Goal: Task Accomplishment & Management: Complete application form

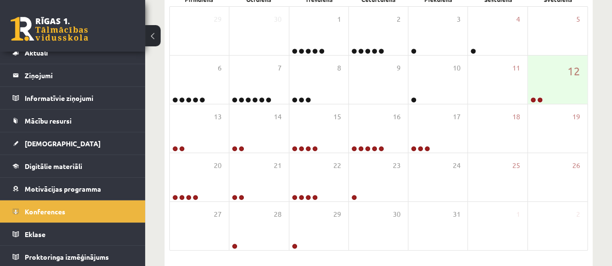
scroll to position [189, 0]
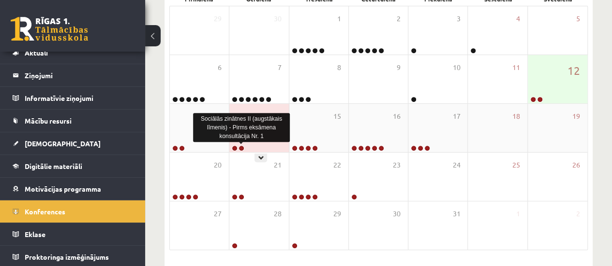
click at [240, 148] on link at bounding box center [241, 149] width 6 height 6
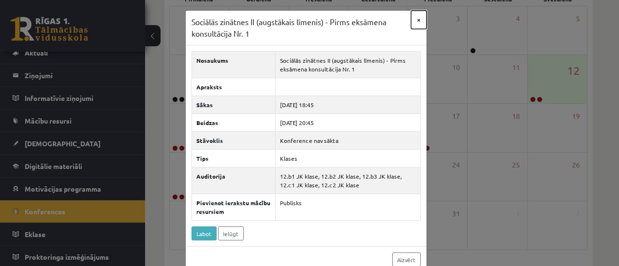
click at [416, 18] on button "×" at bounding box center [418, 20] width 15 height 18
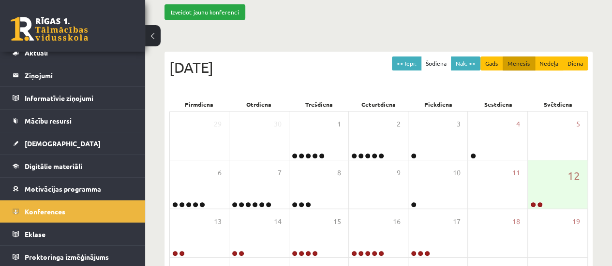
scroll to position [90, 0]
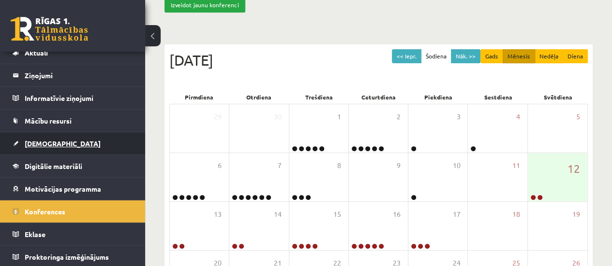
click at [44, 141] on span "[DEMOGRAPHIC_DATA]" at bounding box center [63, 143] width 76 height 9
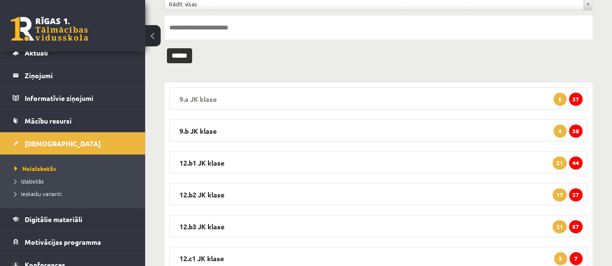
click at [572, 96] on span "37" at bounding box center [576, 99] width 14 height 13
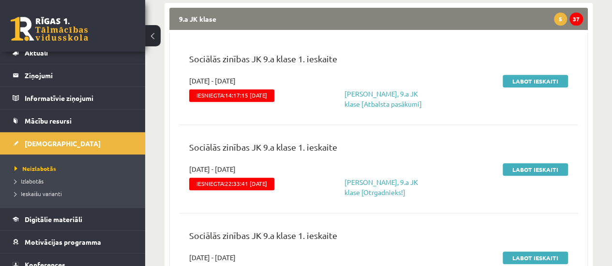
scroll to position [175, 0]
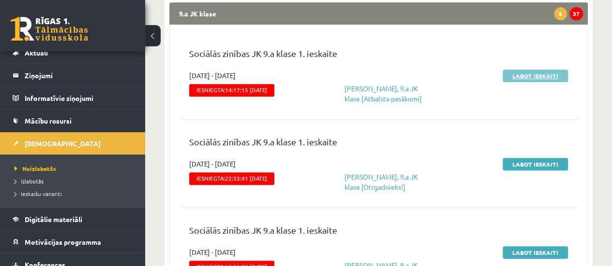
click at [536, 74] on link "Labot ieskaiti" at bounding box center [534, 76] width 65 height 13
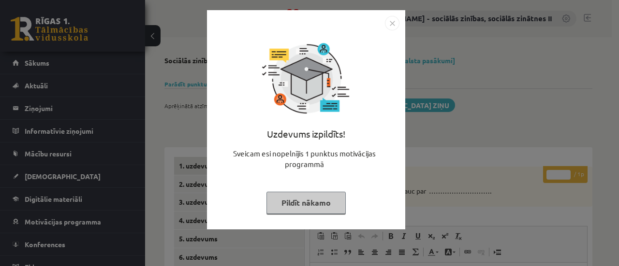
click at [331, 206] on button "Pildīt nākamo" at bounding box center [305, 203] width 79 height 22
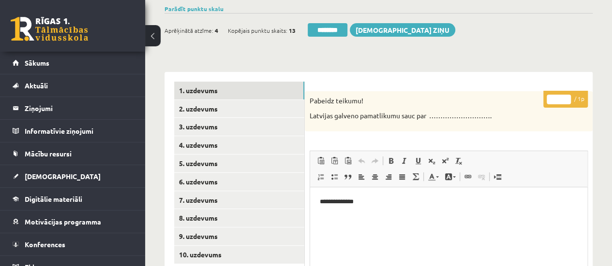
scroll to position [78, 0]
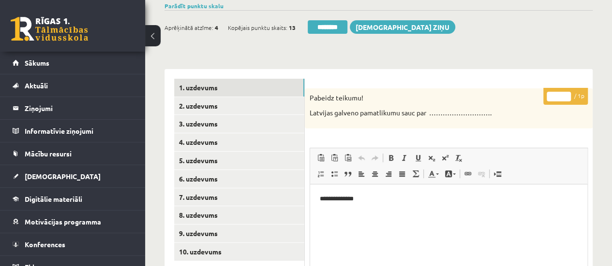
click at [565, 93] on input "*" at bounding box center [558, 97] width 24 height 10
click at [239, 145] on link "4. uzdevums" at bounding box center [239, 142] width 130 height 18
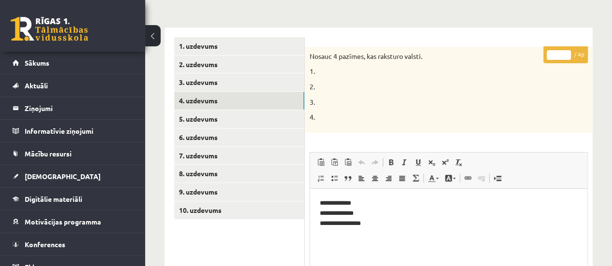
scroll to position [119, 0]
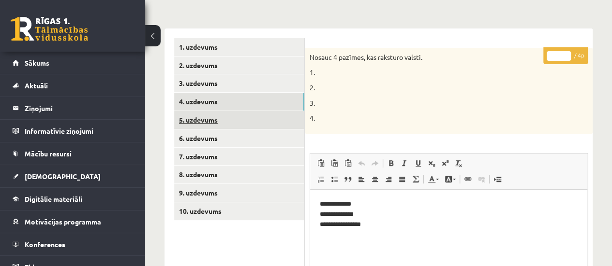
click at [257, 118] on link "5. uzdevums" at bounding box center [239, 120] width 130 height 18
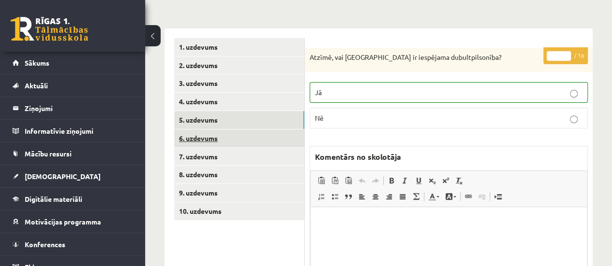
scroll to position [0, 0]
click at [264, 138] on link "6. uzdevums" at bounding box center [239, 139] width 130 height 18
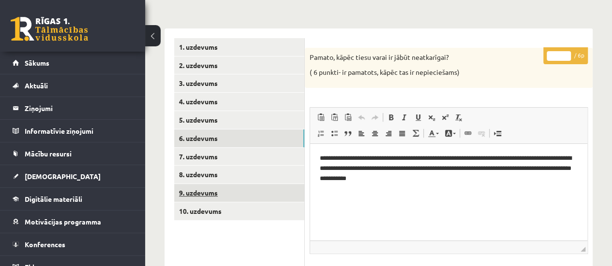
click at [245, 191] on link "9. uzdevums" at bounding box center [239, 193] width 130 height 18
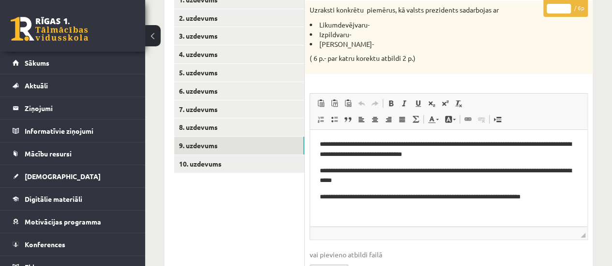
scroll to position [162, 0]
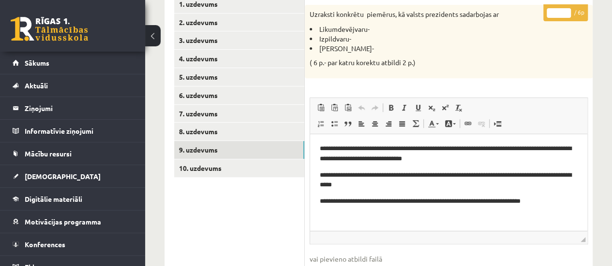
type input "*"
click at [566, 11] on input "*" at bounding box center [558, 13] width 24 height 10
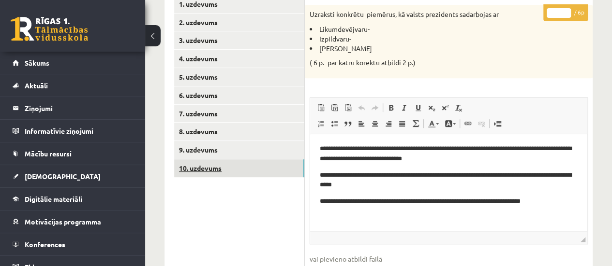
click at [241, 161] on link "10. uzdevums" at bounding box center [239, 169] width 130 height 18
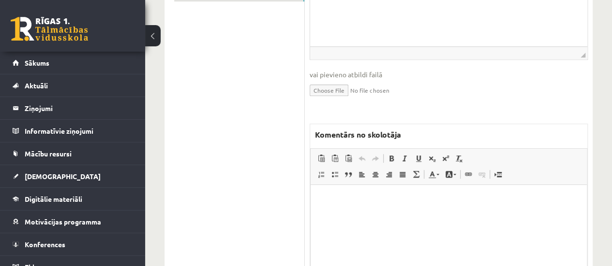
scroll to position [338, 0]
click at [362, 214] on html at bounding box center [448, 199] width 276 height 29
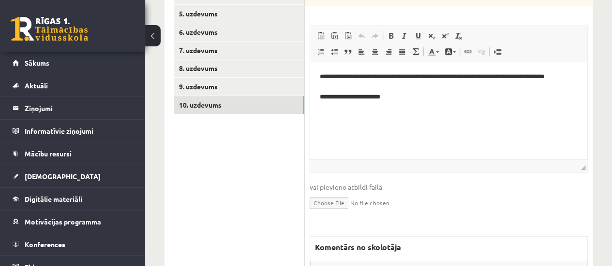
scroll to position [123, 0]
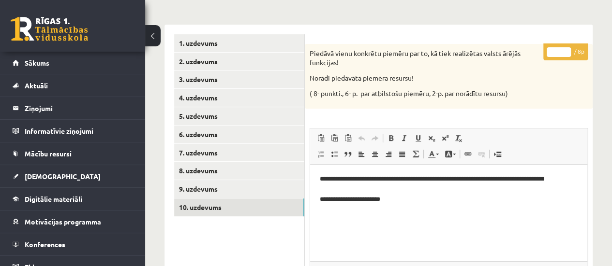
click at [566, 47] on input "*" at bounding box center [558, 52] width 24 height 10
type input "*"
click at [566, 47] on input "*" at bounding box center [558, 52] width 24 height 10
click at [229, 42] on link "1. uzdevums" at bounding box center [239, 43] width 130 height 18
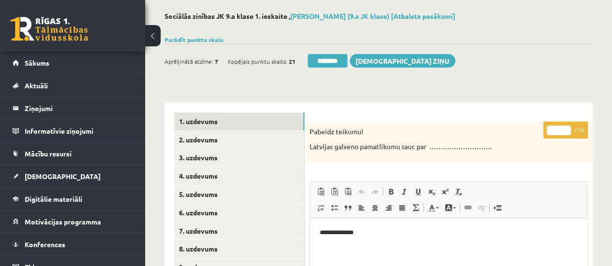
scroll to position [23, 0]
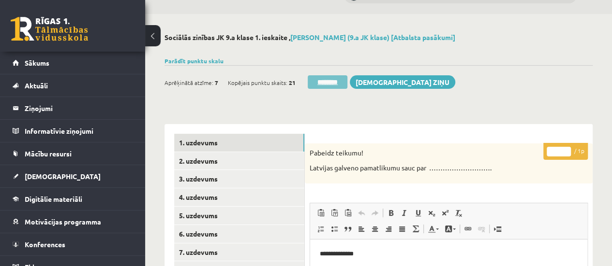
click at [335, 81] on input "********" at bounding box center [327, 82] width 40 height 14
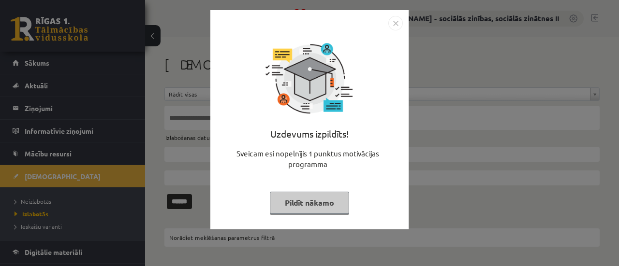
click at [306, 200] on button "Pildīt nākamo" at bounding box center [309, 203] width 79 height 22
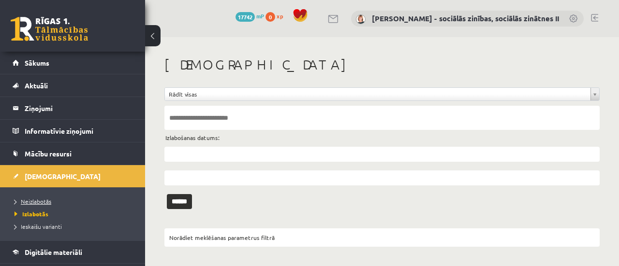
click at [36, 199] on span "Neizlabotās" at bounding box center [33, 202] width 37 height 8
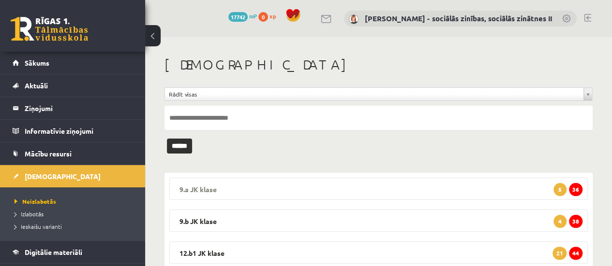
click at [574, 187] on span "36" at bounding box center [576, 189] width 14 height 13
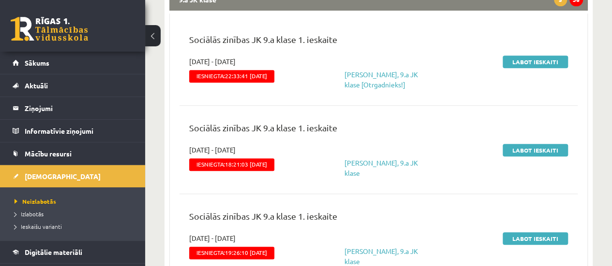
scroll to position [195, 0]
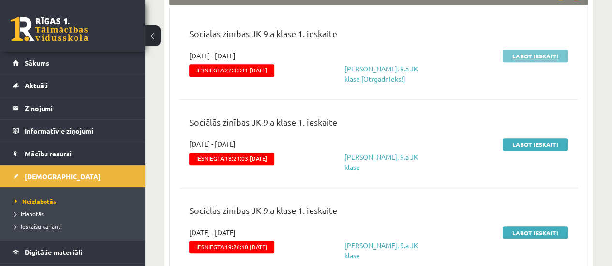
click at [528, 54] on link "Labot ieskaiti" at bounding box center [534, 56] width 65 height 13
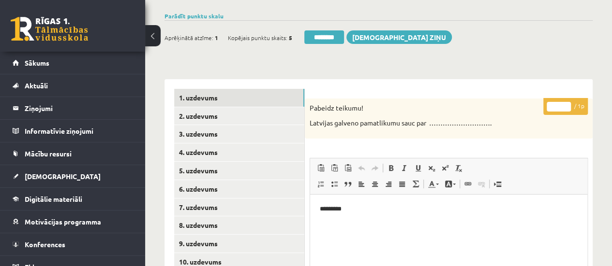
scroll to position [71, 0]
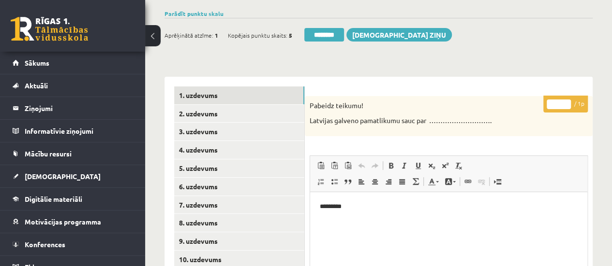
type input "*"
click at [566, 100] on input "*" at bounding box center [558, 105] width 24 height 10
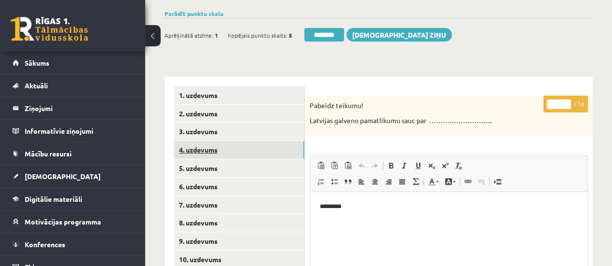
click at [248, 147] on link "4. uzdevums" at bounding box center [239, 150] width 130 height 18
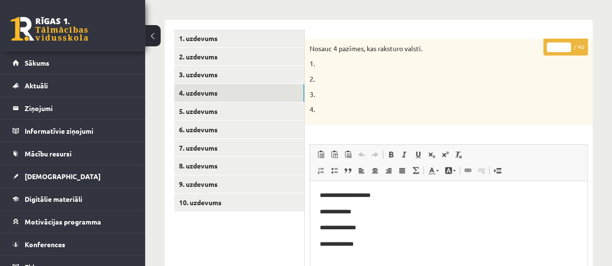
scroll to position [130, 0]
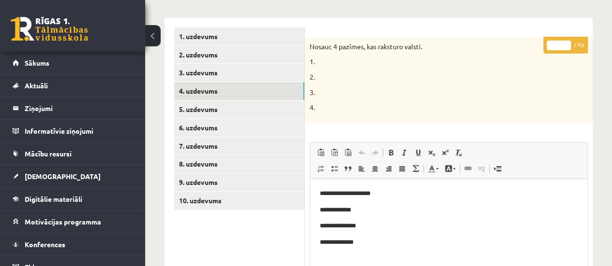
click at [566, 42] on input "*" at bounding box center [558, 46] width 24 height 10
type input "*"
click at [566, 42] on input "*" at bounding box center [558, 46] width 24 height 10
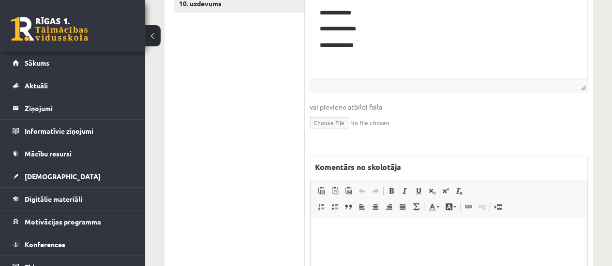
scroll to position [341, 0]
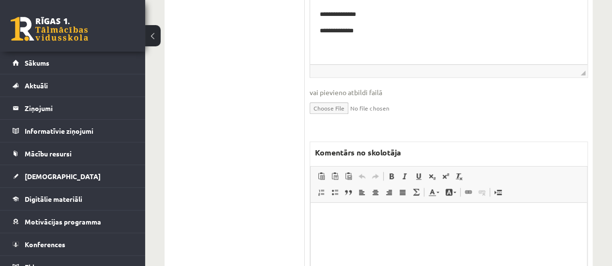
click at [370, 213] on p "Bagātinātā teksta redaktors, wiswyg-editor-47433931709020-1760288123-312" at bounding box center [448, 217] width 257 height 10
drag, startPoint x: 377, startPoint y: 217, endPoint x: 320, endPoint y: 216, distance: 56.6
click at [320, 216] on p "**********" at bounding box center [448, 217] width 257 height 10
copy p "**********"
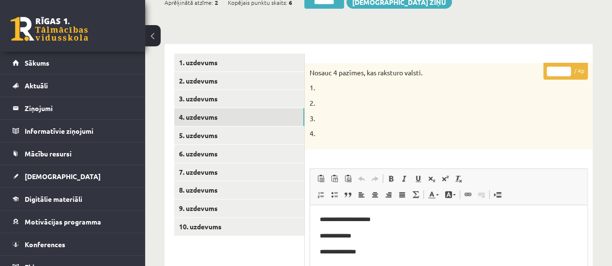
scroll to position [102, 0]
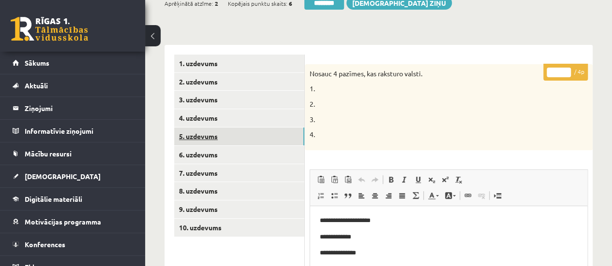
click at [239, 132] on link "5. uzdevums" at bounding box center [239, 137] width 130 height 18
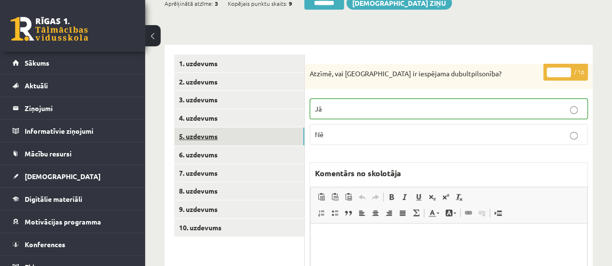
scroll to position [0, 0]
click at [229, 155] on link "6. uzdevums" at bounding box center [239, 155] width 130 height 18
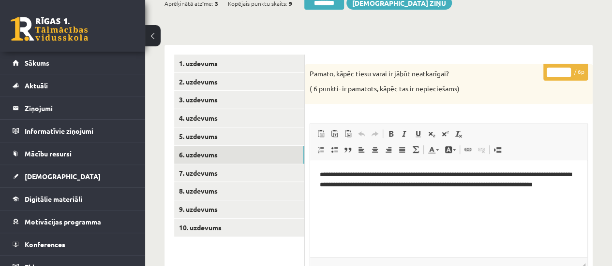
type input "*"
click at [566, 70] on input "*" at bounding box center [558, 73] width 24 height 10
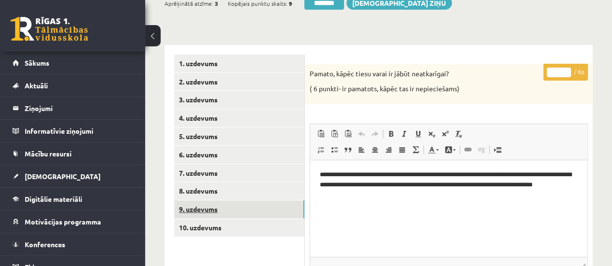
click at [260, 211] on link "9. uzdevums" at bounding box center [239, 210] width 130 height 18
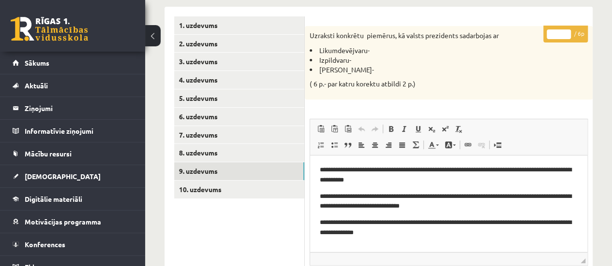
scroll to position [142, 0]
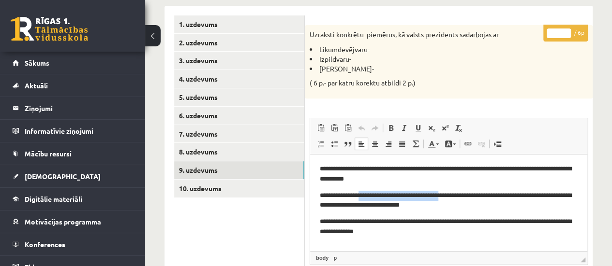
drag, startPoint x: 362, startPoint y: 196, endPoint x: 451, endPoint y: 197, distance: 89.0
click at [451, 197] on p "**********" at bounding box center [449, 200] width 258 height 20
click at [565, 203] on p "**********" at bounding box center [449, 200] width 258 height 20
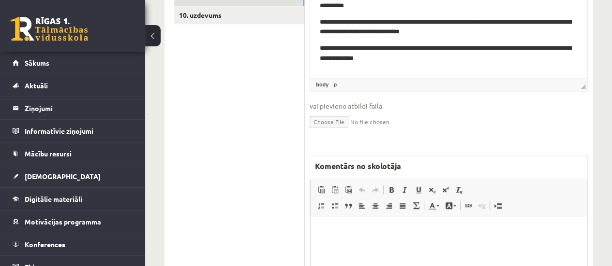
scroll to position [322, 0]
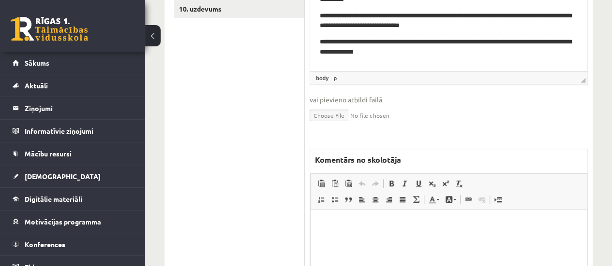
click at [338, 224] on p "Bagātinātā teksta redaktors, wiswyg-editor-47433844413900-1760288160-191" at bounding box center [448, 224] width 257 height 10
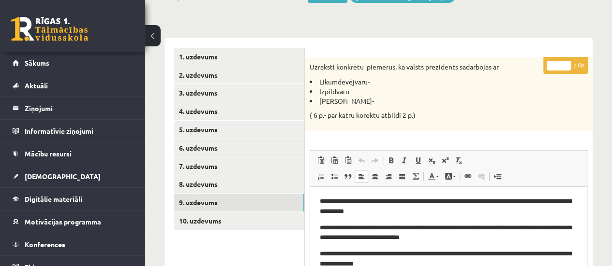
scroll to position [102, 0]
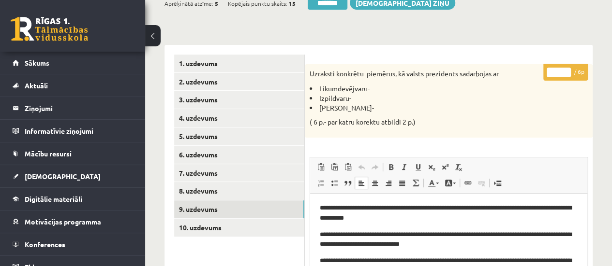
click at [564, 68] on input "*" at bounding box center [558, 73] width 24 height 10
type input "*"
click at [564, 68] on input "*" at bounding box center [558, 73] width 24 height 10
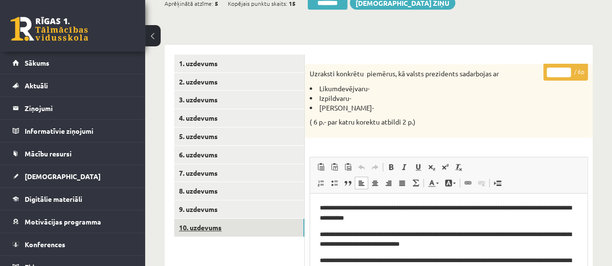
click at [249, 226] on link "10. uzdevums" at bounding box center [239, 228] width 130 height 18
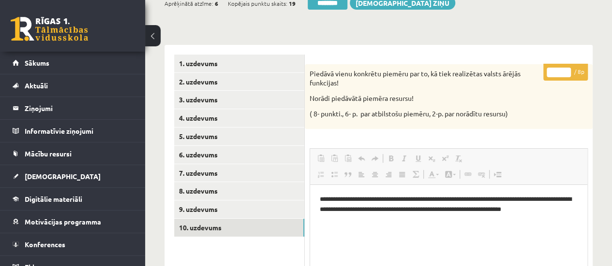
scroll to position [0, 0]
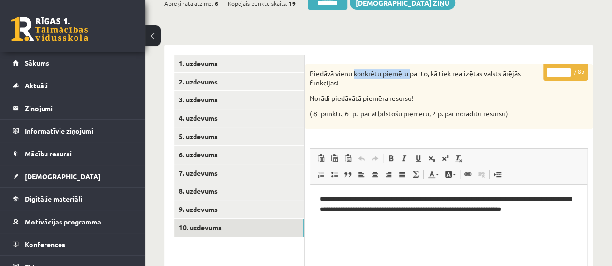
drag, startPoint x: 354, startPoint y: 75, endPoint x: 410, endPoint y: 74, distance: 56.6
click at [410, 74] on p "Piedāvā vienu konkrētu piemēru par to, kā tiek realizētas valsts ārējās funkcij…" at bounding box center [424, 78] width 230 height 19
copy p "konkrētu piemēru"
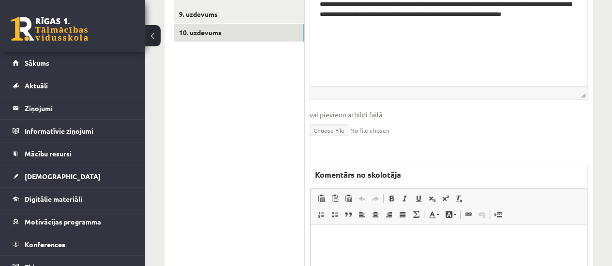
scroll to position [339, 0]
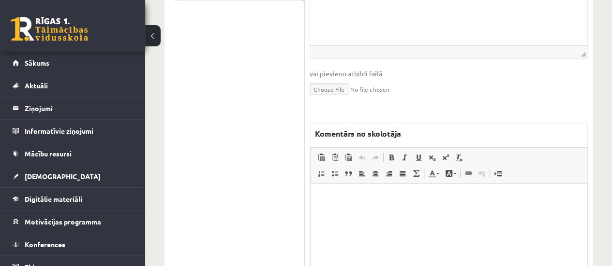
click at [372, 210] on html at bounding box center [448, 198] width 276 height 29
drag, startPoint x: 372, startPoint y: 200, endPoint x: 319, endPoint y: 197, distance: 52.8
click at [319, 197] on html "**********" at bounding box center [448, 198] width 276 height 29
click at [391, 157] on span at bounding box center [391, 158] width 8 height 8
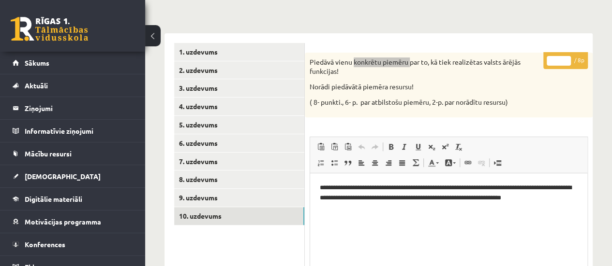
scroll to position [103, 0]
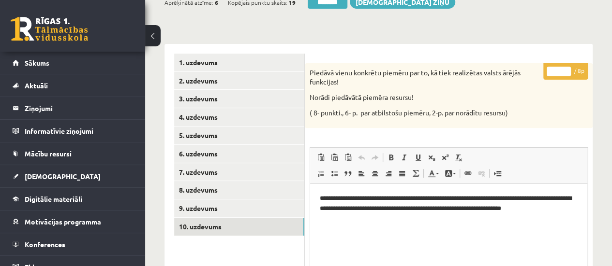
click at [571, 66] on p "* / 8p" at bounding box center [565, 71] width 44 height 17
click at [223, 65] on link "1. uzdevums" at bounding box center [239, 63] width 130 height 18
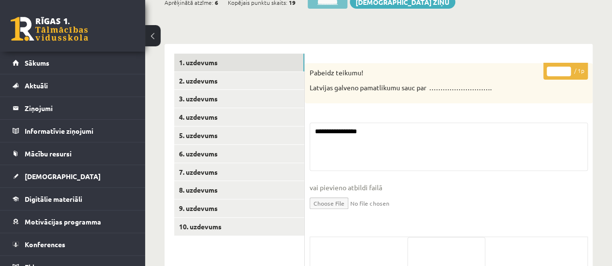
click at [334, 4] on input "********" at bounding box center [327, 2] width 40 height 14
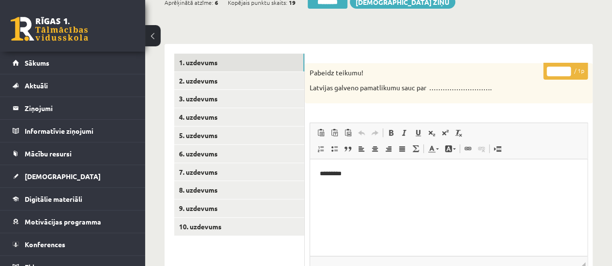
scroll to position [0, 0]
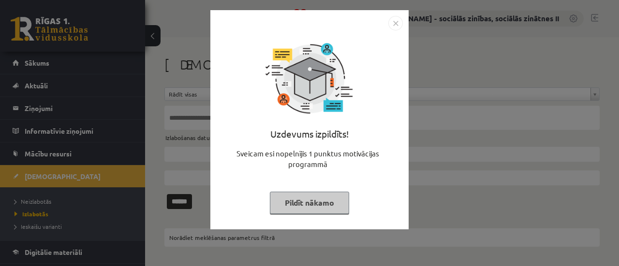
click at [42, 200] on div "Uzdevums izpildīts! Sveicam esi nopelnījis 1 punktus motivācijas programmā Pild…" at bounding box center [309, 133] width 619 height 266
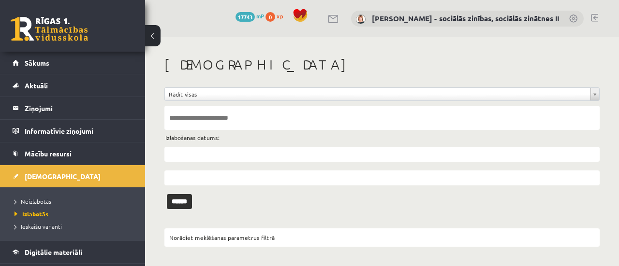
click at [42, 200] on span "Neizlabotās" at bounding box center [33, 202] width 37 height 8
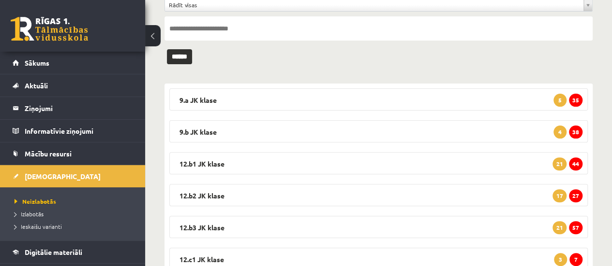
scroll to position [91, 0]
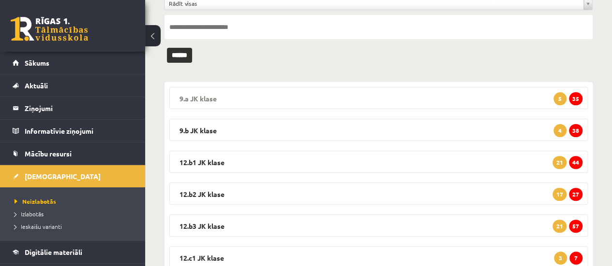
click at [577, 96] on span "35" at bounding box center [576, 98] width 14 height 13
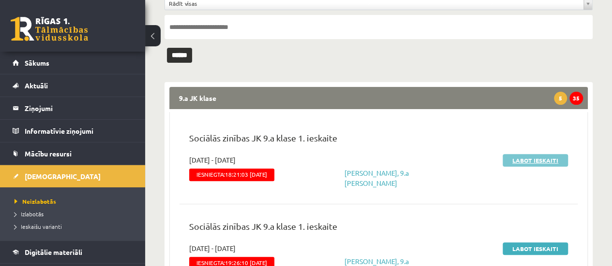
click at [539, 161] on link "Labot ieskaiti" at bounding box center [534, 160] width 65 height 13
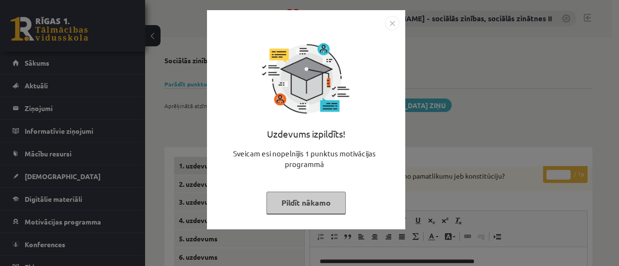
click at [391, 21] on img "Close" at bounding box center [392, 23] width 15 height 15
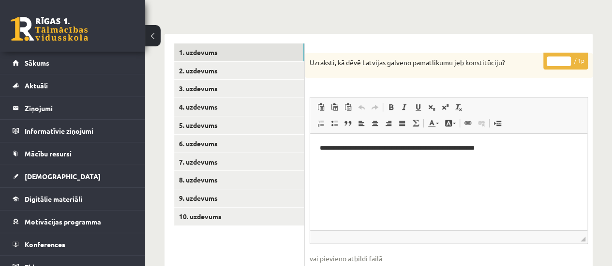
scroll to position [118, 0]
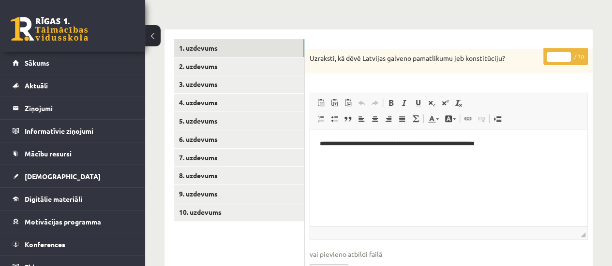
type input "*"
click at [565, 53] on input "*" at bounding box center [558, 57] width 24 height 10
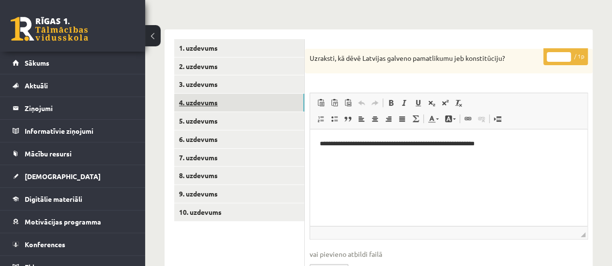
click at [264, 101] on link "4. uzdevums" at bounding box center [239, 103] width 130 height 18
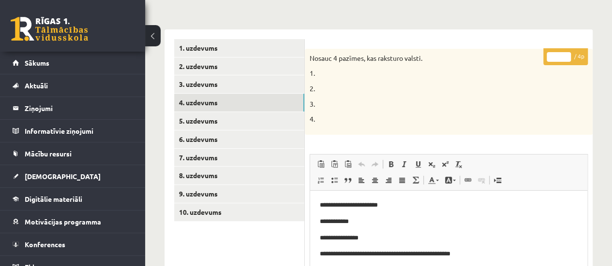
scroll to position [0, 0]
click at [567, 57] on input "*" at bounding box center [558, 57] width 24 height 10
type input "*"
click at [565, 53] on input "*" at bounding box center [558, 57] width 24 height 10
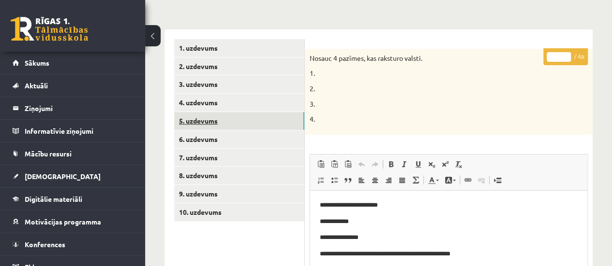
click at [241, 120] on link "5. uzdevums" at bounding box center [239, 121] width 130 height 18
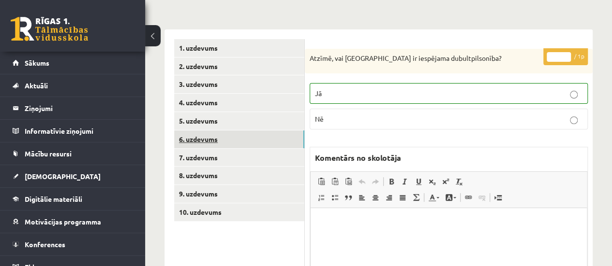
click at [237, 136] on link "6. uzdevums" at bounding box center [239, 140] width 130 height 18
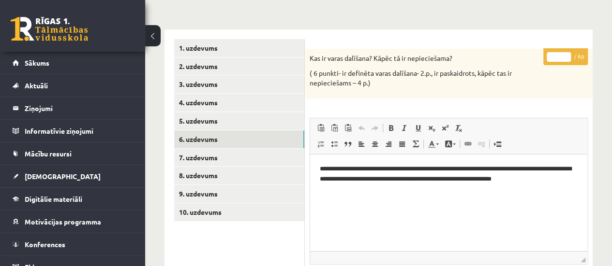
click at [565, 53] on input "*" at bounding box center [558, 57] width 24 height 10
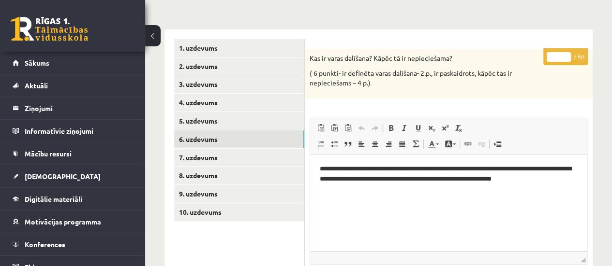
type input "*"
click at [563, 57] on input "*" at bounding box center [558, 57] width 24 height 10
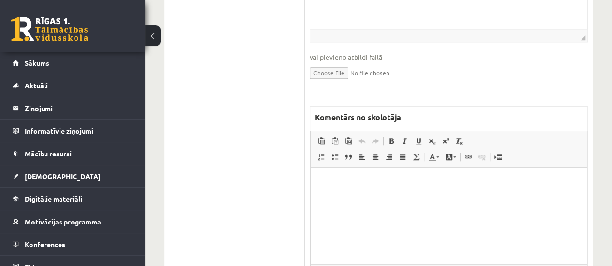
scroll to position [407, 0]
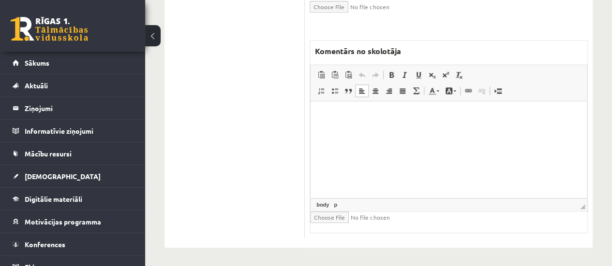
click at [346, 109] on html at bounding box center [448, 115] width 276 height 29
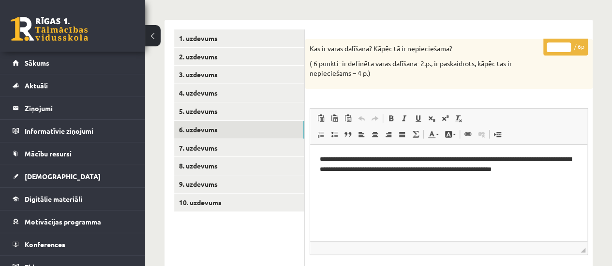
scroll to position [106, 0]
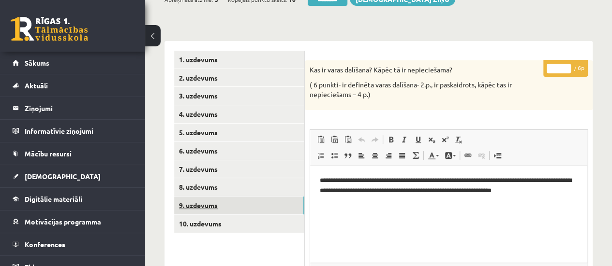
click at [214, 203] on link "9. uzdevums" at bounding box center [239, 206] width 130 height 18
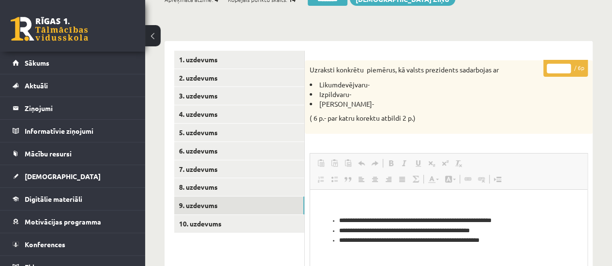
scroll to position [0, 0]
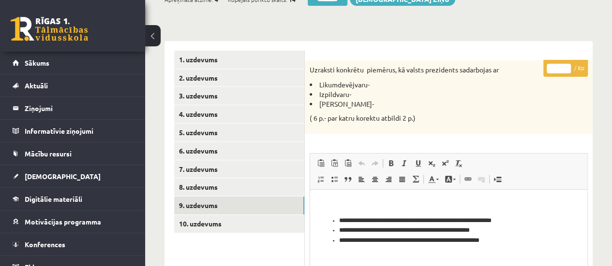
click at [564, 65] on input "*" at bounding box center [558, 69] width 24 height 10
click at [567, 69] on input "*" at bounding box center [558, 69] width 24 height 10
type input "*"
click at [567, 69] on input "*" at bounding box center [558, 69] width 24 height 10
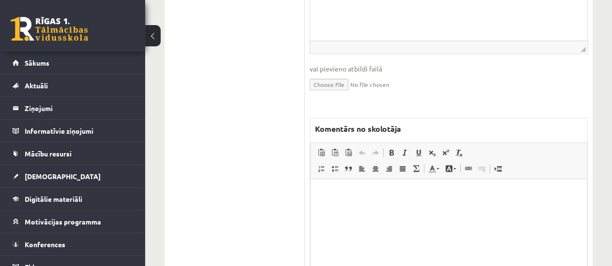
scroll to position [356, 0]
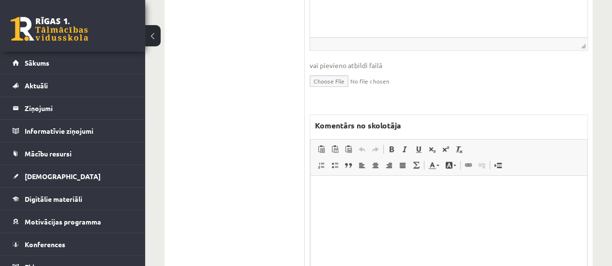
click at [410, 187] on p "Bagātinātā teksta redaktors, wiswyg-editor-47433871792660-1760288309-500" at bounding box center [448, 190] width 257 height 10
click at [493, 190] on p "**********" at bounding box center [448, 190] width 257 height 10
click at [495, 192] on p "**********" at bounding box center [448, 190] width 257 height 10
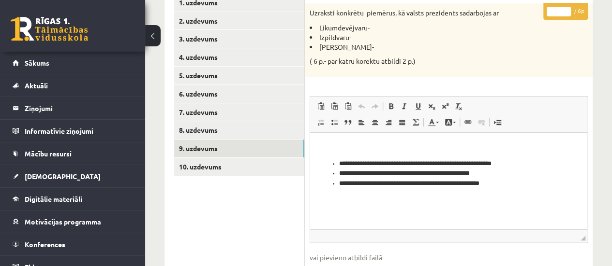
scroll to position [161, 0]
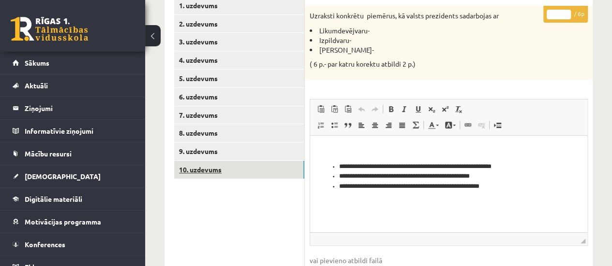
click at [208, 173] on link "10. uzdevums" at bounding box center [239, 170] width 130 height 18
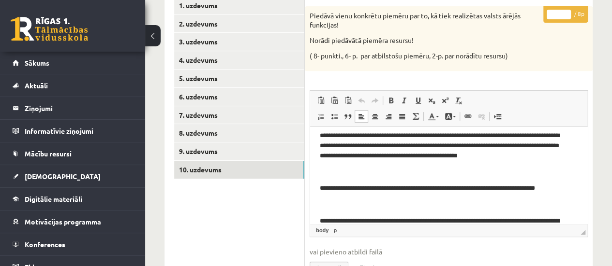
scroll to position [0, 0]
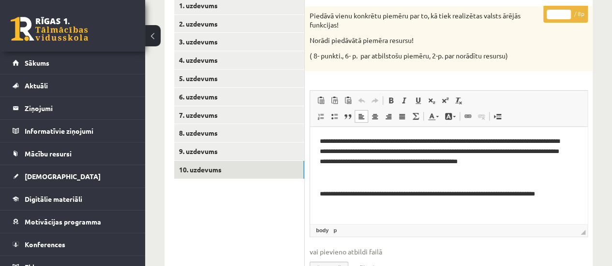
type input "*"
click at [566, 10] on input "*" at bounding box center [558, 15] width 24 height 10
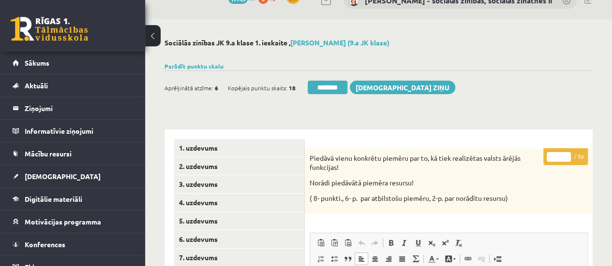
scroll to position [17, 0]
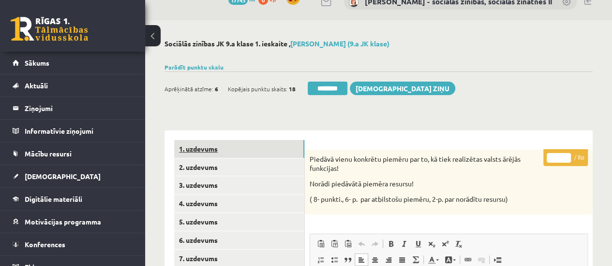
click at [220, 145] on link "1. uzdevums" at bounding box center [239, 149] width 130 height 18
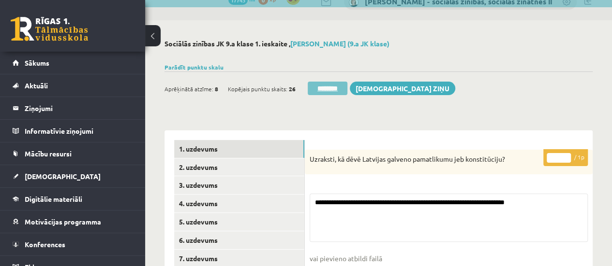
click at [324, 88] on input "********" at bounding box center [327, 89] width 40 height 14
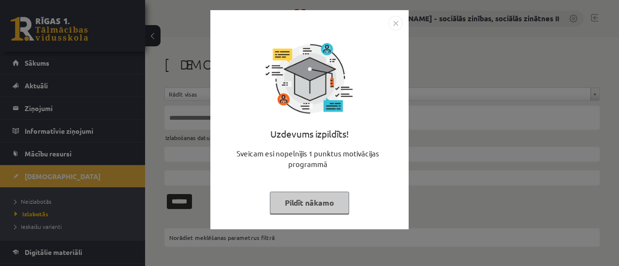
click at [295, 201] on button "Pildīt nākamo" at bounding box center [309, 203] width 79 height 22
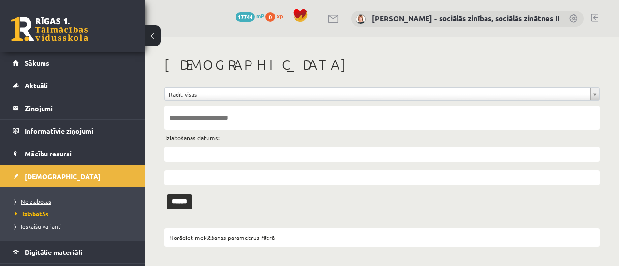
click at [29, 198] on span "Neizlabotās" at bounding box center [33, 202] width 37 height 8
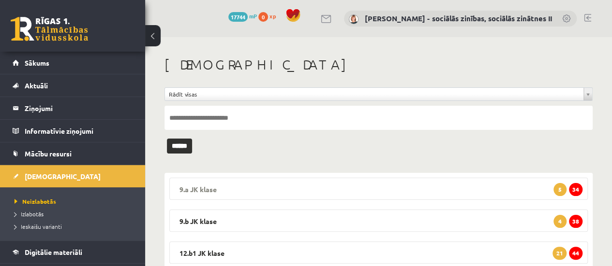
click at [383, 188] on legend "9.a [PERSON_NAME] 34 5" at bounding box center [378, 189] width 418 height 22
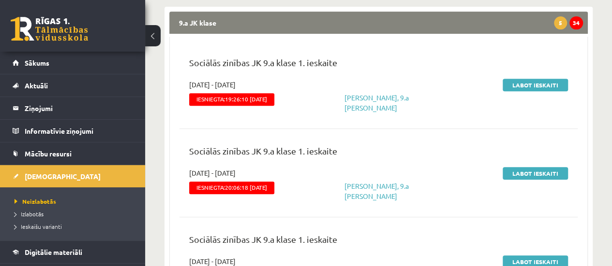
scroll to position [182, 0]
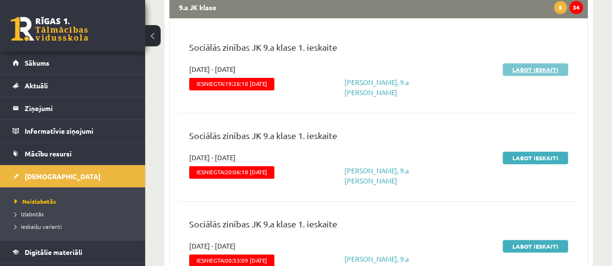
click at [522, 68] on link "Labot ieskaiti" at bounding box center [534, 69] width 65 height 13
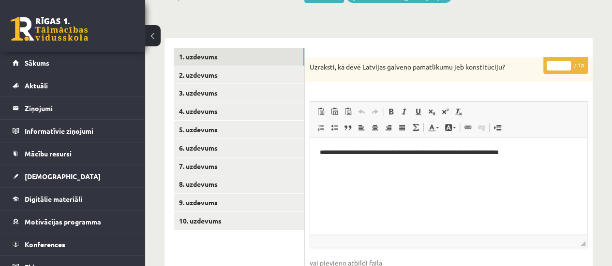
scroll to position [113, 0]
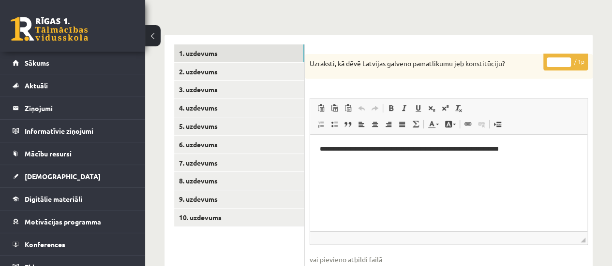
type input "*"
click at [566, 58] on input "*" at bounding box center [558, 63] width 24 height 10
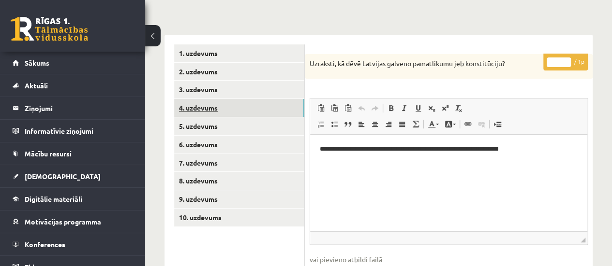
click at [255, 112] on link "4. uzdevums" at bounding box center [239, 108] width 130 height 18
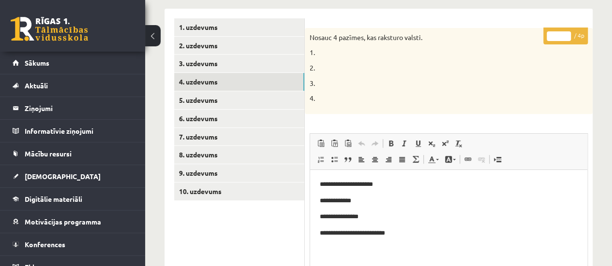
scroll to position [140, 0]
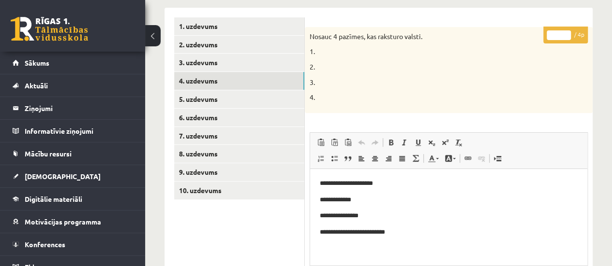
click at [565, 34] on input "*" at bounding box center [558, 35] width 24 height 10
type input "*"
click at [567, 30] on input "*" at bounding box center [558, 35] width 24 height 10
click at [270, 99] on link "5. uzdevums" at bounding box center [239, 99] width 130 height 18
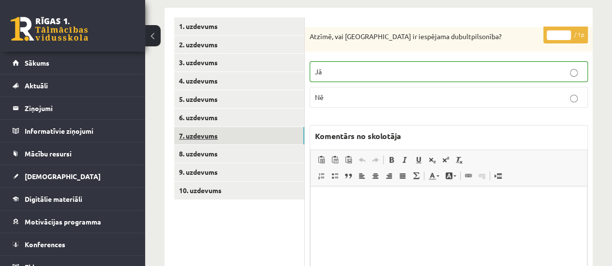
click at [253, 128] on link "7. uzdevums" at bounding box center [239, 136] width 130 height 18
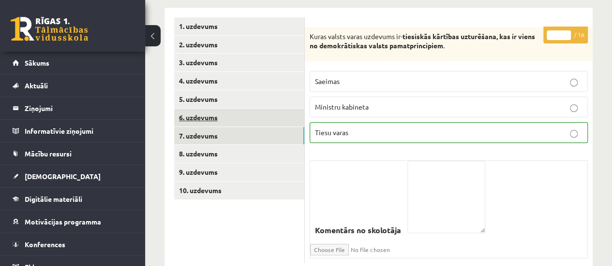
click at [245, 117] on link "6. uzdevums" at bounding box center [239, 118] width 130 height 18
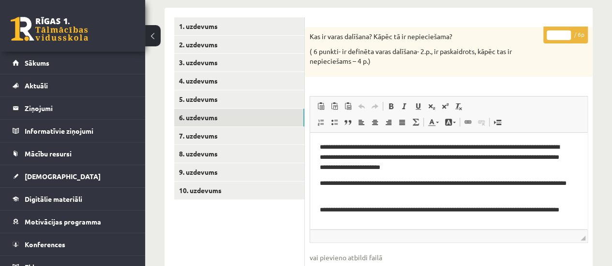
type input "*"
click at [566, 31] on input "*" at bounding box center [558, 35] width 24 height 10
click at [252, 173] on link "9. uzdevums" at bounding box center [239, 172] width 130 height 18
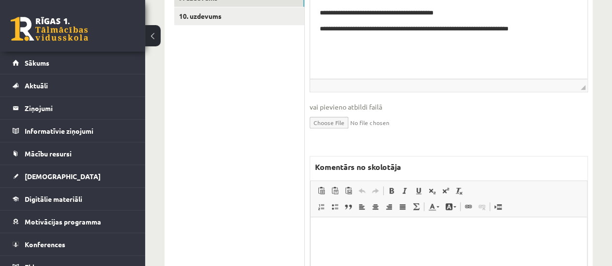
scroll to position [318, 0]
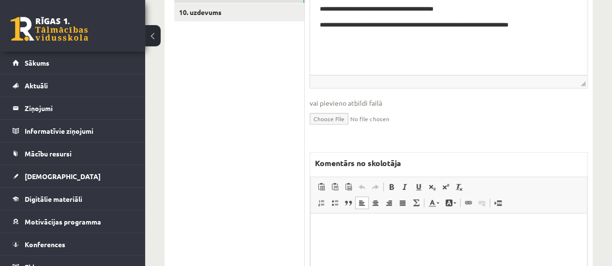
click at [357, 232] on p "Bagātinātā teksta redaktors, wiswyg-editor-47433872541700-1760288411-768" at bounding box center [448, 228] width 257 height 10
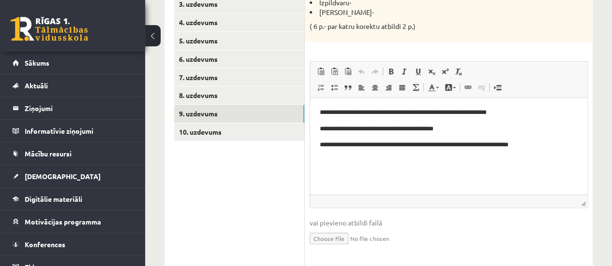
scroll to position [132, 0]
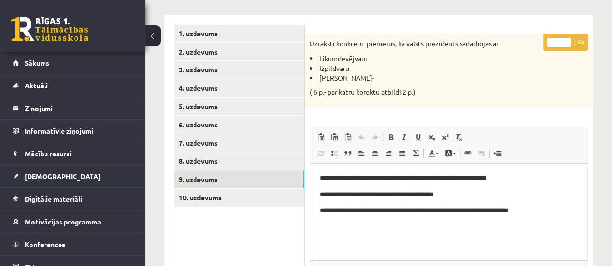
click at [564, 41] on input "*" at bounding box center [558, 43] width 24 height 10
type input "*"
click at [564, 41] on input "*" at bounding box center [558, 43] width 24 height 10
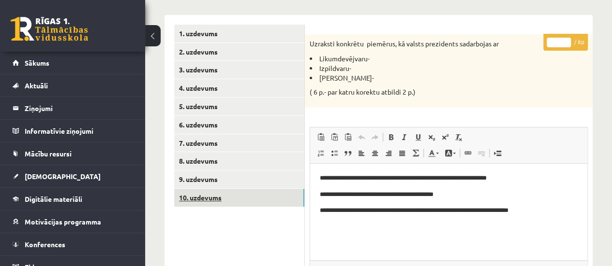
click at [211, 197] on link "10. uzdevums" at bounding box center [239, 198] width 130 height 18
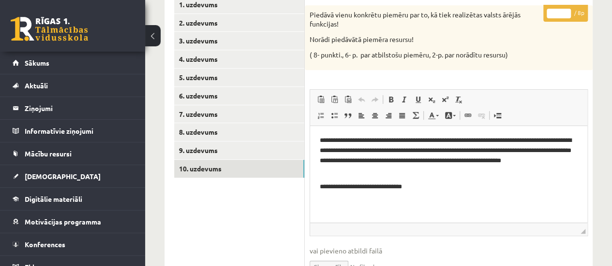
scroll to position [163, 0]
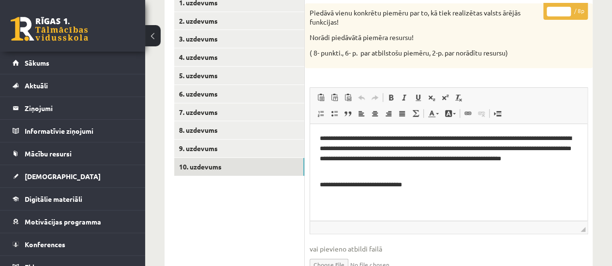
type input "*"
click at [564, 9] on input "*" at bounding box center [558, 12] width 24 height 10
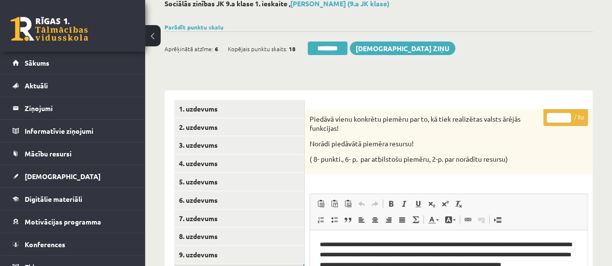
scroll to position [56, 0]
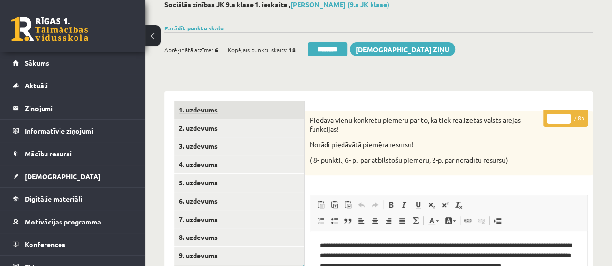
click at [239, 109] on link "1. uzdevums" at bounding box center [239, 110] width 130 height 18
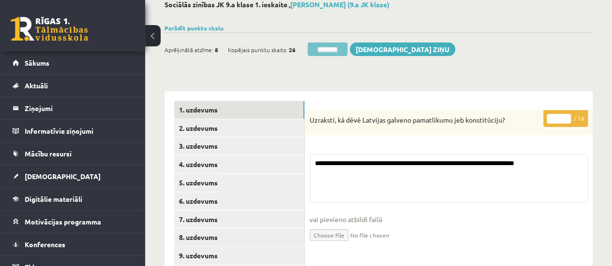
click at [337, 50] on input "********" at bounding box center [327, 50] width 40 height 14
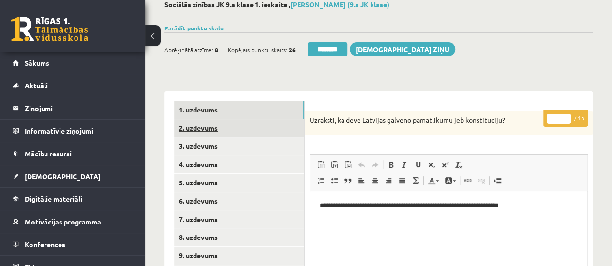
scroll to position [0, 0]
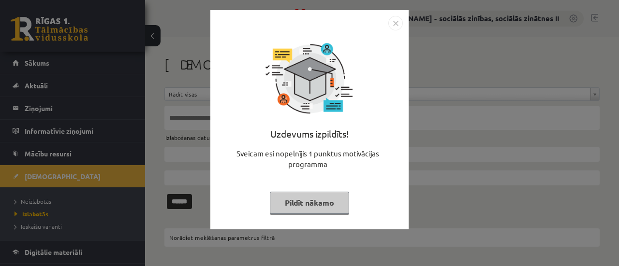
click at [309, 198] on button "Pildīt nākamo" at bounding box center [309, 203] width 79 height 22
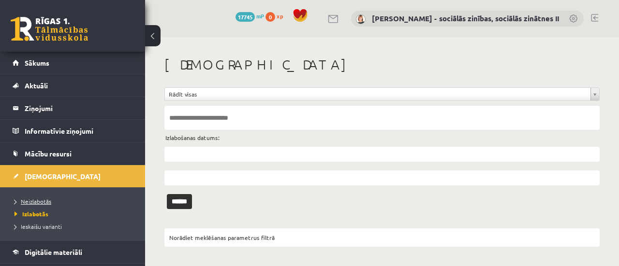
click at [32, 198] on span "Neizlabotās" at bounding box center [33, 202] width 37 height 8
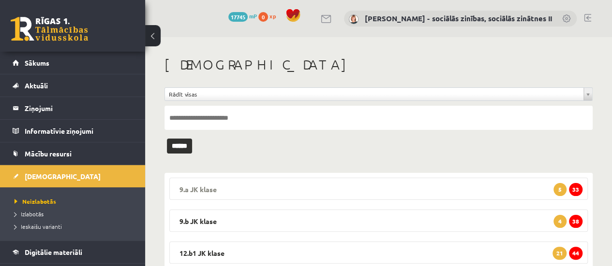
click at [572, 186] on span "33" at bounding box center [576, 189] width 14 height 13
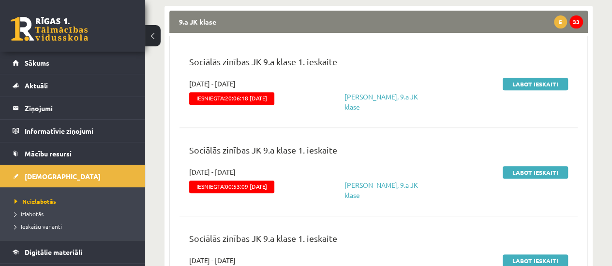
scroll to position [173, 0]
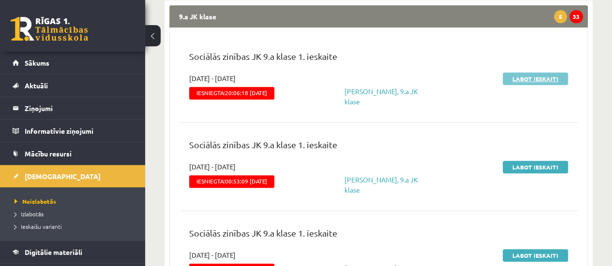
click at [538, 76] on link "Labot ieskaiti" at bounding box center [534, 79] width 65 height 13
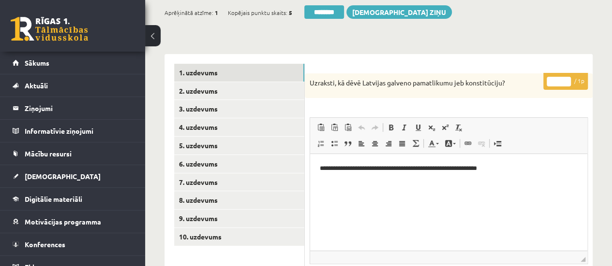
scroll to position [94, 0]
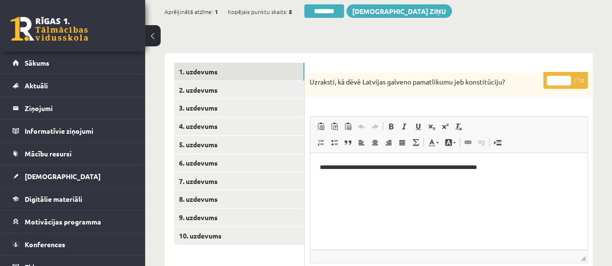
type input "*"
click at [566, 76] on input "*" at bounding box center [558, 81] width 24 height 10
click at [207, 120] on link "4. uzdevums" at bounding box center [239, 126] width 130 height 18
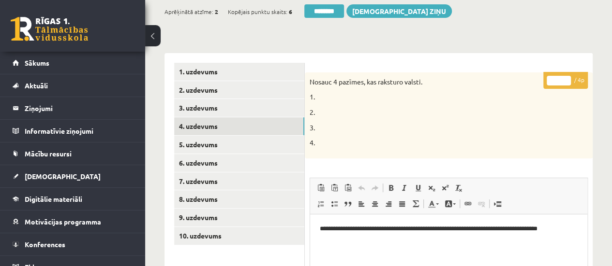
scroll to position [0, 0]
type input "*"
click at [567, 78] on input "*" at bounding box center [558, 81] width 24 height 10
click at [249, 159] on link "6. uzdevums" at bounding box center [239, 163] width 130 height 18
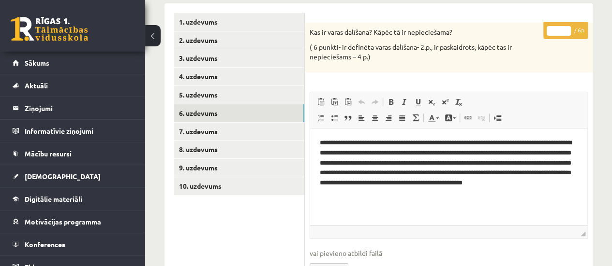
scroll to position [147, 0]
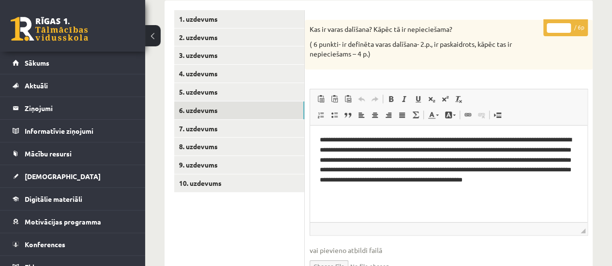
type input "*"
click at [566, 24] on input "*" at bounding box center [558, 28] width 24 height 10
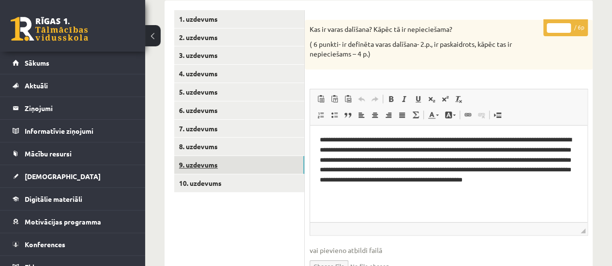
click at [241, 163] on link "9. uzdevums" at bounding box center [239, 165] width 130 height 18
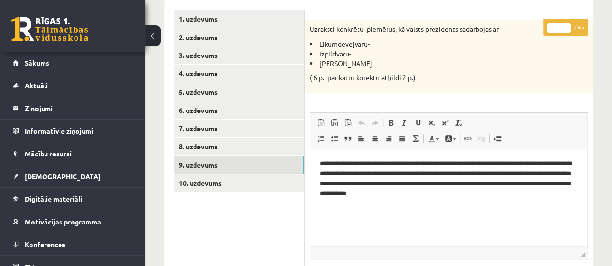
scroll to position [0, 0]
type input "*"
click at [565, 24] on input "*" at bounding box center [558, 28] width 24 height 10
click at [261, 181] on link "10. uzdevums" at bounding box center [239, 184] width 130 height 18
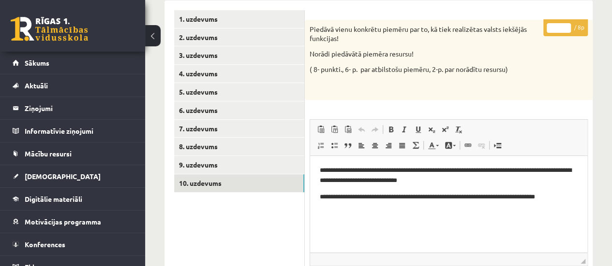
type input "*"
click at [565, 25] on input "*" at bounding box center [558, 28] width 24 height 10
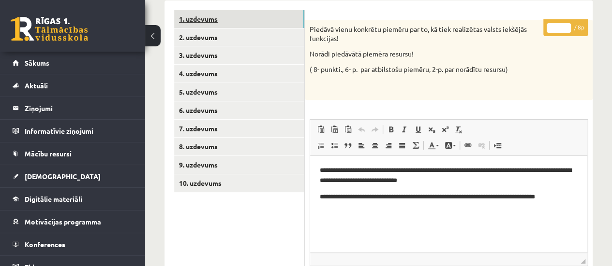
click at [295, 20] on link "1. uzdevums" at bounding box center [239, 19] width 130 height 18
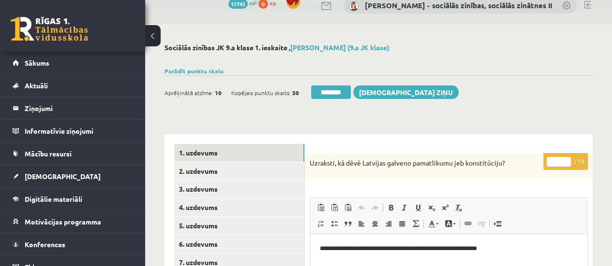
scroll to position [5, 0]
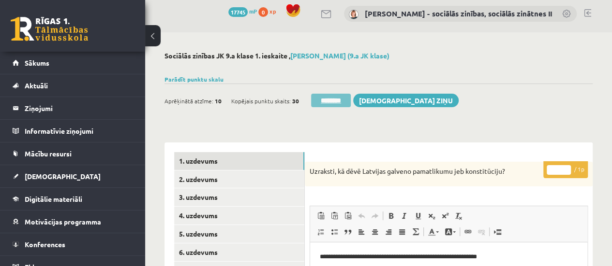
click at [325, 96] on input "********" at bounding box center [331, 101] width 40 height 14
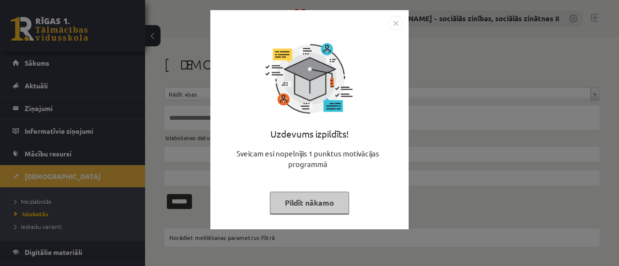
click at [311, 205] on button "Pildīt nākamo" at bounding box center [309, 203] width 79 height 22
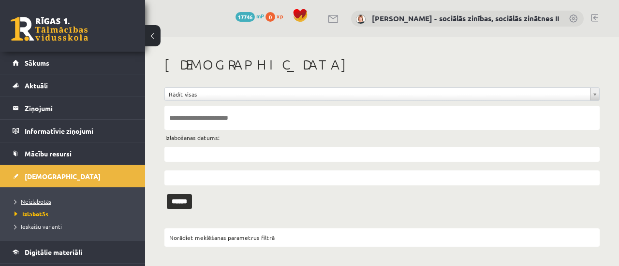
click at [32, 197] on link "Neizlabotās" at bounding box center [75, 201] width 121 height 9
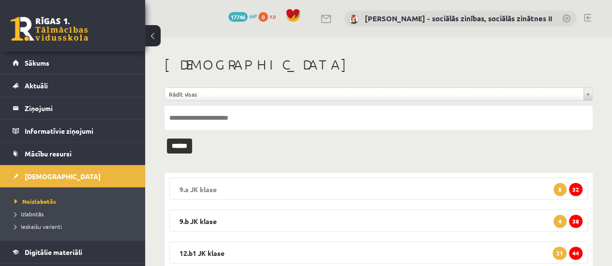
click at [577, 187] on span "32" at bounding box center [576, 189] width 14 height 13
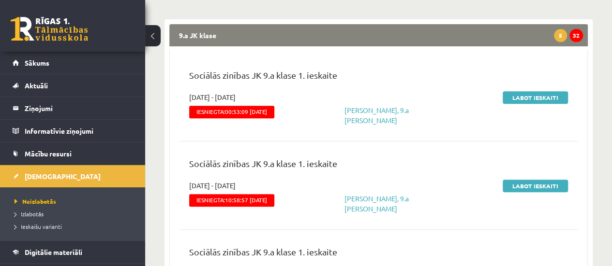
scroll to position [159, 0]
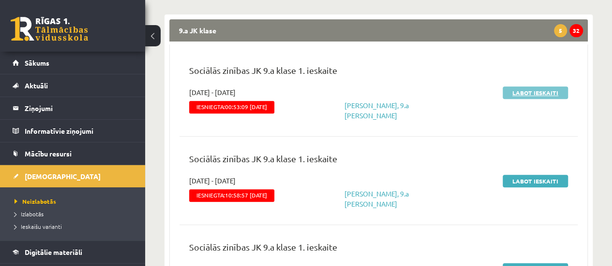
click at [536, 92] on link "Labot ieskaiti" at bounding box center [534, 93] width 65 height 13
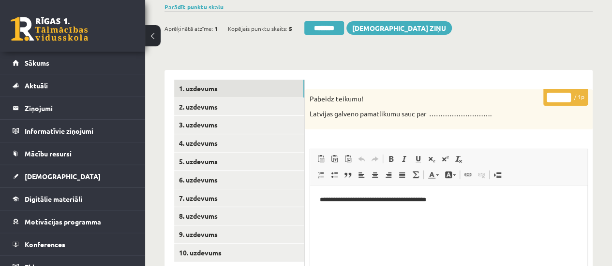
scroll to position [94, 0]
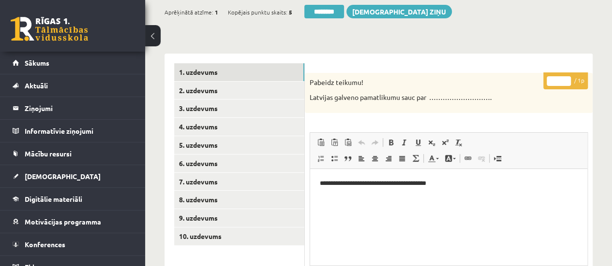
type input "*"
click at [568, 78] on input "*" at bounding box center [558, 81] width 24 height 10
click at [232, 93] on link "2. uzdevums" at bounding box center [239, 91] width 130 height 18
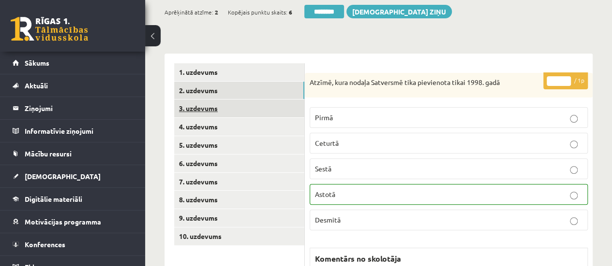
scroll to position [0, 0]
click at [234, 108] on link "3. uzdevums" at bounding box center [239, 109] width 130 height 18
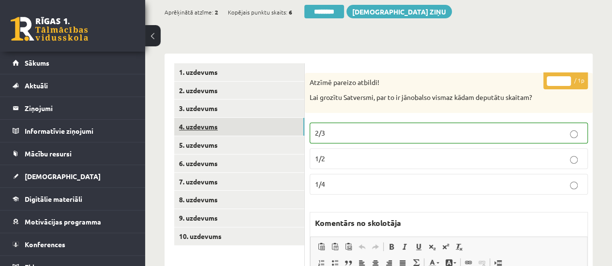
click at [238, 130] on link "4. uzdevums" at bounding box center [239, 127] width 130 height 18
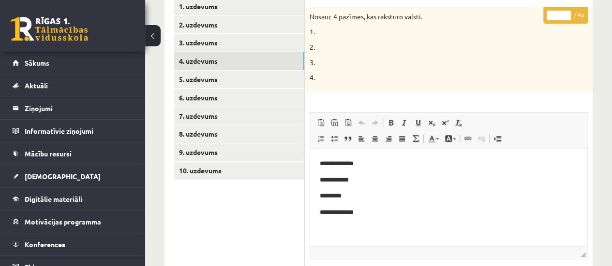
scroll to position [162, 0]
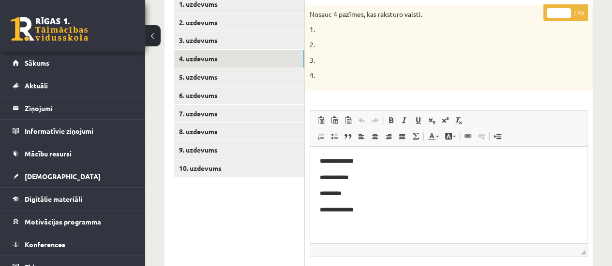
click at [565, 8] on input "*" at bounding box center [558, 13] width 24 height 10
type input "*"
click at [565, 8] on input "*" at bounding box center [558, 13] width 24 height 10
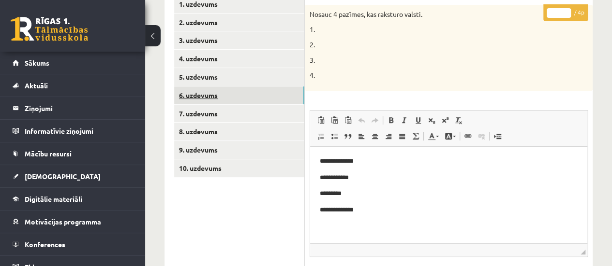
click at [255, 96] on link "6. uzdevums" at bounding box center [239, 96] width 130 height 18
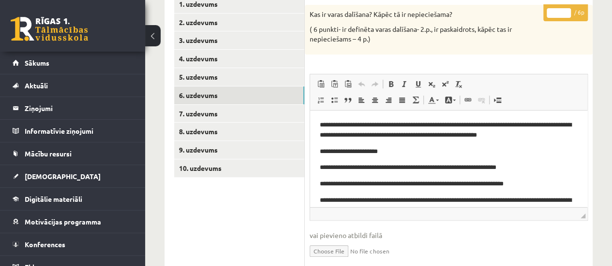
scroll to position [0, 0]
type input "*"
click at [566, 10] on input "*" at bounding box center [558, 13] width 24 height 10
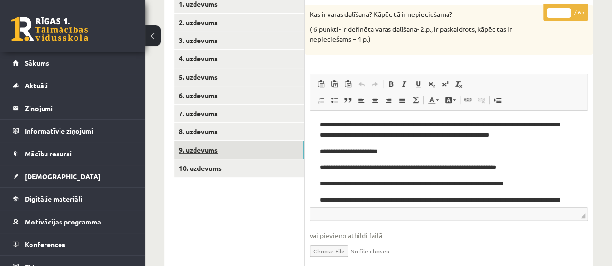
click at [255, 147] on link "9. uzdevums" at bounding box center [239, 150] width 130 height 18
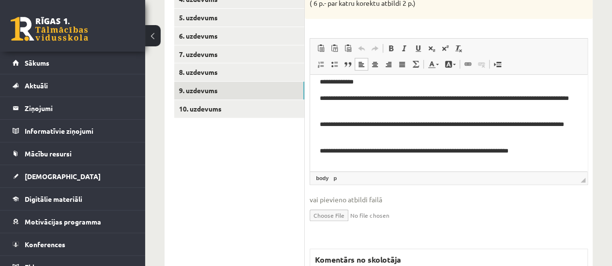
scroll to position [159, 0]
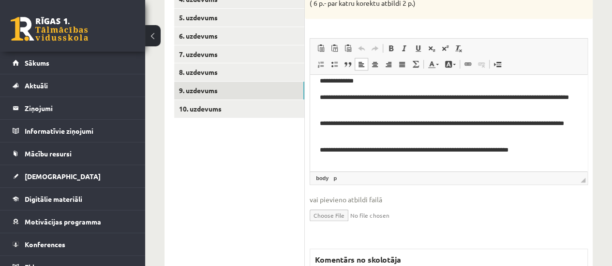
drag, startPoint x: 585, startPoint y: 99, endPoint x: 905, endPoint y: 220, distance: 342.0
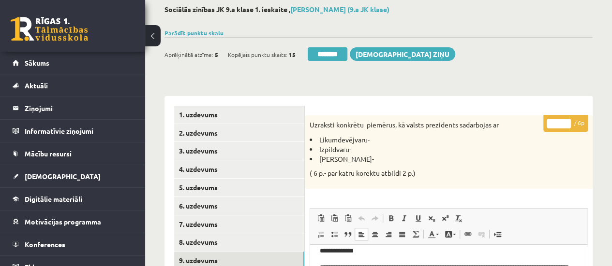
scroll to position [0, 0]
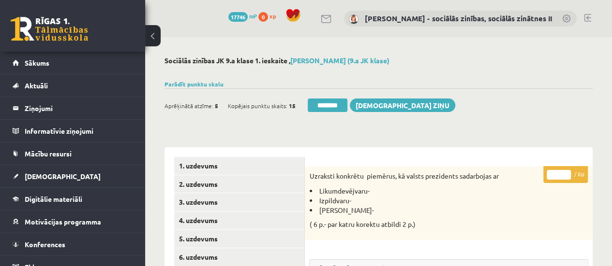
type input "*"
click at [567, 173] on input "*" at bounding box center [558, 175] width 24 height 10
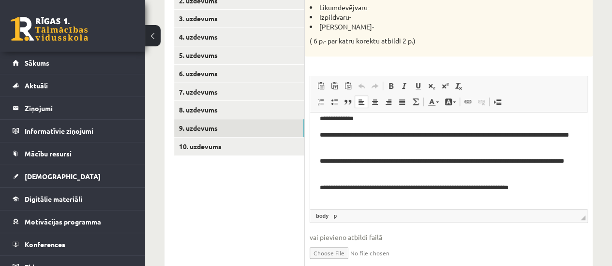
scroll to position [185, 0]
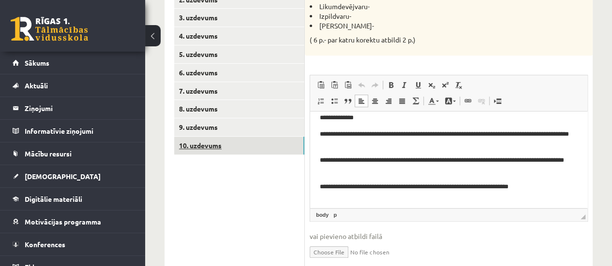
click at [190, 144] on link "10. uzdevums" at bounding box center [239, 146] width 130 height 18
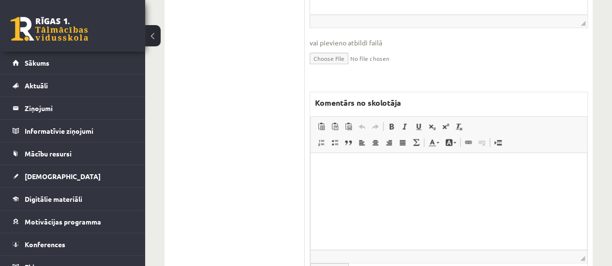
scroll to position [379, 0]
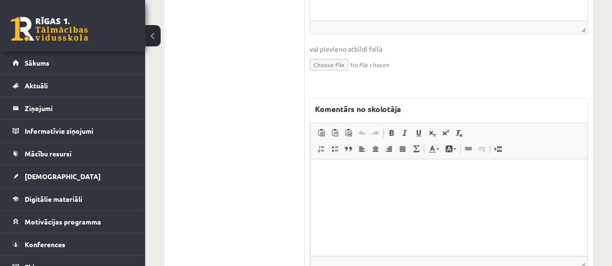
click at [404, 180] on html at bounding box center [448, 173] width 276 height 29
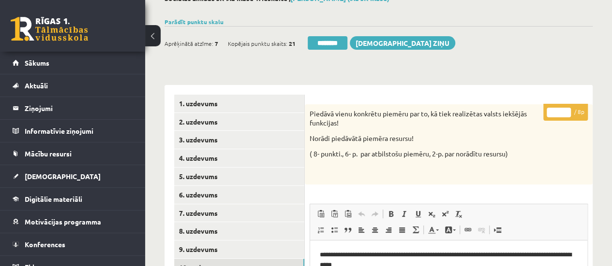
scroll to position [0, 0]
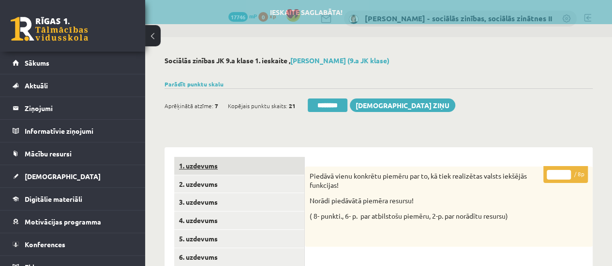
click at [248, 169] on link "1. uzdevums" at bounding box center [239, 166] width 130 height 18
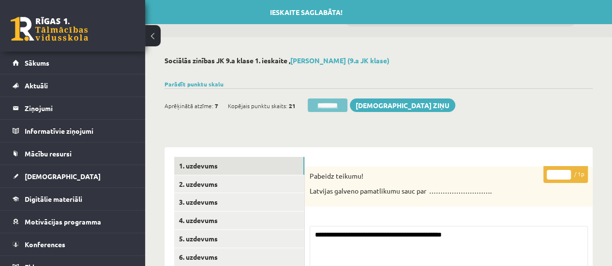
click at [334, 103] on input "********" at bounding box center [327, 106] width 40 height 14
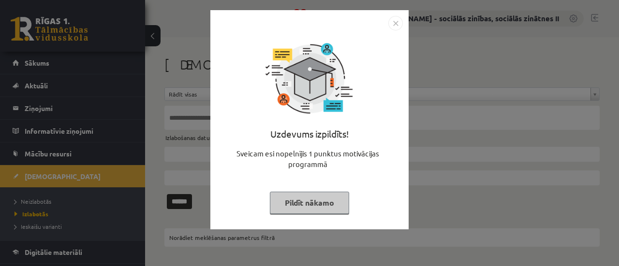
click at [310, 198] on button "Pildīt nākamo" at bounding box center [309, 203] width 79 height 22
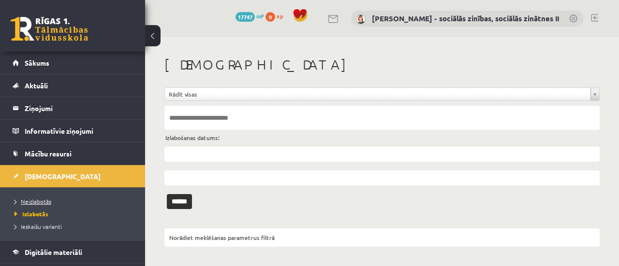
click at [43, 200] on span "Neizlabotās" at bounding box center [33, 202] width 37 height 8
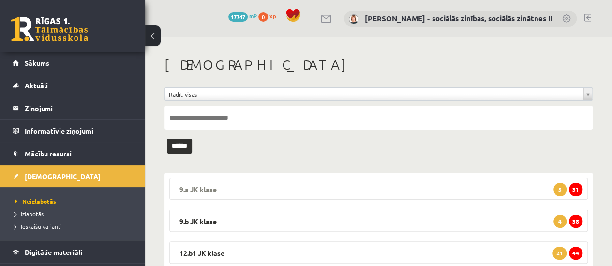
click at [574, 189] on span "31" at bounding box center [576, 189] width 14 height 13
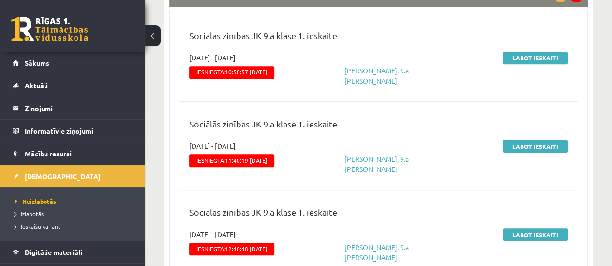
scroll to position [203, 0]
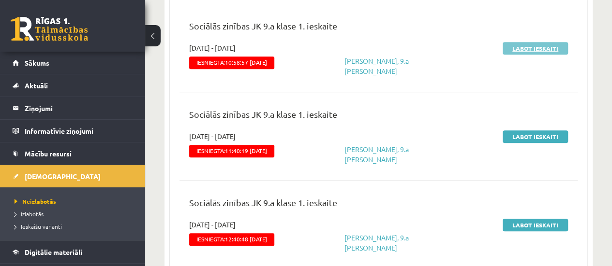
click at [539, 46] on link "Labot ieskaiti" at bounding box center [534, 48] width 65 height 13
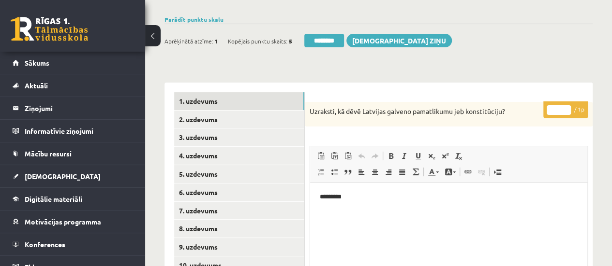
scroll to position [78, 0]
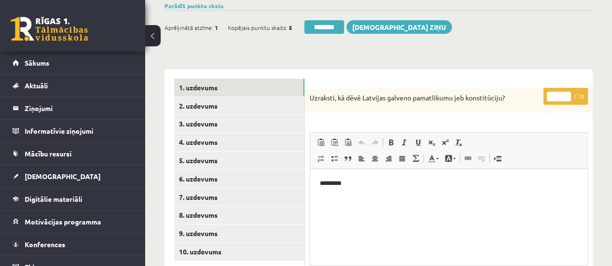
type input "*"
click at [565, 92] on input "*" at bounding box center [558, 97] width 24 height 10
click at [256, 136] on link "4. uzdevums" at bounding box center [239, 142] width 130 height 18
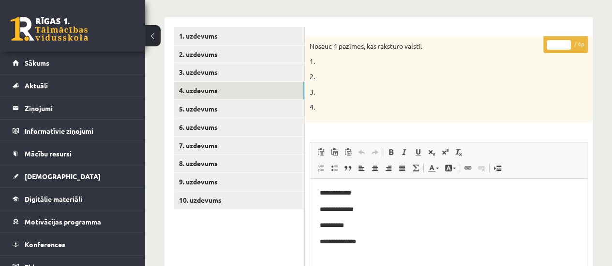
scroll to position [135, 0]
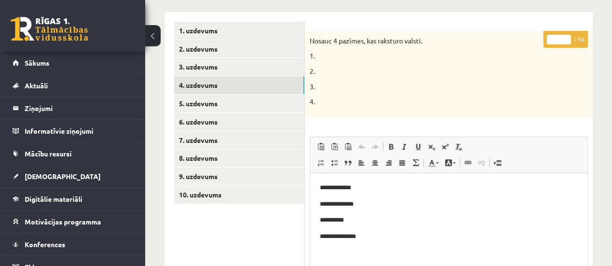
click at [564, 35] on input "*" at bounding box center [558, 40] width 24 height 10
type input "*"
click at [564, 35] on input "*" at bounding box center [558, 40] width 24 height 10
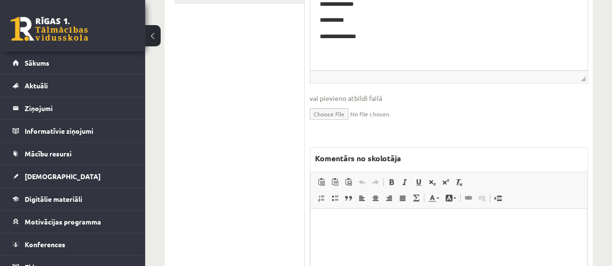
scroll to position [337, 0]
click at [371, 236] on html at bounding box center [448, 221] width 276 height 29
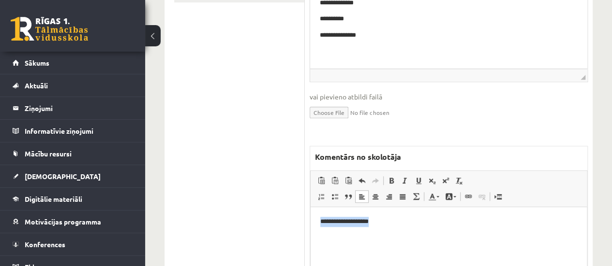
drag, startPoint x: 384, startPoint y: 221, endPoint x: 318, endPoint y: 221, distance: 65.8
click at [318, 221] on html "**********" at bounding box center [448, 221] width 276 height 29
copy p "**********"
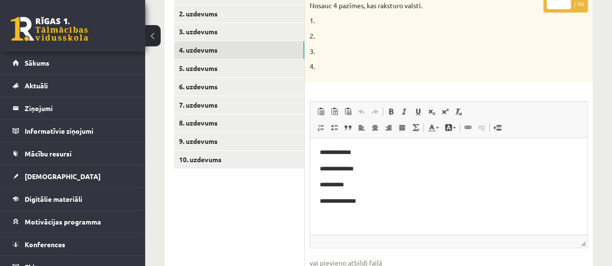
scroll to position [154, 0]
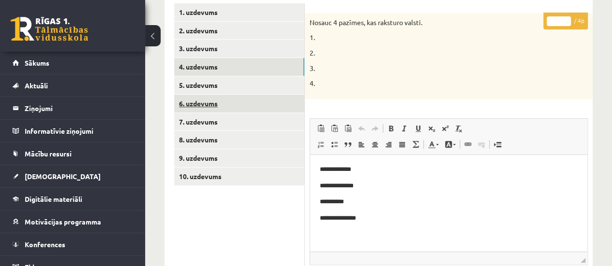
click at [266, 99] on link "6. uzdevums" at bounding box center [239, 104] width 130 height 18
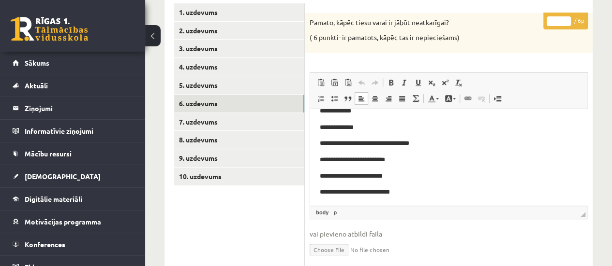
scroll to position [15, 0]
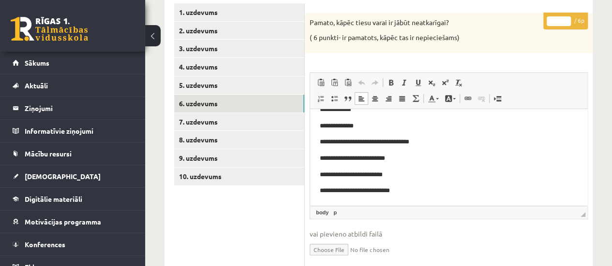
drag, startPoint x: 583, startPoint y: 129, endPoint x: 901, endPoint y: 269, distance: 347.6
type input "*"
click at [566, 17] on input "*" at bounding box center [558, 21] width 24 height 10
click at [276, 154] on link "9. uzdevums" at bounding box center [239, 158] width 130 height 18
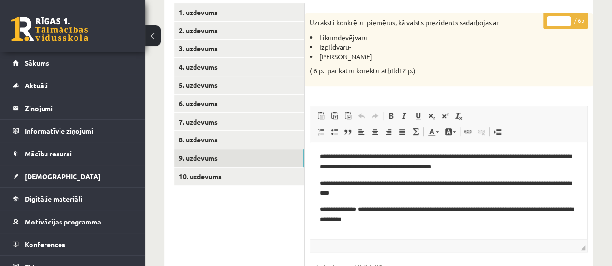
scroll to position [0, 0]
click at [565, 15] on p "* / 6p" at bounding box center [565, 21] width 44 height 17
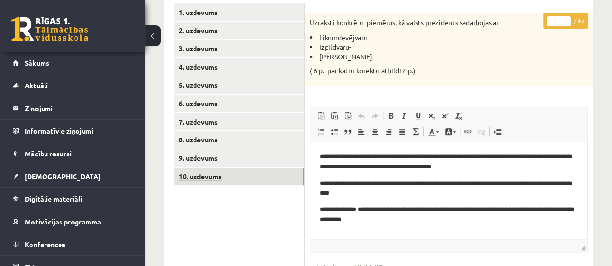
click at [236, 184] on link "10. uzdevums" at bounding box center [239, 177] width 130 height 18
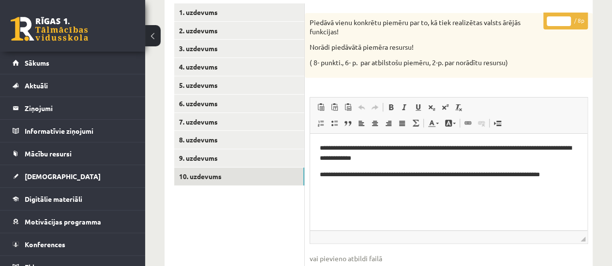
type input "*"
click at [564, 16] on input "*" at bounding box center [558, 21] width 24 height 10
click at [210, 8] on link "1. uzdevums" at bounding box center [239, 12] width 130 height 18
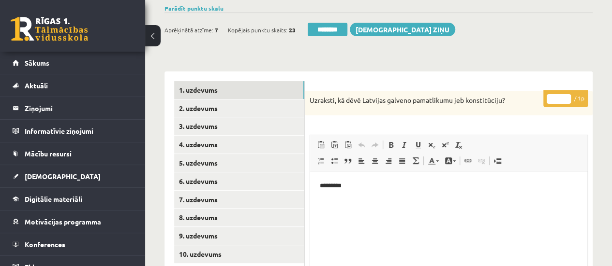
scroll to position [52, 0]
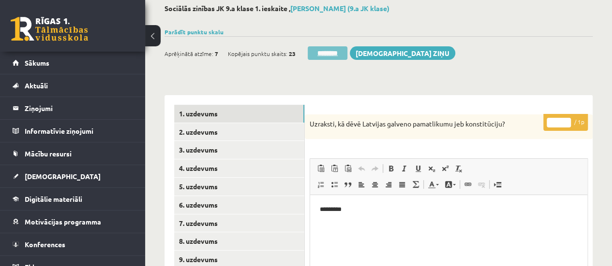
click at [329, 53] on input "********" at bounding box center [327, 53] width 40 height 14
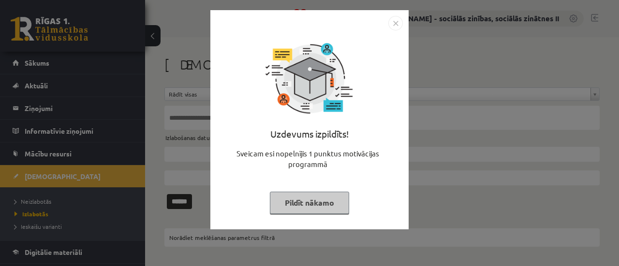
click at [304, 203] on button "Pildīt nākamo" at bounding box center [309, 203] width 79 height 22
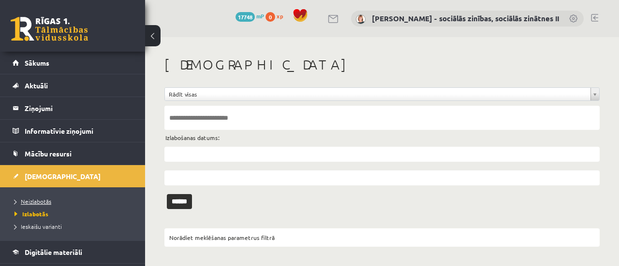
click at [43, 199] on span "Neizlabotās" at bounding box center [33, 202] width 37 height 8
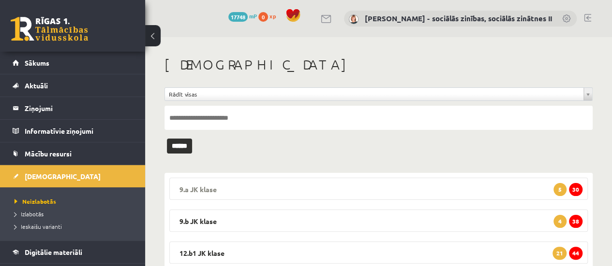
click at [577, 190] on span "30" at bounding box center [576, 189] width 14 height 13
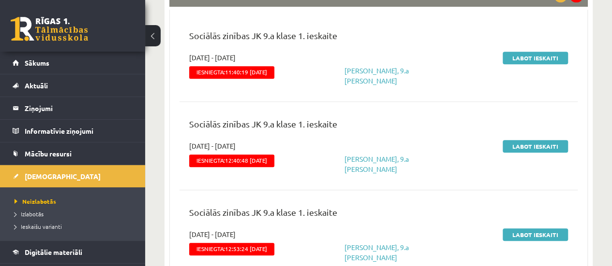
scroll to position [207, 0]
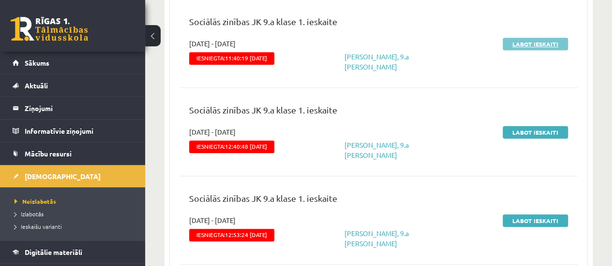
click at [532, 44] on link "Labot ieskaiti" at bounding box center [534, 44] width 65 height 13
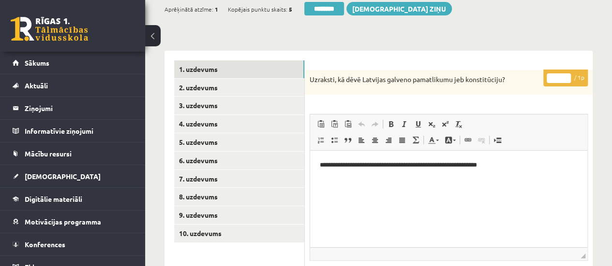
scroll to position [100, 0]
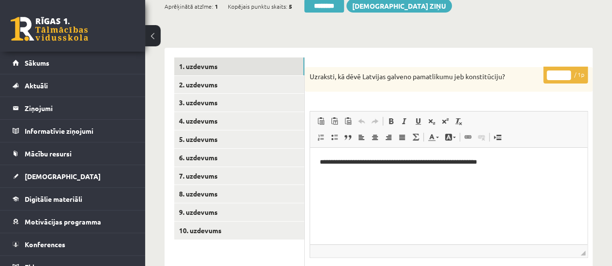
type input "*"
click at [564, 73] on input "*" at bounding box center [558, 76] width 24 height 10
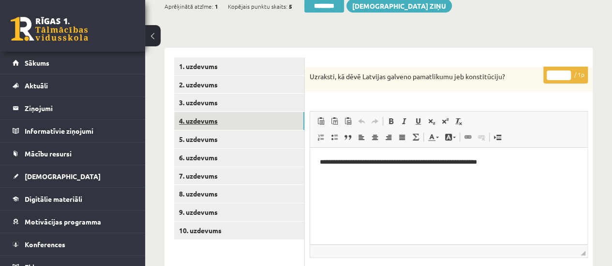
click at [280, 121] on link "4. uzdevums" at bounding box center [239, 121] width 130 height 18
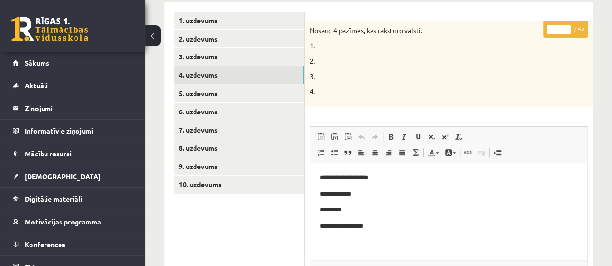
scroll to position [146, 0]
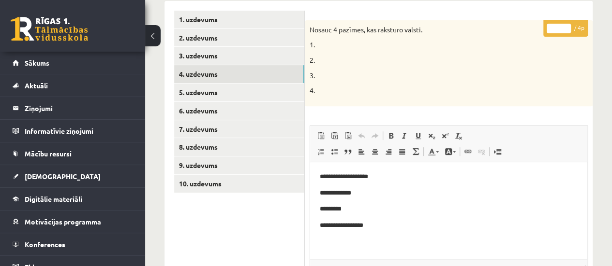
click at [567, 26] on input "*" at bounding box center [558, 29] width 24 height 10
type input "*"
click at [567, 26] on input "*" at bounding box center [558, 29] width 24 height 10
click at [268, 90] on link "5. uzdevums" at bounding box center [239, 93] width 130 height 18
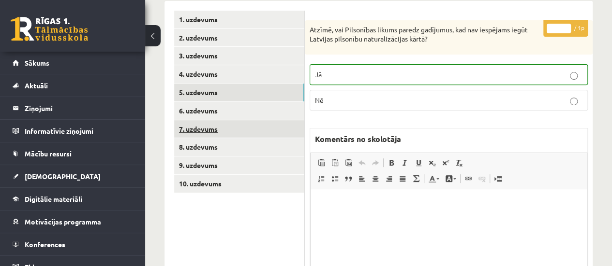
scroll to position [0, 0]
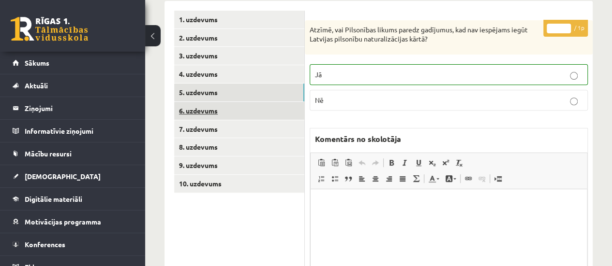
click at [277, 112] on link "6. uzdevums" at bounding box center [239, 111] width 130 height 18
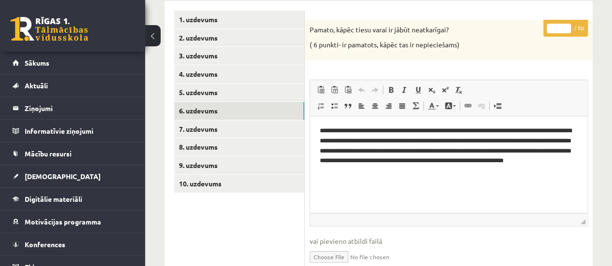
type input "*"
click at [565, 24] on input "*" at bounding box center [558, 29] width 24 height 10
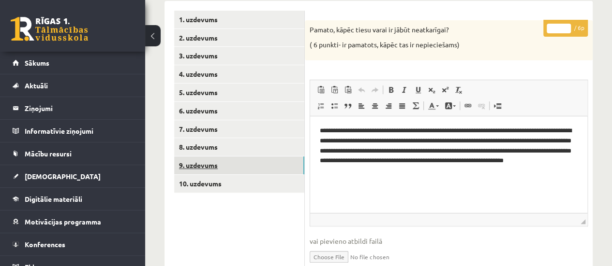
click at [283, 163] on link "9. uzdevums" at bounding box center [239, 166] width 130 height 18
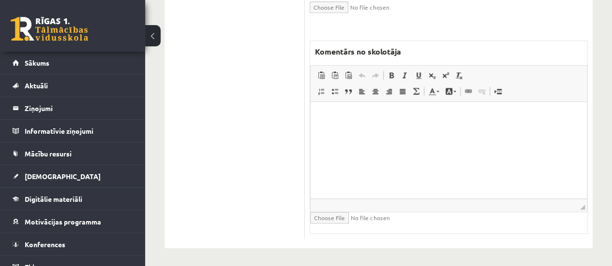
scroll to position [430, 0]
click at [372, 131] on html at bounding box center [448, 115] width 276 height 29
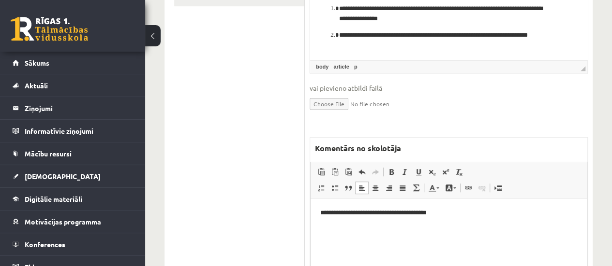
scroll to position [272, 0]
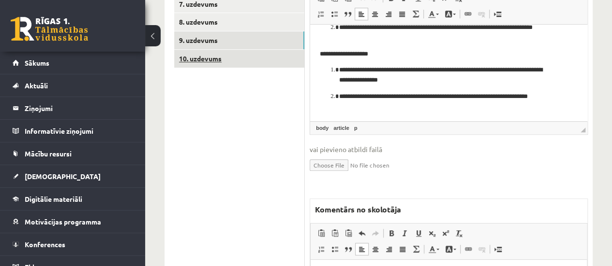
click at [202, 55] on link "10. uzdevums" at bounding box center [239, 59] width 130 height 18
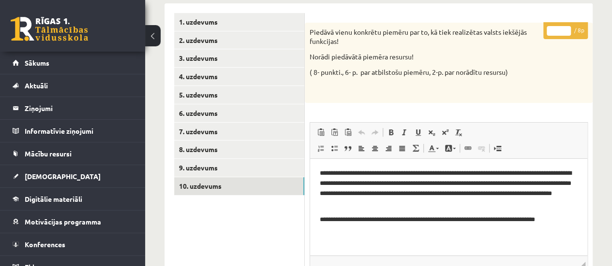
scroll to position [139, 0]
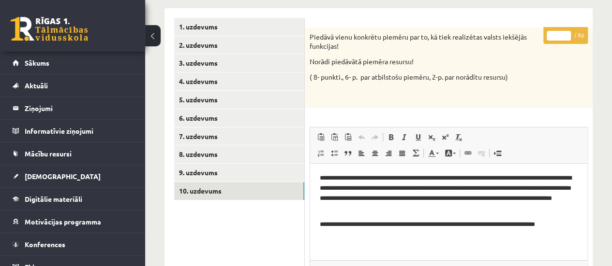
type input "*"
click at [564, 31] on input "*" at bounding box center [558, 36] width 24 height 10
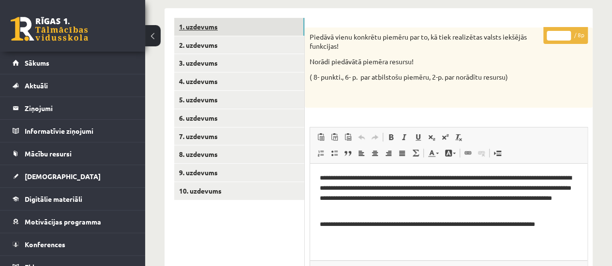
click at [266, 34] on link "1. uzdevums" at bounding box center [239, 27] width 130 height 18
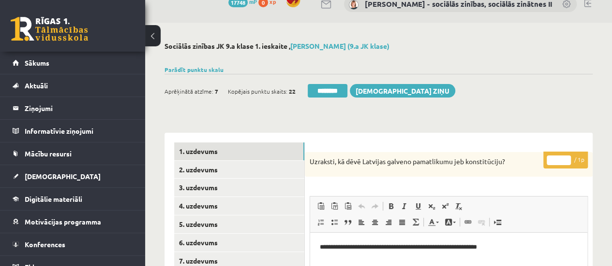
scroll to position [11, 0]
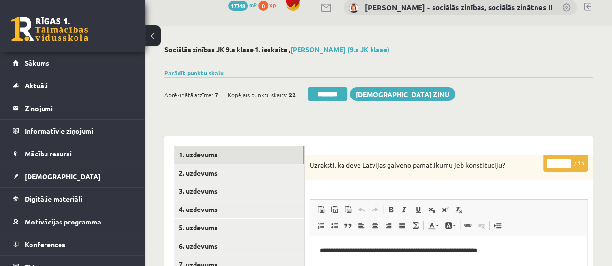
drag, startPoint x: 333, startPoint y: 92, endPoint x: 359, endPoint y: 36, distance: 61.9
click at [333, 92] on input "********" at bounding box center [327, 95] width 40 height 14
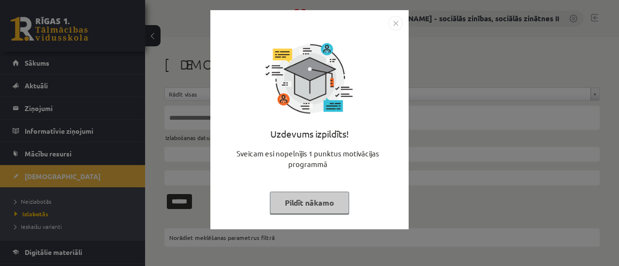
click at [298, 210] on button "Pildīt nākamo" at bounding box center [309, 203] width 79 height 22
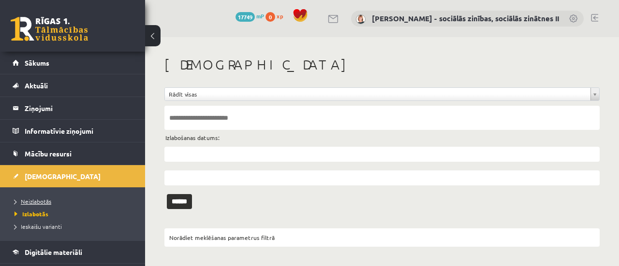
click at [42, 200] on span "Neizlabotās" at bounding box center [33, 202] width 37 height 8
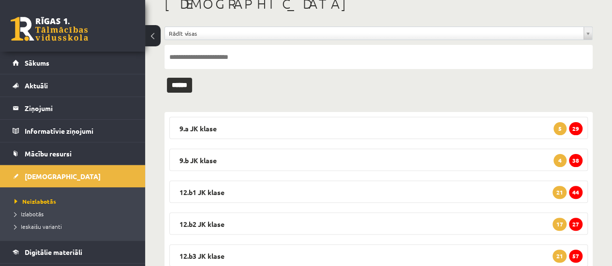
scroll to position [80, 0]
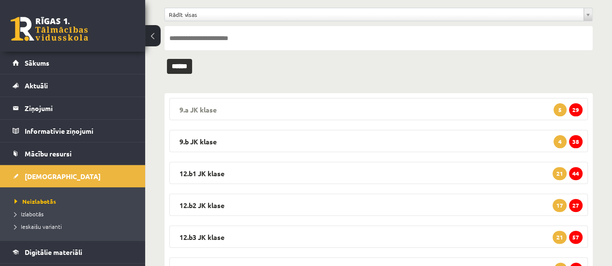
click at [576, 108] on span "29" at bounding box center [576, 109] width 14 height 13
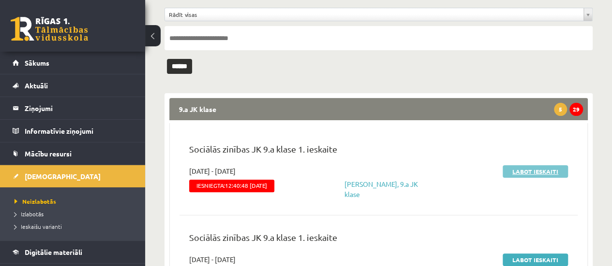
click at [532, 171] on link "Labot ieskaiti" at bounding box center [534, 171] width 65 height 13
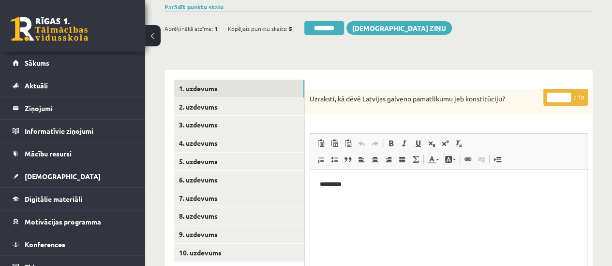
scroll to position [97, 0]
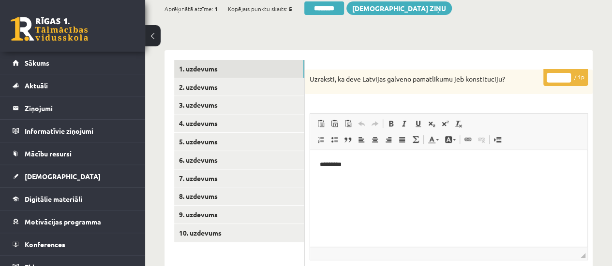
type input "*"
click at [567, 74] on input "*" at bounding box center [558, 78] width 24 height 10
click at [256, 121] on link "4. uzdevums" at bounding box center [239, 124] width 130 height 18
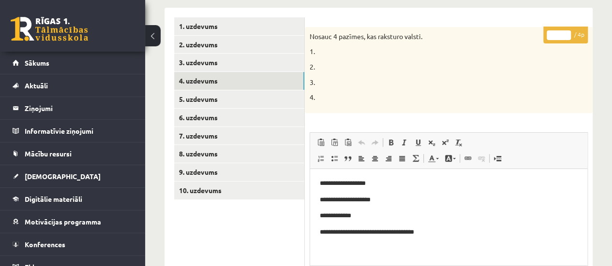
scroll to position [141, 0]
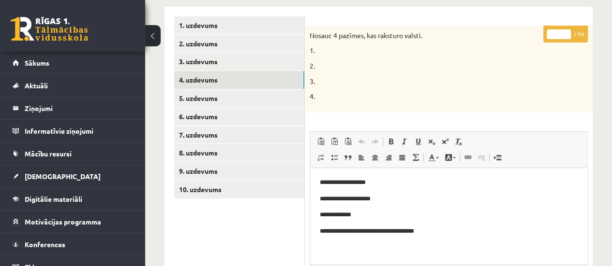
type input "*"
click at [565, 31] on input "*" at bounding box center [558, 34] width 24 height 10
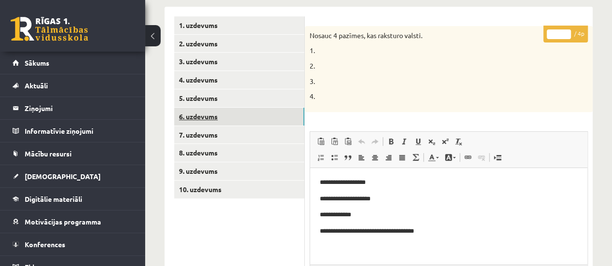
click at [286, 116] on link "6. uzdevums" at bounding box center [239, 117] width 130 height 18
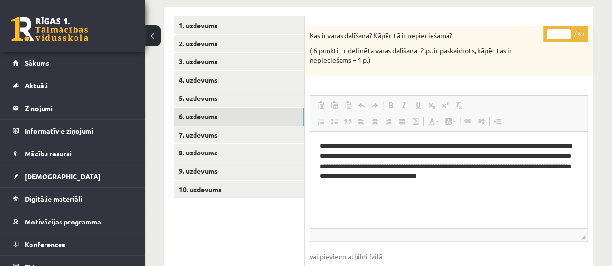
scroll to position [0, 0]
type input "*"
click at [563, 30] on input "*" at bounding box center [558, 34] width 24 height 10
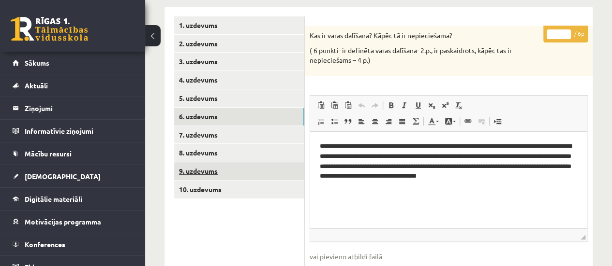
click at [277, 168] on link "9. uzdevums" at bounding box center [239, 171] width 130 height 18
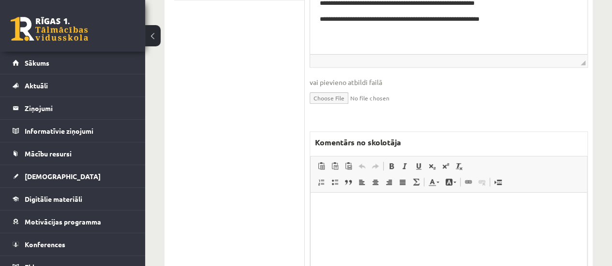
scroll to position [342, 0]
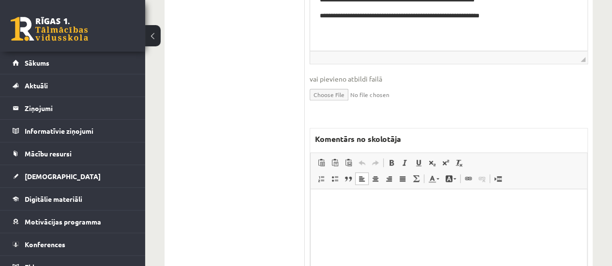
click at [419, 219] on html at bounding box center [448, 203] width 276 height 29
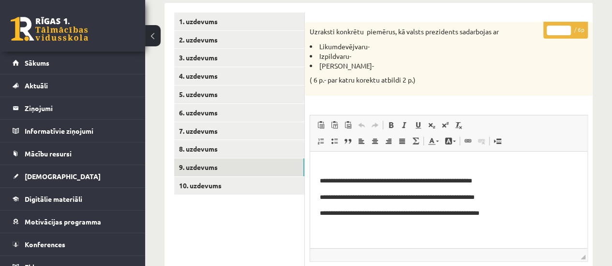
scroll to position [144, 0]
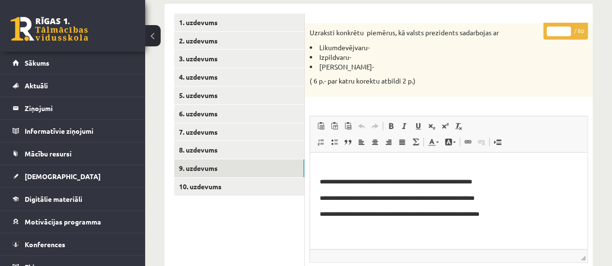
click at [565, 28] on input "*" at bounding box center [558, 32] width 24 height 10
type input "*"
click at [565, 28] on input "*" at bounding box center [558, 32] width 24 height 10
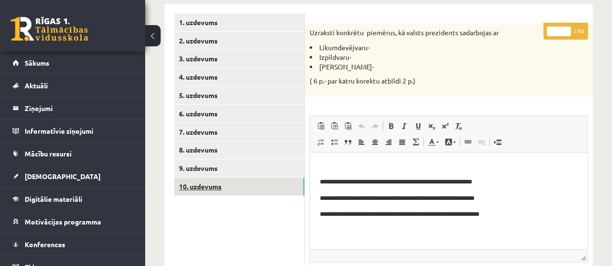
click at [229, 188] on link "10. uzdevums" at bounding box center [239, 187] width 130 height 18
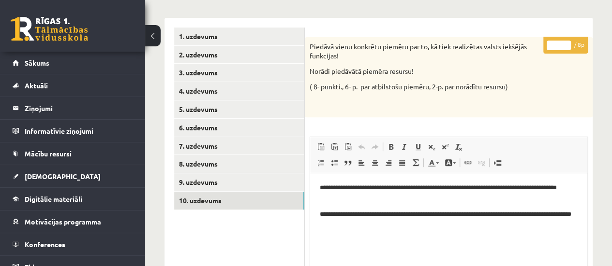
scroll to position [128, 0]
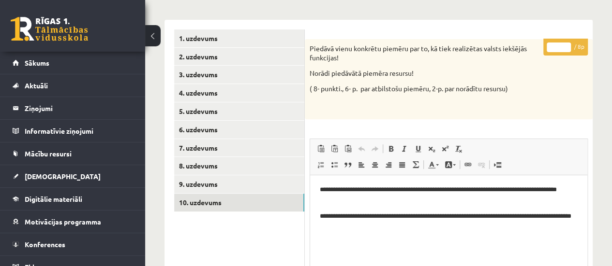
type input "*"
click at [567, 44] on input "*" at bounding box center [558, 48] width 24 height 10
click at [283, 40] on link "1. uzdevums" at bounding box center [239, 38] width 130 height 18
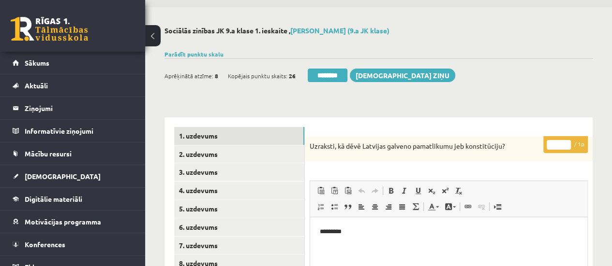
scroll to position [29, 0]
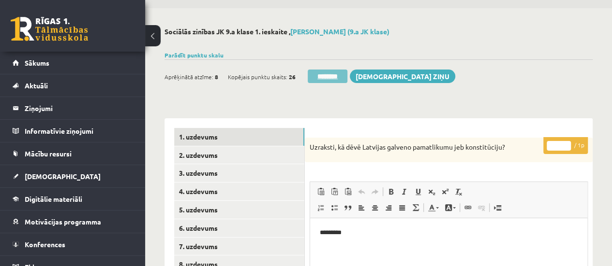
click at [324, 76] on input "********" at bounding box center [327, 77] width 40 height 14
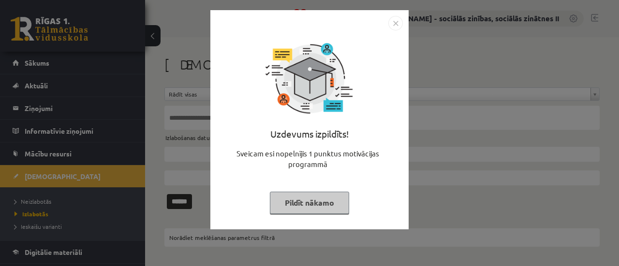
click at [306, 202] on button "Pildīt nākamo" at bounding box center [309, 203] width 79 height 22
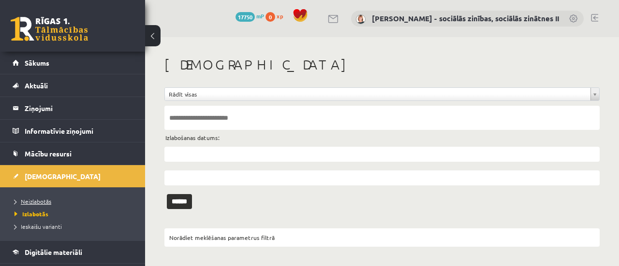
click at [41, 199] on span "Neizlabotās" at bounding box center [33, 202] width 37 height 8
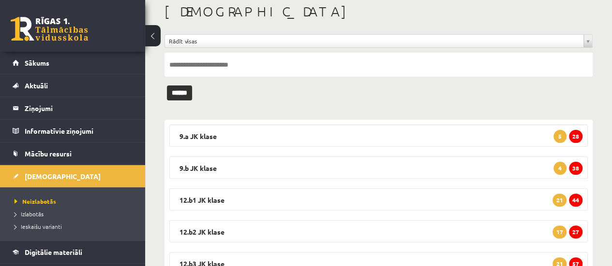
scroll to position [57, 0]
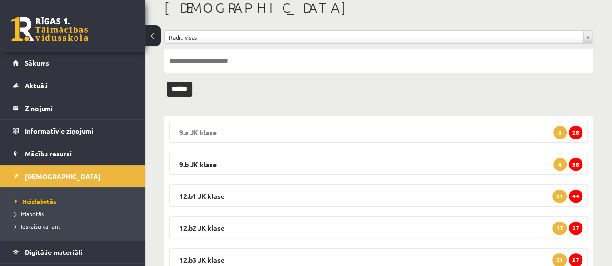
click at [578, 130] on span "28" at bounding box center [576, 132] width 14 height 13
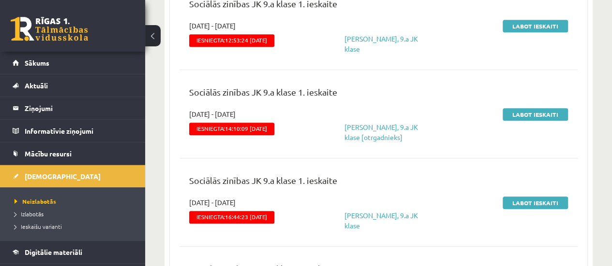
scroll to position [217, 0]
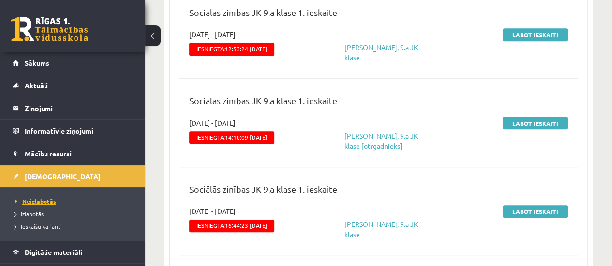
click at [46, 201] on span "Neizlabotās" at bounding box center [36, 202] width 42 height 8
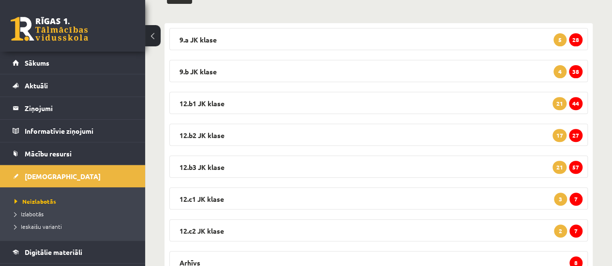
scroll to position [141, 0]
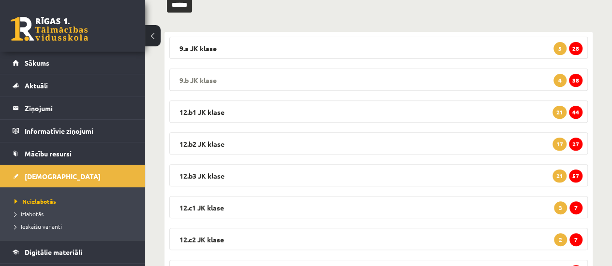
click at [575, 80] on span "38" at bounding box center [576, 80] width 14 height 13
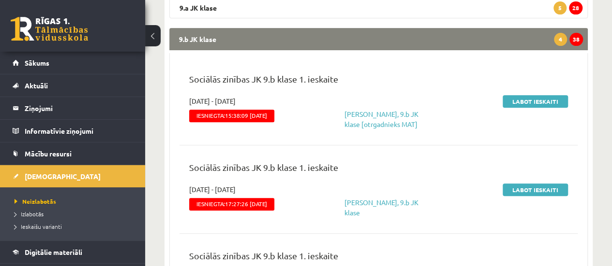
scroll to position [188, 0]
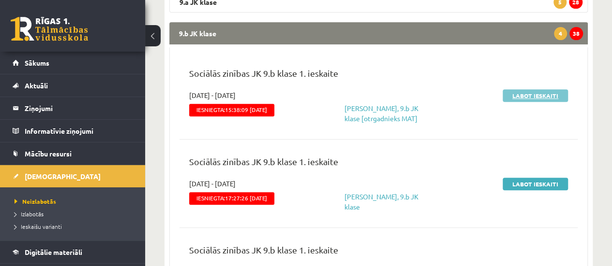
click at [519, 98] on link "Labot ieskaiti" at bounding box center [534, 95] width 65 height 13
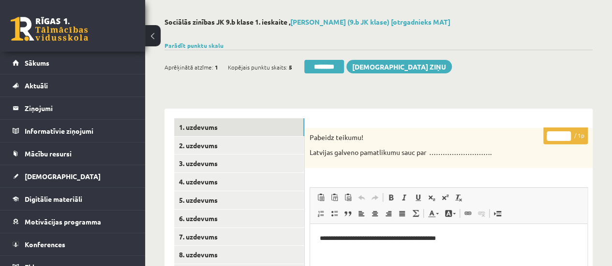
scroll to position [48, 0]
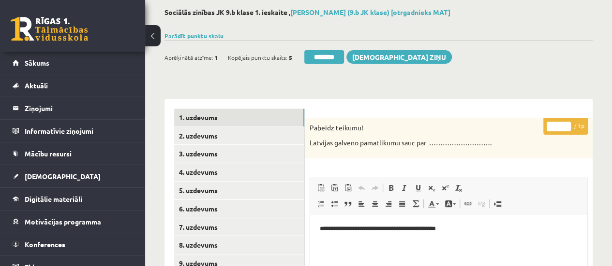
type input "*"
click at [565, 123] on input "*" at bounding box center [558, 127] width 24 height 10
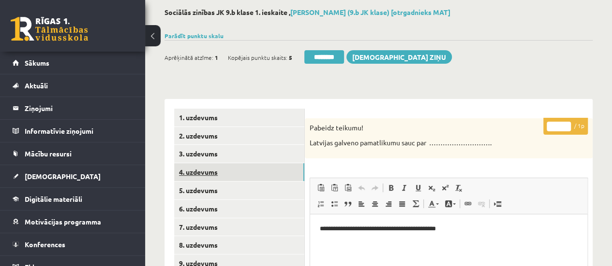
click at [267, 174] on link "4. uzdevums" at bounding box center [239, 172] width 130 height 18
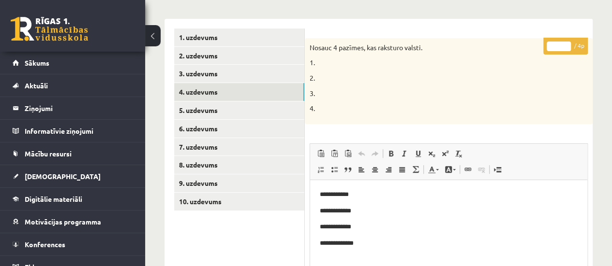
scroll to position [131, 0]
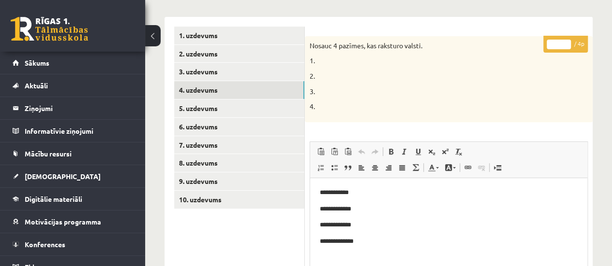
click at [566, 44] on input "*" at bounding box center [558, 45] width 24 height 10
type input "*"
click at [566, 44] on input "*" at bounding box center [558, 45] width 24 height 10
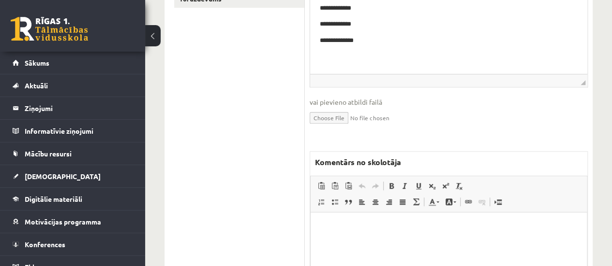
scroll to position [335, 0]
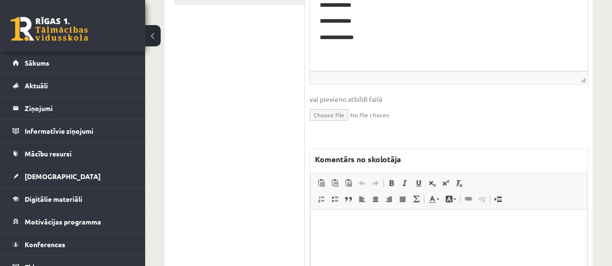
click at [420, 219] on p "Bagātinātā teksta redaktors, wiswyg-editor-47433802460820-1760290859-505" at bounding box center [448, 224] width 257 height 10
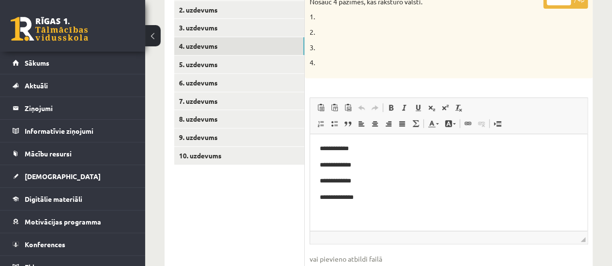
scroll to position [168, 0]
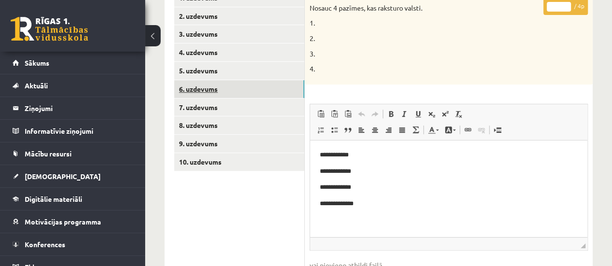
click at [255, 91] on link "6. uzdevums" at bounding box center [239, 89] width 130 height 18
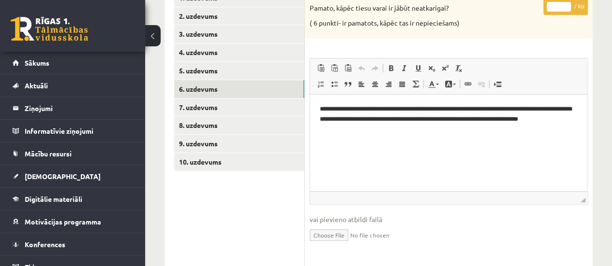
scroll to position [0, 0]
type input "*"
click at [567, 2] on input "*" at bounding box center [558, 7] width 24 height 10
click at [271, 143] on link "9. uzdevums" at bounding box center [239, 144] width 130 height 18
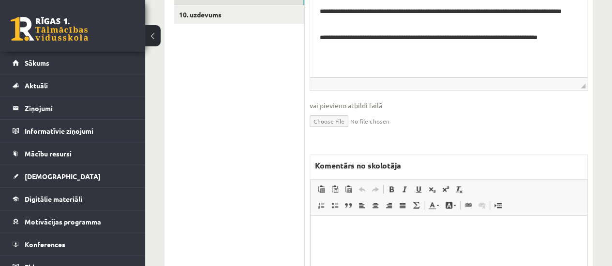
scroll to position [318, 0]
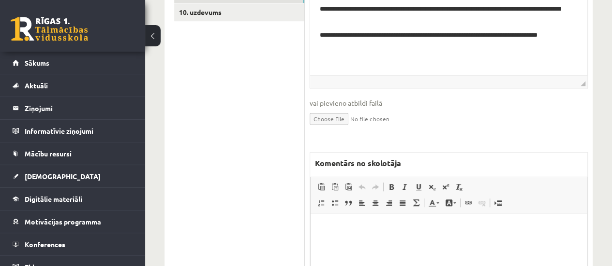
click at [351, 228] on p "Bagātinātā teksta redaktors, wiswyg-editor-47434026450600-1760290882-192" at bounding box center [448, 228] width 257 height 10
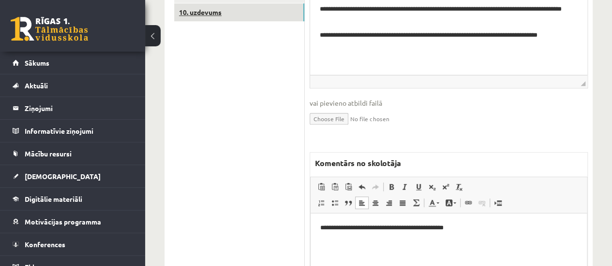
click at [256, 11] on link "10. uzdevums" at bounding box center [239, 12] width 130 height 18
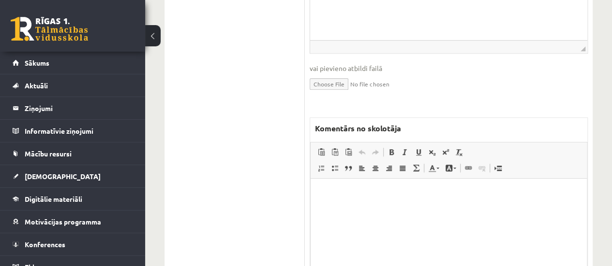
scroll to position [365, 0]
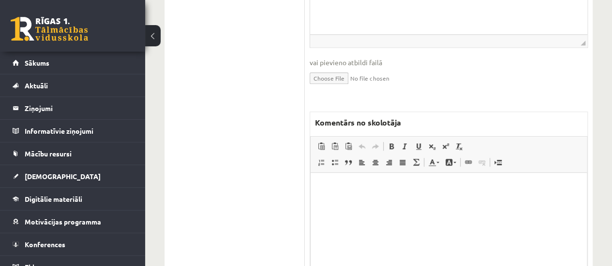
click at [425, 191] on p "Bagātinātā teksta redaktors, wiswyg-editor-47433874691840-1760290910-239" at bounding box center [448, 187] width 257 height 10
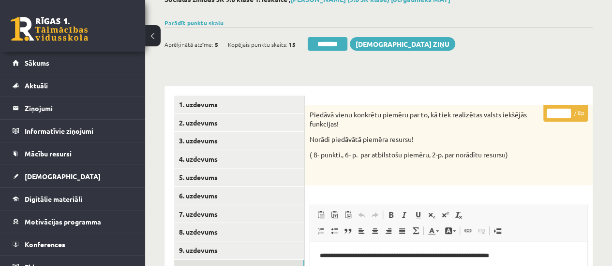
scroll to position [60, 0]
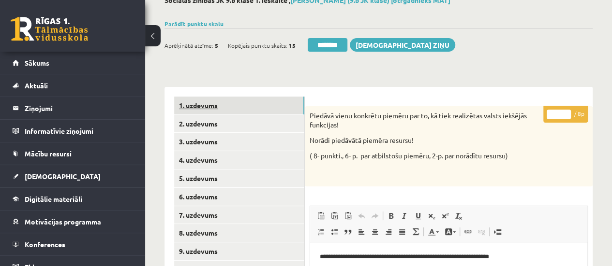
click at [203, 106] on link "1. uzdevums" at bounding box center [239, 106] width 130 height 18
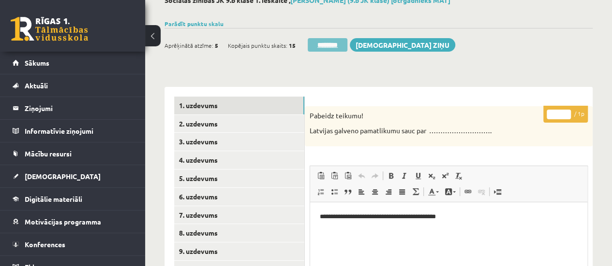
scroll to position [0, 0]
click at [329, 47] on input "********" at bounding box center [327, 45] width 40 height 14
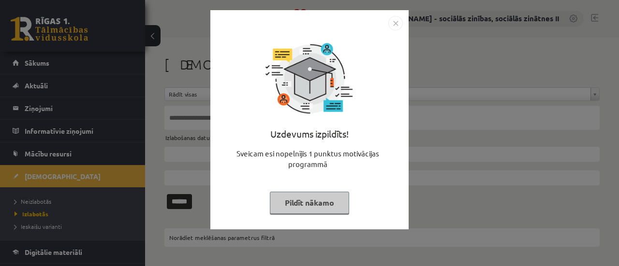
click at [312, 207] on button "Pildīt nākamo" at bounding box center [309, 203] width 79 height 22
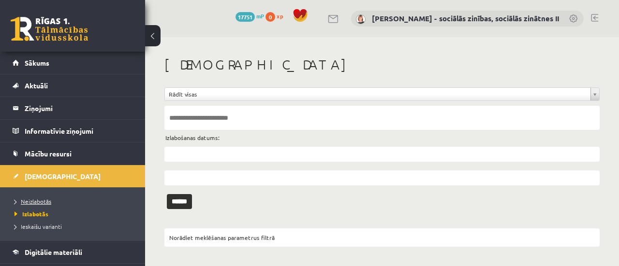
click at [43, 200] on span "Neizlabotās" at bounding box center [33, 202] width 37 height 8
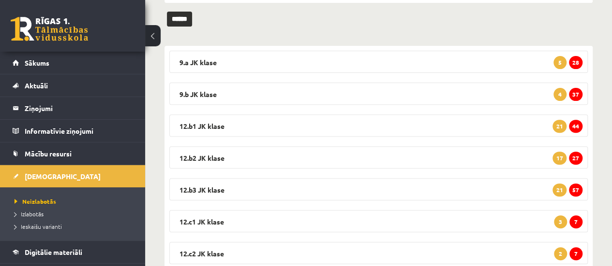
scroll to position [126, 0]
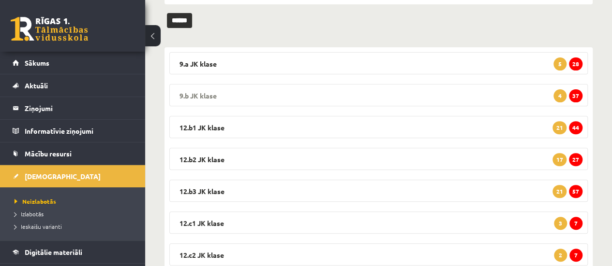
click at [575, 96] on span "37" at bounding box center [576, 95] width 14 height 13
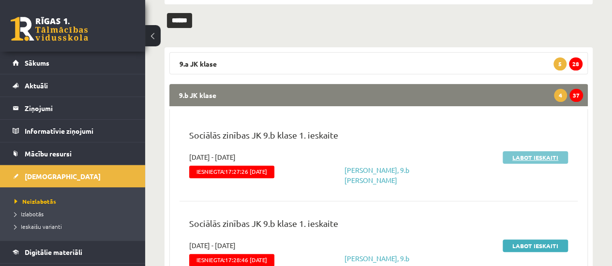
click at [537, 155] on link "Labot ieskaiti" at bounding box center [534, 157] width 65 height 13
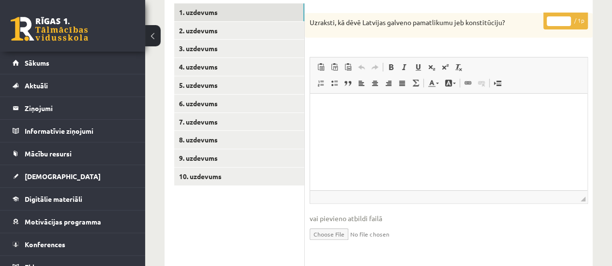
scroll to position [146, 0]
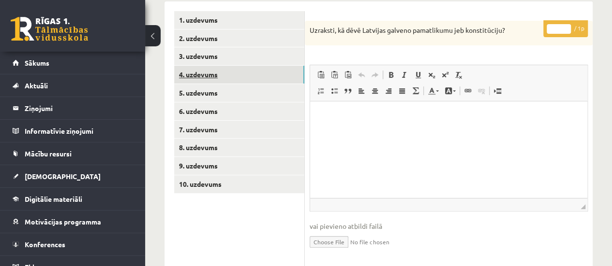
click at [262, 73] on link "4. uzdevums" at bounding box center [239, 75] width 130 height 18
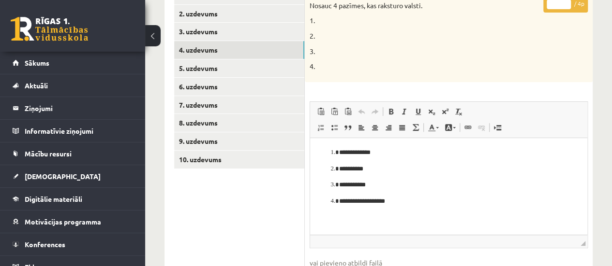
scroll to position [169, 0]
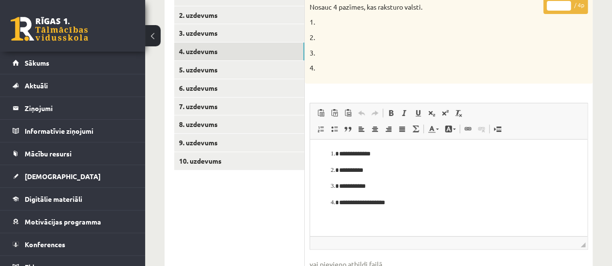
click at [565, 1] on input "*" at bounding box center [558, 6] width 24 height 10
type input "*"
click at [565, 1] on input "*" at bounding box center [558, 6] width 24 height 10
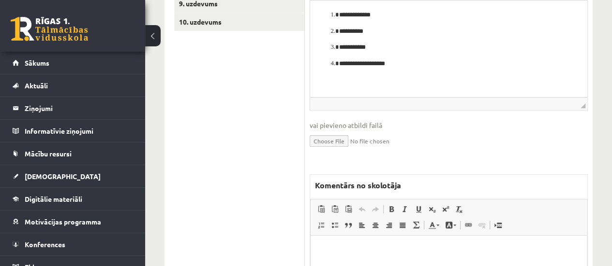
scroll to position [310, 0]
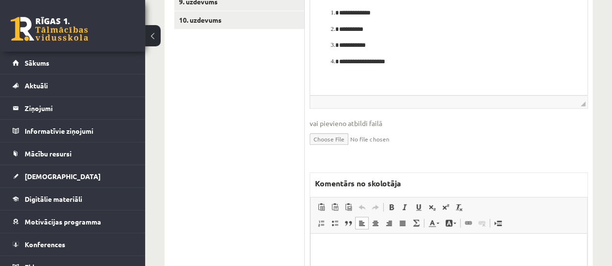
click at [359, 252] on p "Bagātinātā teksta redaktors, wiswyg-editor-47433932416500-1760290964-473" at bounding box center [448, 248] width 257 height 10
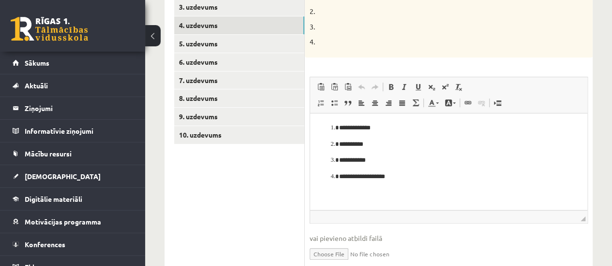
scroll to position [190, 0]
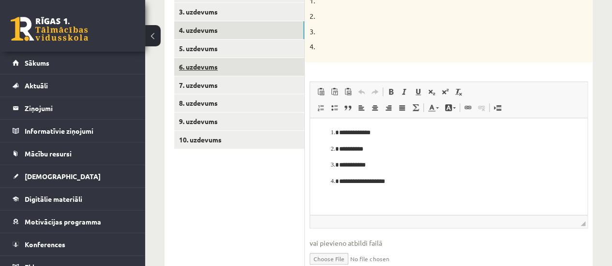
click at [228, 69] on link "6. uzdevums" at bounding box center [239, 67] width 130 height 18
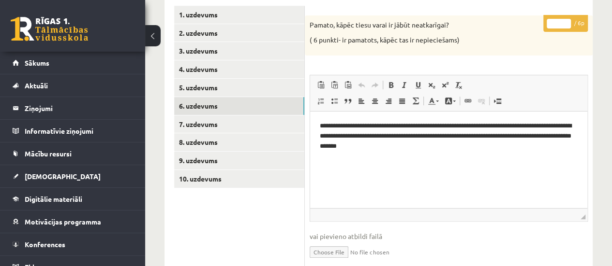
scroll to position [151, 0]
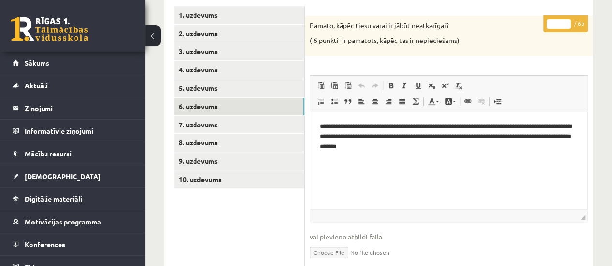
type input "*"
click at [566, 20] on input "*" at bounding box center [558, 24] width 24 height 10
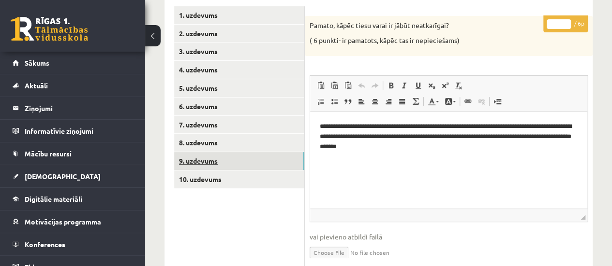
click at [229, 159] on link "9. uzdevums" at bounding box center [239, 161] width 130 height 18
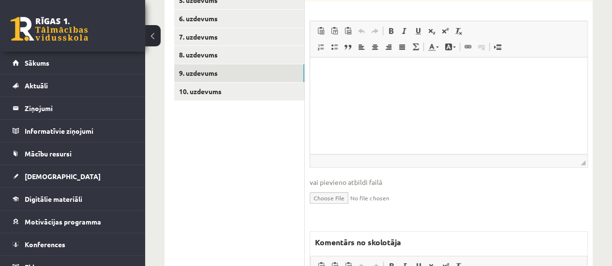
scroll to position [238, 0]
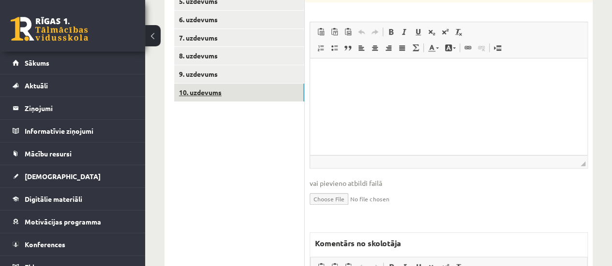
click at [216, 89] on link "10. uzdevums" at bounding box center [239, 93] width 130 height 18
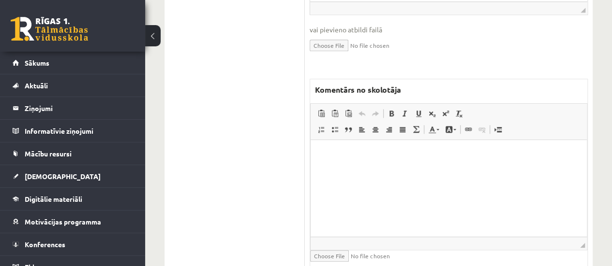
scroll to position [402, 0]
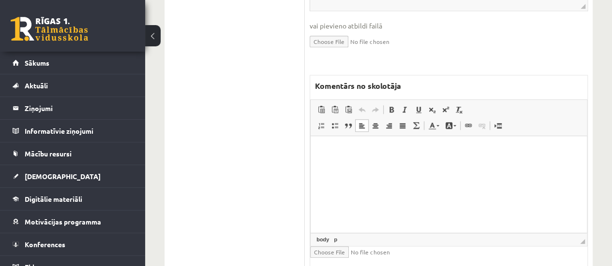
click at [360, 165] on html at bounding box center [448, 150] width 276 height 29
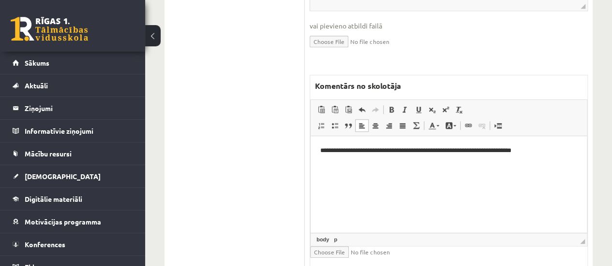
click at [501, 152] on p "**********" at bounding box center [448, 151] width 257 height 10
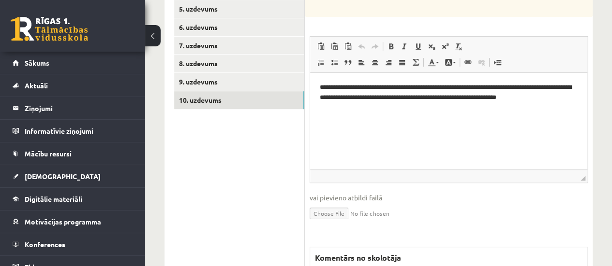
scroll to position [0, 0]
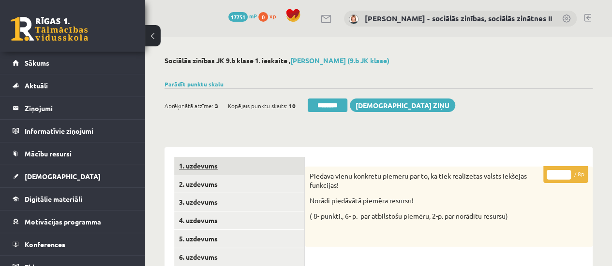
click at [238, 165] on link "1. uzdevums" at bounding box center [239, 166] width 130 height 18
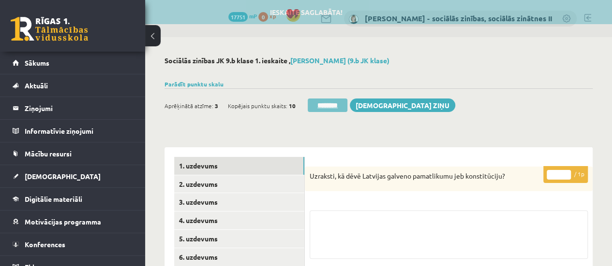
click at [335, 106] on input "********" at bounding box center [327, 106] width 40 height 14
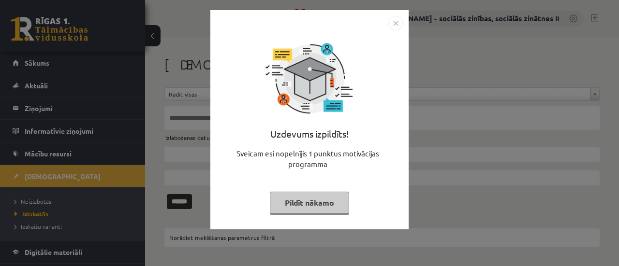
click at [310, 213] on button "Pildīt nākamo" at bounding box center [309, 203] width 79 height 22
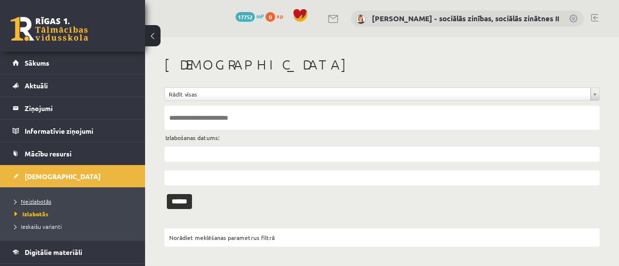
click at [40, 198] on span "Neizlabotās" at bounding box center [33, 202] width 37 height 8
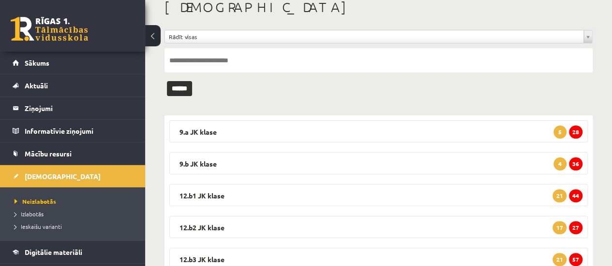
scroll to position [60, 0]
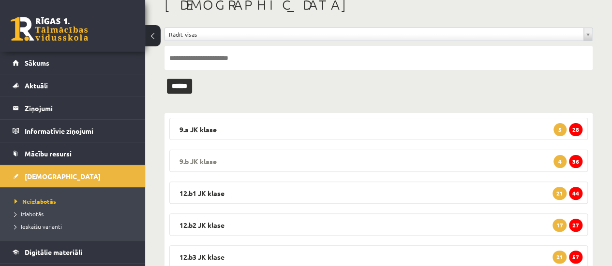
click at [575, 160] on span "36" at bounding box center [576, 161] width 14 height 13
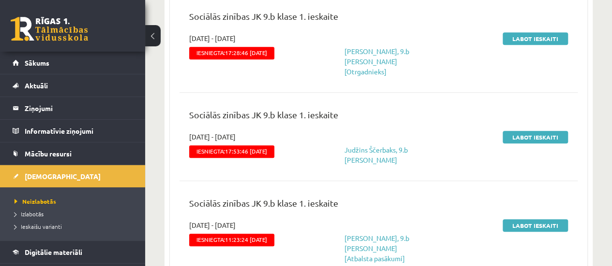
scroll to position [234, 0]
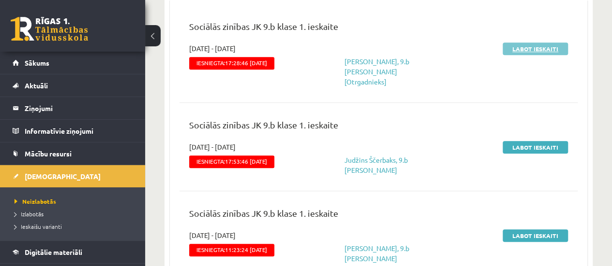
click at [539, 49] on link "Labot ieskaiti" at bounding box center [534, 49] width 65 height 13
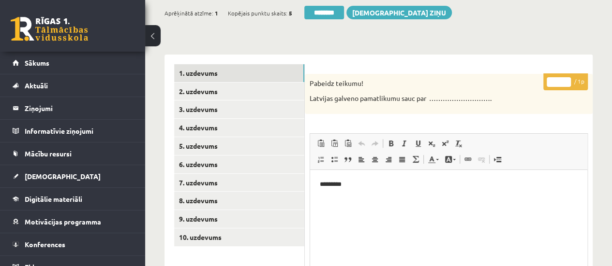
scroll to position [98, 0]
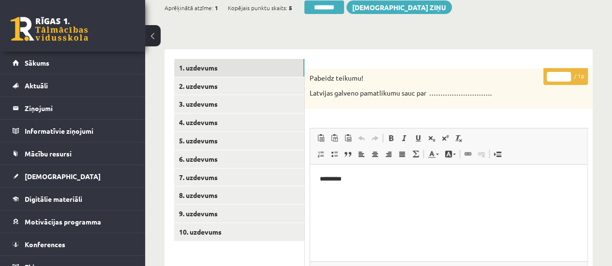
type input "*"
click at [565, 73] on input "*" at bounding box center [558, 77] width 24 height 10
click at [239, 123] on link "4. uzdevums" at bounding box center [239, 123] width 130 height 18
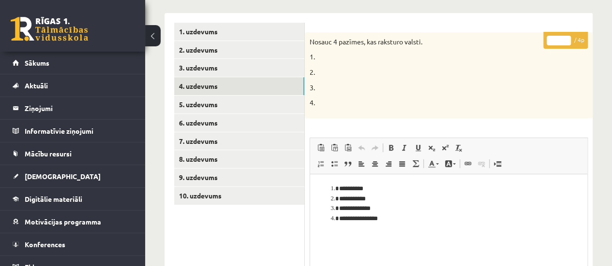
scroll to position [135, 0]
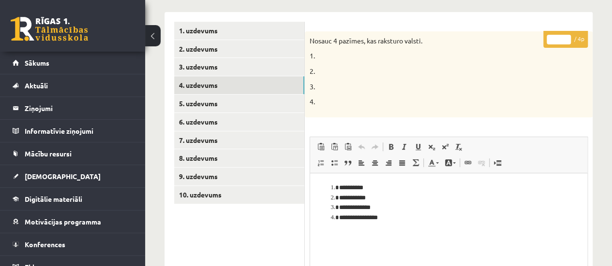
click at [565, 37] on input "*" at bounding box center [558, 40] width 24 height 10
type input "*"
click at [565, 37] on input "*" at bounding box center [558, 40] width 24 height 10
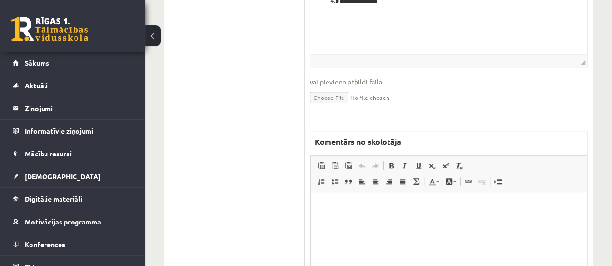
scroll to position [358, 0]
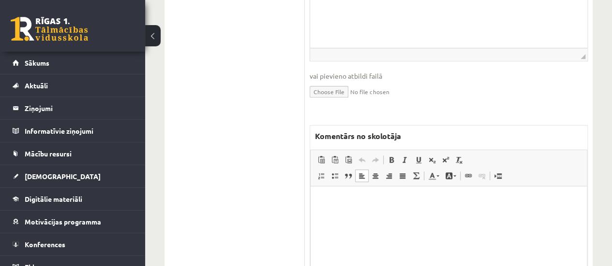
click at [443, 199] on p "Bagātinātā teksta redaktors, wiswyg-editor-47434041834360-1760291084-723" at bounding box center [448, 201] width 257 height 10
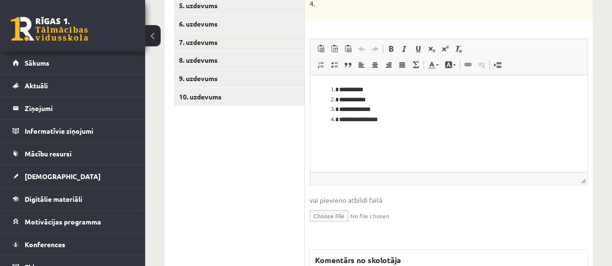
scroll to position [233, 0]
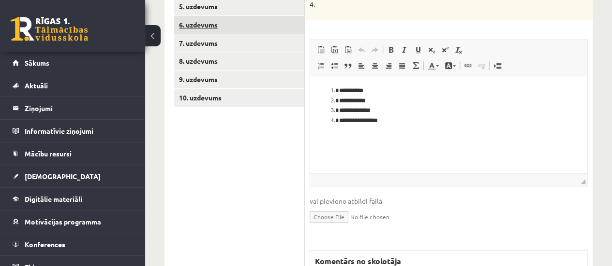
click at [261, 27] on link "6. uzdevums" at bounding box center [239, 25] width 130 height 18
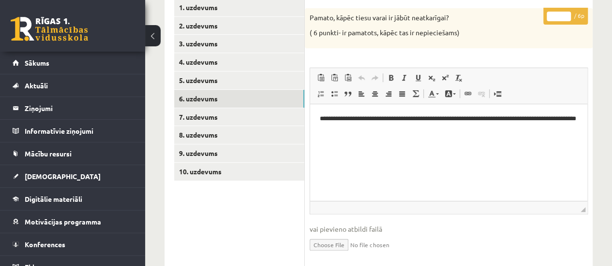
scroll to position [154, 0]
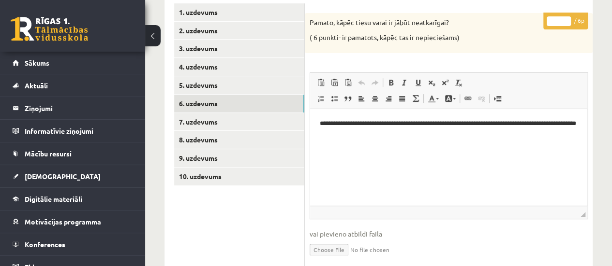
click at [486, 53] on div "**********" at bounding box center [449, 247] width 288 height 468
click at [578, 13] on p "* / 6p" at bounding box center [565, 21] width 44 height 17
click at [566, 17] on input "*" at bounding box center [558, 21] width 24 height 10
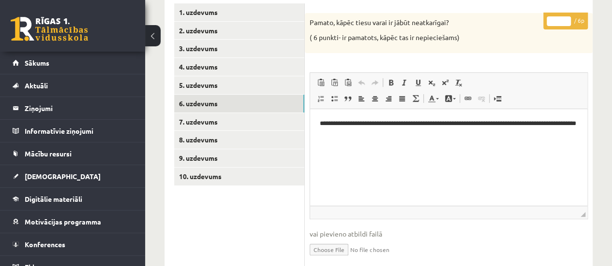
type input "*"
click at [566, 17] on input "*" at bounding box center [558, 21] width 24 height 10
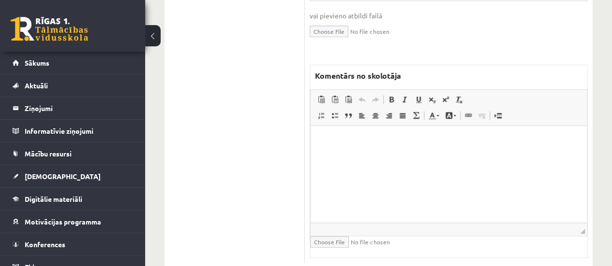
scroll to position [365, 0]
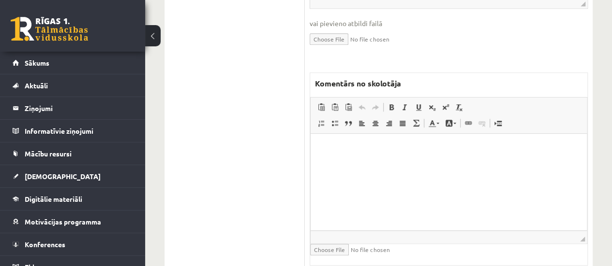
click at [385, 163] on html at bounding box center [448, 148] width 276 height 29
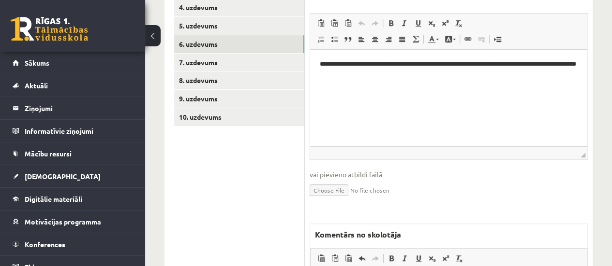
scroll to position [205, 0]
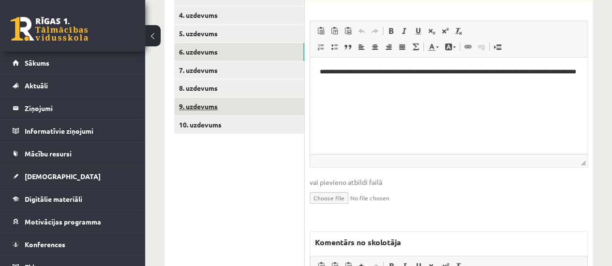
click at [256, 100] on link "9. uzdevums" at bounding box center [239, 107] width 130 height 18
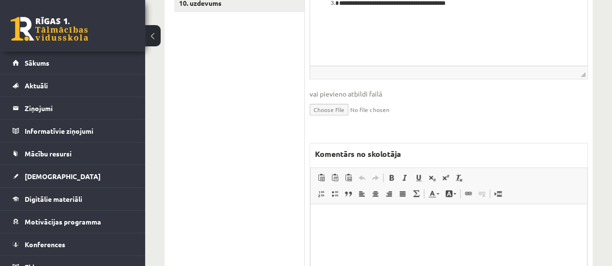
scroll to position [330, 0]
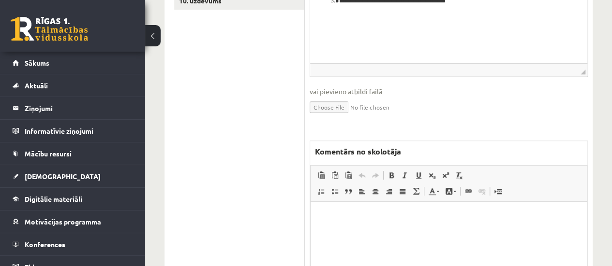
click at [342, 222] on html at bounding box center [448, 216] width 276 height 29
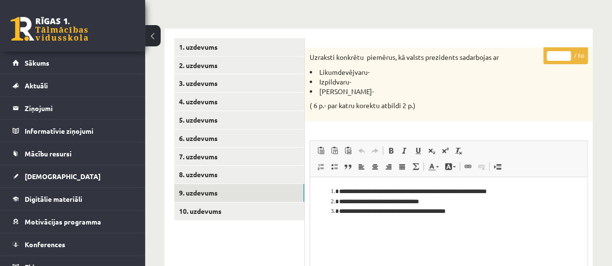
scroll to position [121, 0]
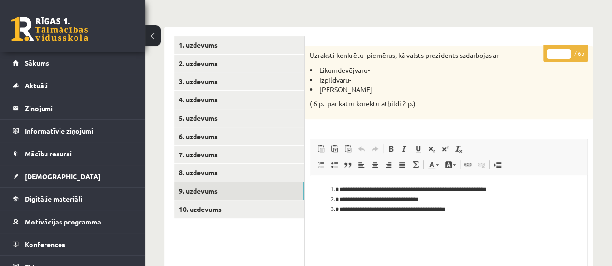
type input "*"
click at [563, 53] on input "*" at bounding box center [558, 54] width 24 height 10
click at [225, 208] on link "10. uzdevums" at bounding box center [239, 210] width 130 height 18
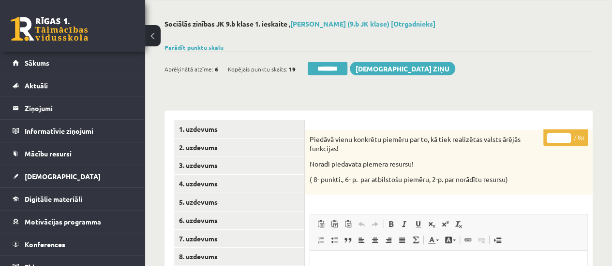
scroll to position [34, 0]
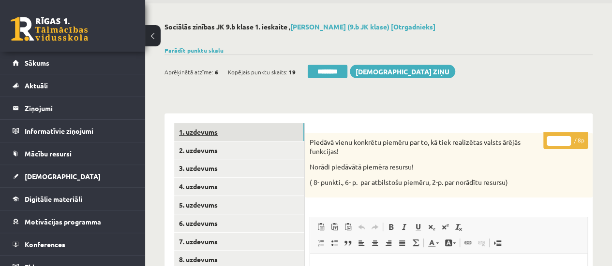
click at [210, 137] on link "1. uzdevums" at bounding box center [239, 132] width 130 height 18
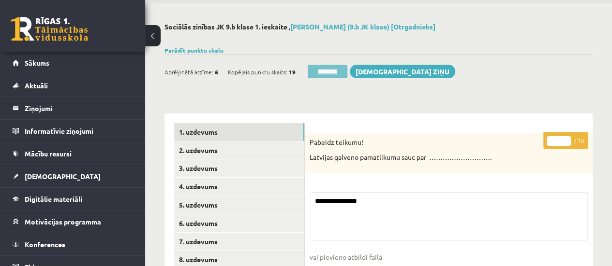
click at [329, 71] on input "********" at bounding box center [327, 72] width 40 height 14
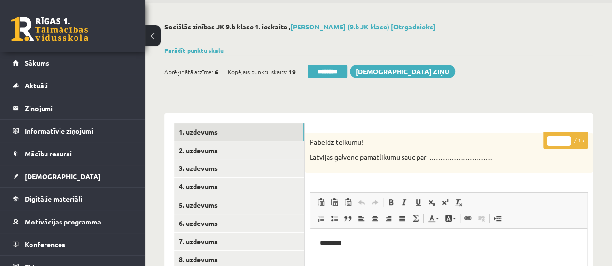
scroll to position [0, 0]
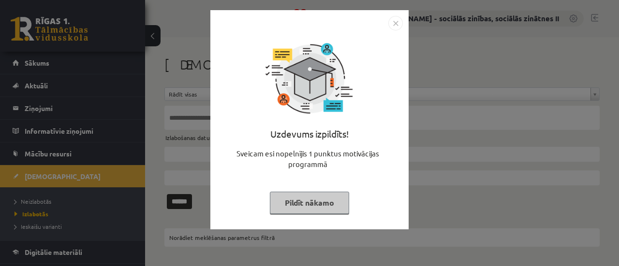
click at [295, 210] on button "Pildīt nākamo" at bounding box center [309, 203] width 79 height 22
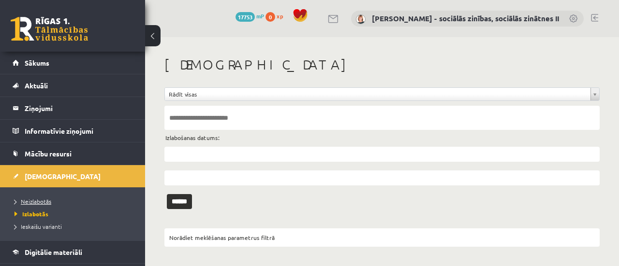
click at [42, 200] on span "Neizlabotās" at bounding box center [33, 202] width 37 height 8
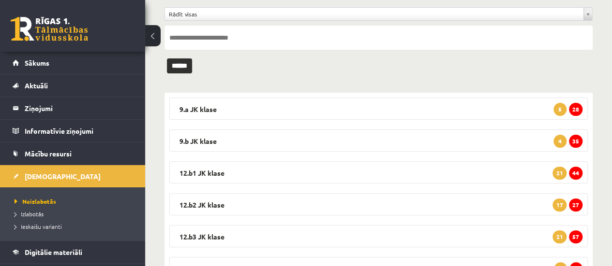
scroll to position [83, 0]
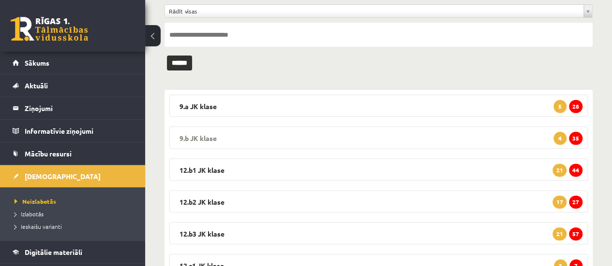
click at [575, 140] on span "35" at bounding box center [576, 138] width 14 height 13
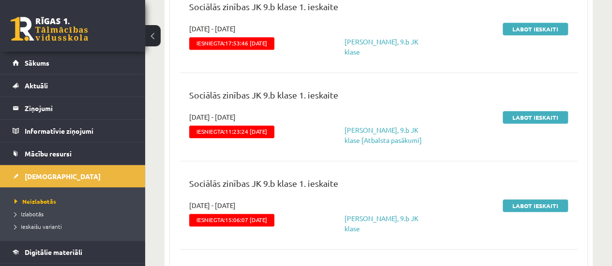
scroll to position [259, 0]
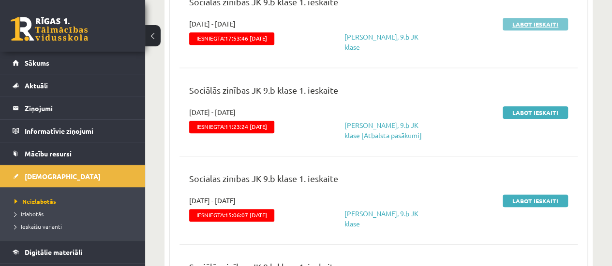
click at [528, 25] on link "Labot ieskaiti" at bounding box center [534, 24] width 65 height 13
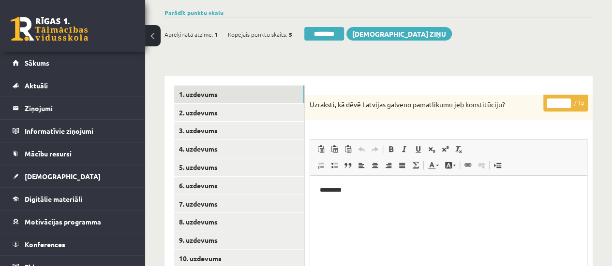
scroll to position [74, 0]
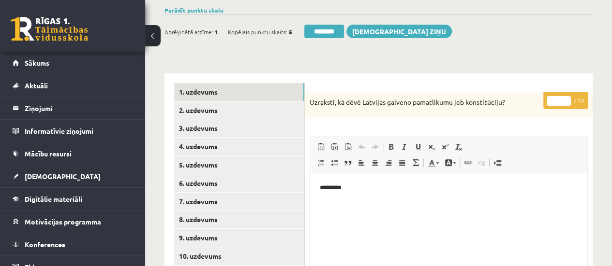
type input "*"
click at [565, 99] on input "*" at bounding box center [558, 101] width 24 height 10
click at [287, 149] on link "4. uzdevums" at bounding box center [239, 147] width 130 height 18
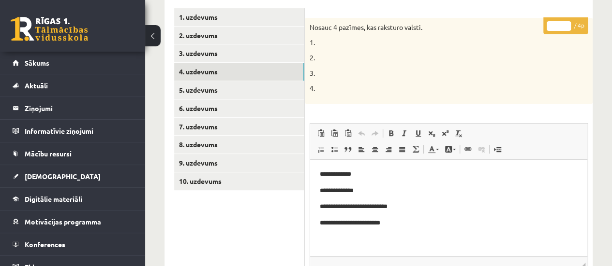
scroll to position [151, 0]
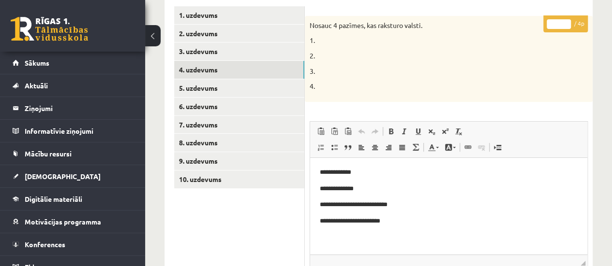
type input "*"
click at [566, 21] on input "*" at bounding box center [558, 24] width 24 height 10
click at [266, 104] on link "6. uzdevums" at bounding box center [239, 107] width 130 height 18
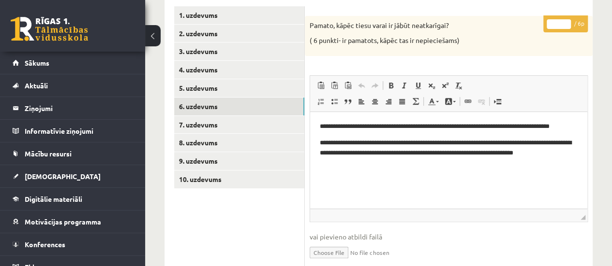
scroll to position [0, 0]
type input "*"
click at [566, 19] on input "*" at bounding box center [558, 24] width 24 height 10
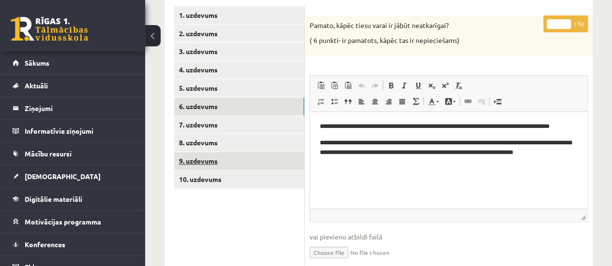
click at [265, 160] on link "9. uzdevums" at bounding box center [239, 161] width 130 height 18
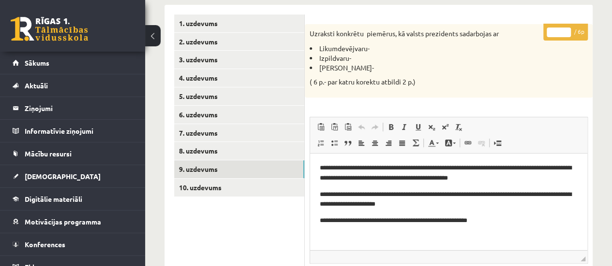
scroll to position [137, 0]
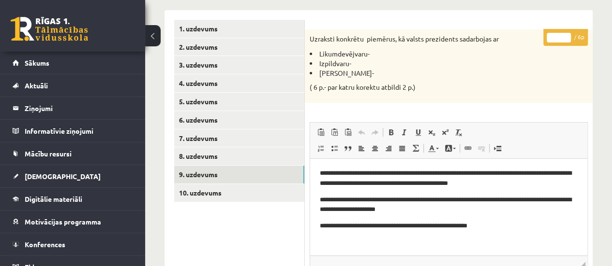
type input "*"
click at [564, 33] on input "*" at bounding box center [558, 38] width 24 height 10
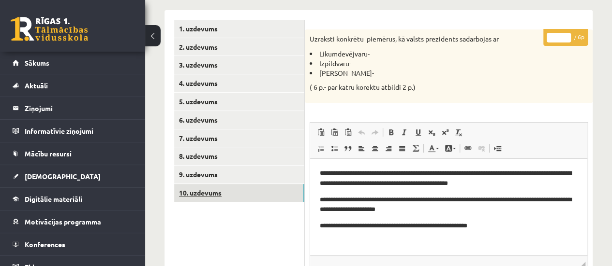
click at [267, 196] on link "10. uzdevums" at bounding box center [239, 193] width 130 height 18
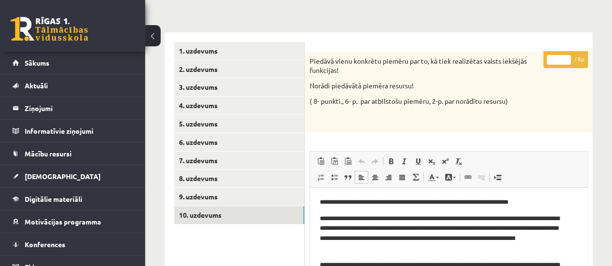
scroll to position [97, 0]
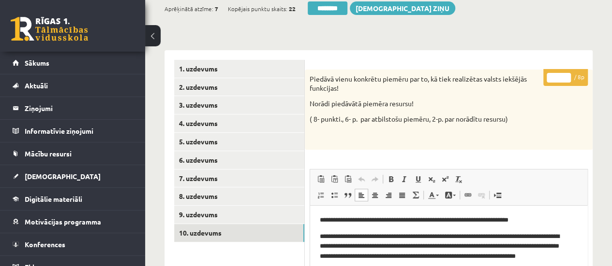
type input "*"
click at [564, 76] on input "*" at bounding box center [558, 78] width 24 height 10
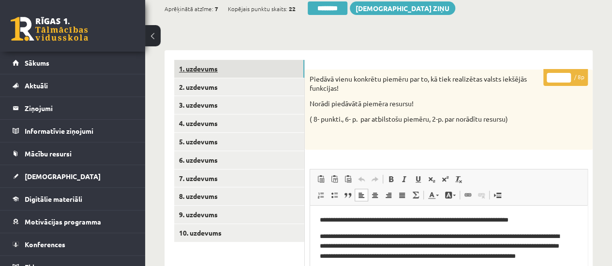
click at [279, 73] on link "1. uzdevums" at bounding box center [239, 69] width 130 height 18
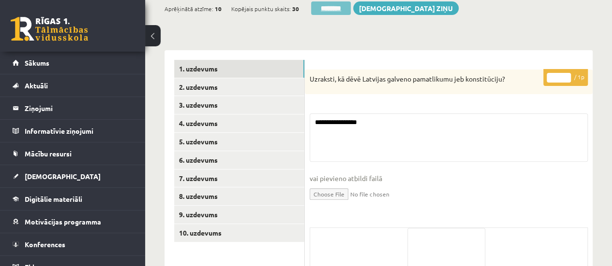
click at [320, 8] on input "********" at bounding box center [331, 8] width 40 height 14
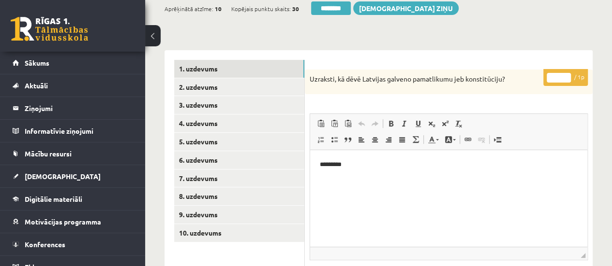
scroll to position [0, 0]
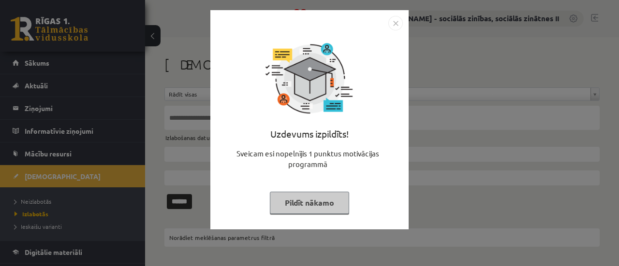
click at [309, 205] on button "Pildīt nākamo" at bounding box center [309, 203] width 79 height 22
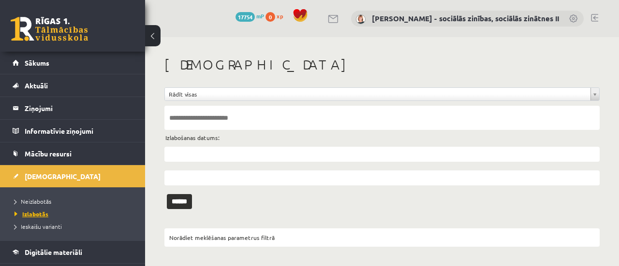
click at [39, 212] on span "Izlabotās" at bounding box center [32, 214] width 34 height 8
click at [202, 155] on input "text" at bounding box center [381, 154] width 435 height 15
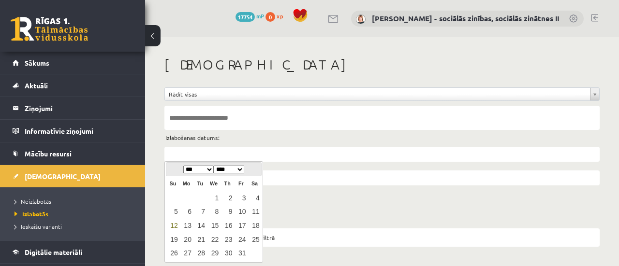
type input "**********"
click at [337, 213] on div "**********" at bounding box center [382, 151] width 474 height 229
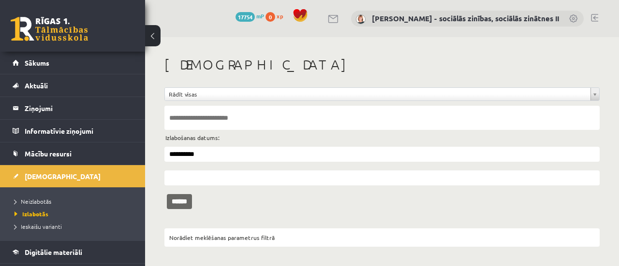
click at [183, 199] on input "******" at bounding box center [179, 201] width 25 height 15
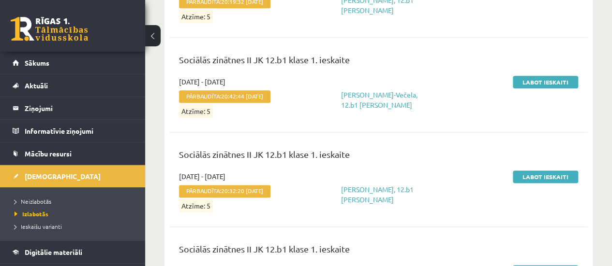
scroll to position [584, 0]
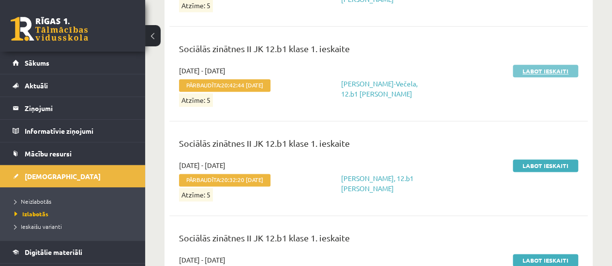
click at [550, 65] on link "Labot ieskaiti" at bounding box center [544, 71] width 65 height 13
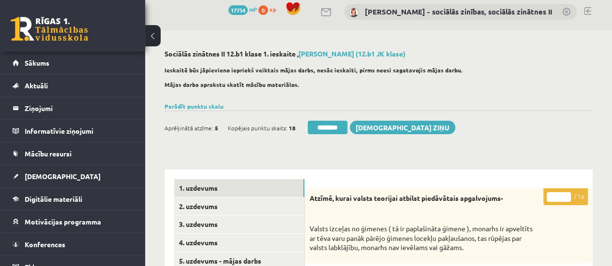
scroll to position [4, 0]
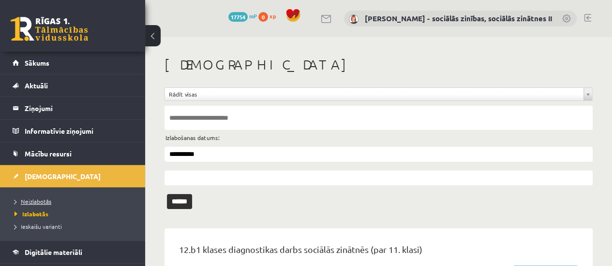
click at [43, 199] on span "Neizlabotās" at bounding box center [33, 202] width 37 height 8
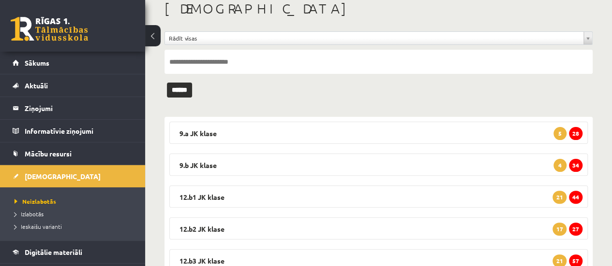
scroll to position [60, 0]
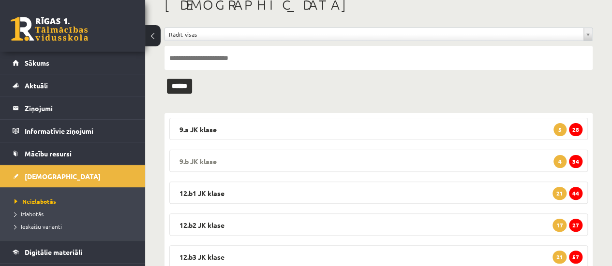
click at [573, 163] on span "34" at bounding box center [576, 161] width 14 height 13
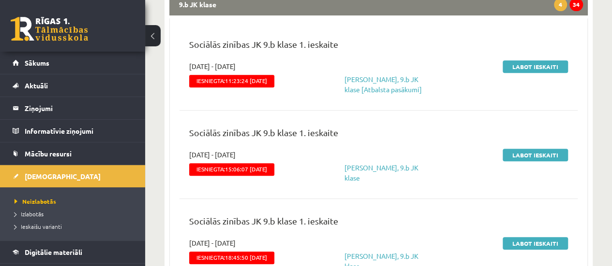
scroll to position [221, 0]
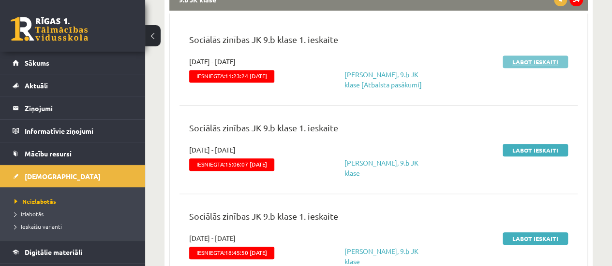
click at [543, 61] on link "Labot ieskaiti" at bounding box center [534, 62] width 65 height 13
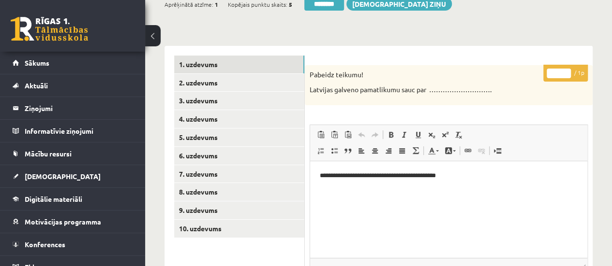
scroll to position [103, 0]
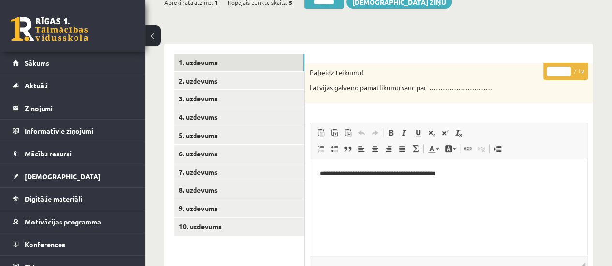
type input "*"
click at [564, 69] on input "*" at bounding box center [558, 72] width 24 height 10
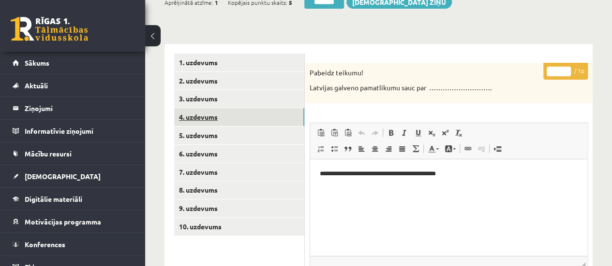
click at [250, 118] on link "4. uzdevums" at bounding box center [239, 117] width 130 height 18
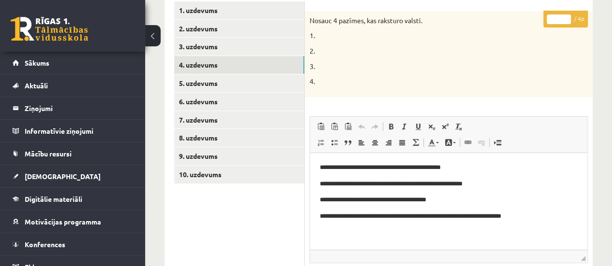
scroll to position [161, 0]
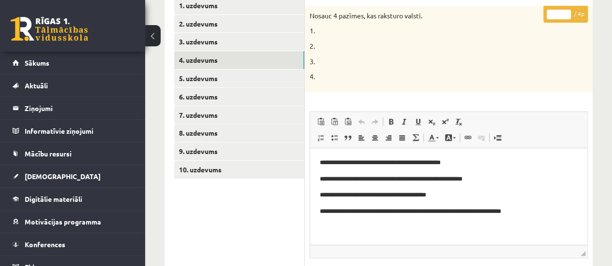
type input "*"
click at [566, 10] on input "*" at bounding box center [558, 15] width 24 height 10
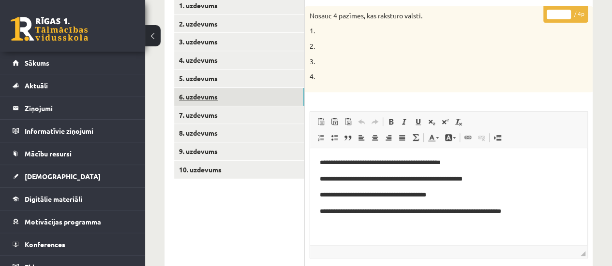
click at [240, 98] on link "6. uzdevums" at bounding box center [239, 97] width 130 height 18
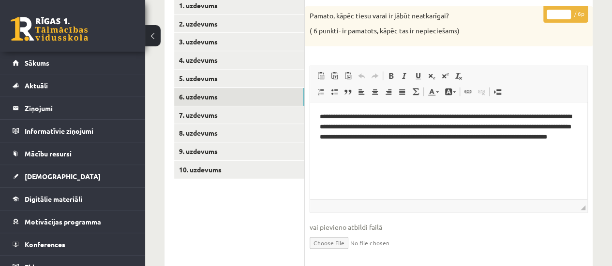
scroll to position [0, 0]
type input "*"
click at [566, 10] on input "*" at bounding box center [558, 15] width 24 height 10
click at [268, 151] on link "9. uzdevums" at bounding box center [239, 152] width 130 height 18
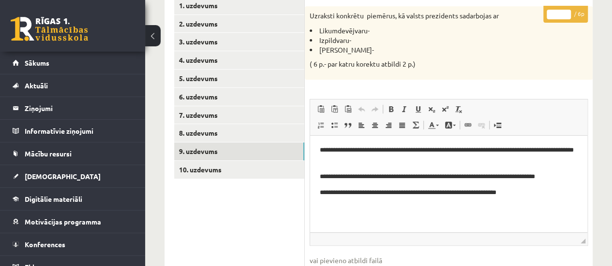
type input "*"
click at [565, 10] on input "*" at bounding box center [558, 15] width 24 height 10
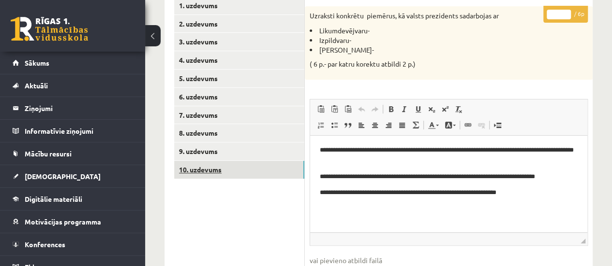
click at [273, 168] on link "10. uzdevums" at bounding box center [239, 170] width 130 height 18
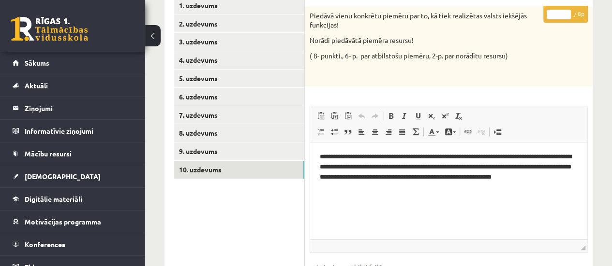
type input "*"
click at [565, 10] on input "*" at bounding box center [558, 15] width 24 height 10
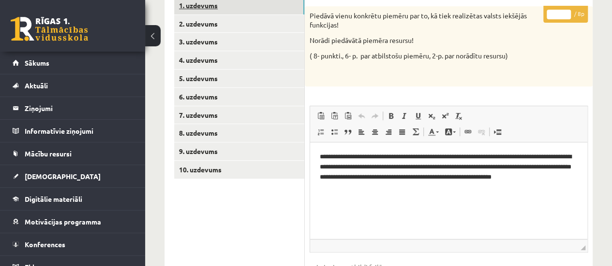
click at [297, 10] on link "1. uzdevums" at bounding box center [239, 6] width 130 height 18
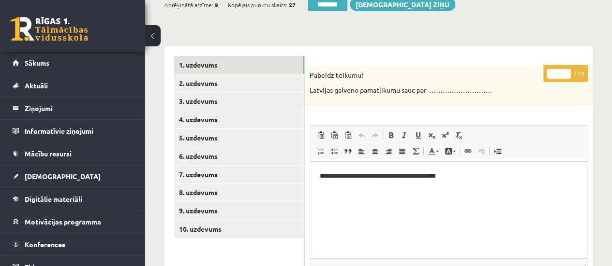
scroll to position [84, 0]
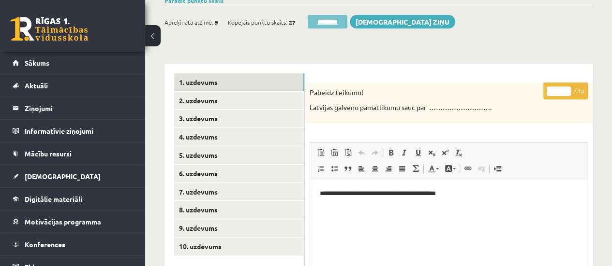
click at [323, 19] on input "********" at bounding box center [327, 22] width 40 height 14
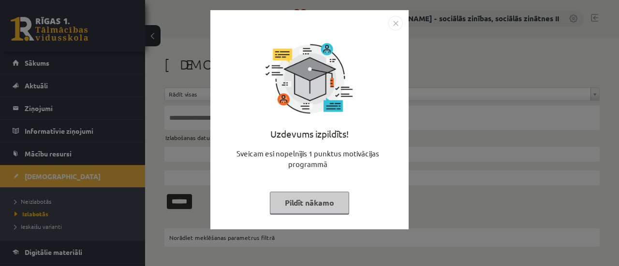
click at [286, 196] on button "Pildīt nākamo" at bounding box center [309, 203] width 79 height 22
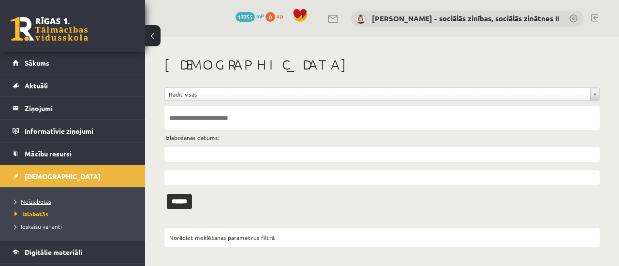
click at [39, 200] on span "Neizlabotās" at bounding box center [33, 202] width 37 height 8
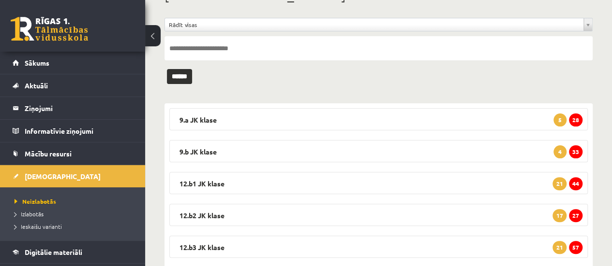
scroll to position [74, 0]
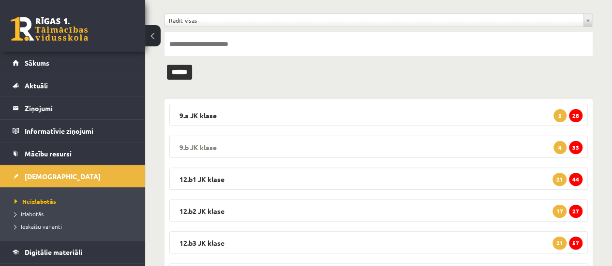
click at [575, 147] on span "33" at bounding box center [576, 147] width 14 height 13
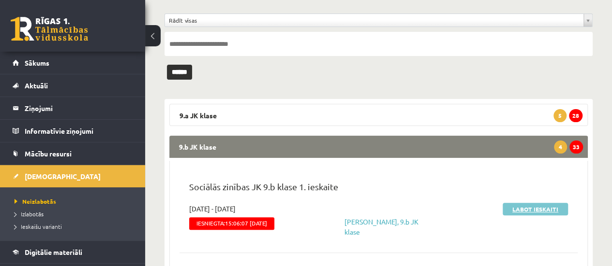
click at [524, 208] on link "Labot ieskaiti" at bounding box center [534, 209] width 65 height 13
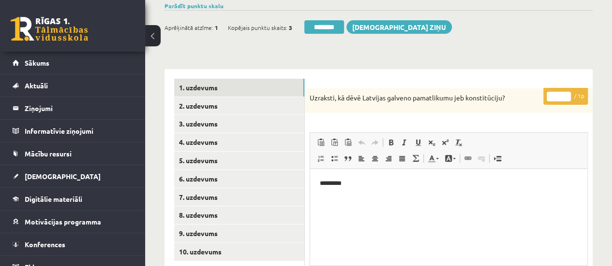
scroll to position [96, 0]
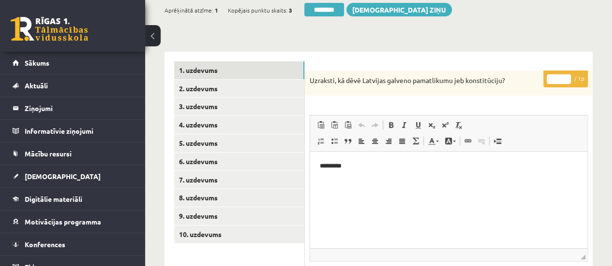
type input "*"
click at [566, 77] on input "*" at bounding box center [558, 79] width 24 height 10
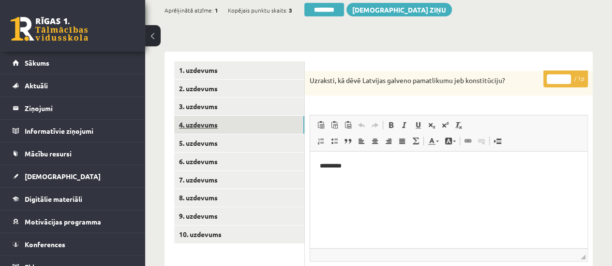
click at [241, 125] on link "4. uzdevums" at bounding box center [239, 125] width 130 height 18
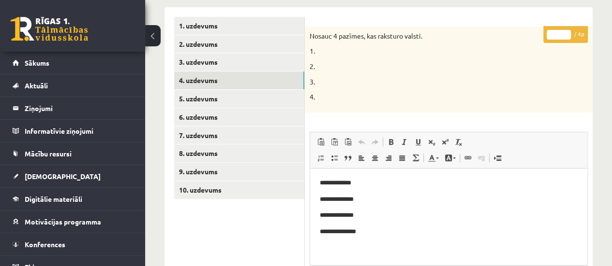
scroll to position [142, 0]
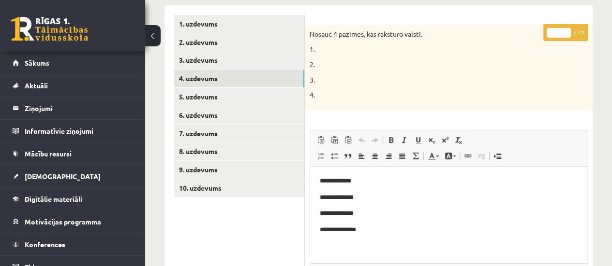
click at [564, 28] on input "*" at bounding box center [558, 33] width 24 height 10
type input "*"
click at [564, 28] on input "*" at bounding box center [558, 33] width 24 height 10
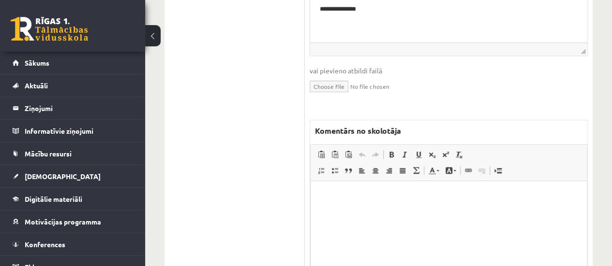
scroll to position [367, 0]
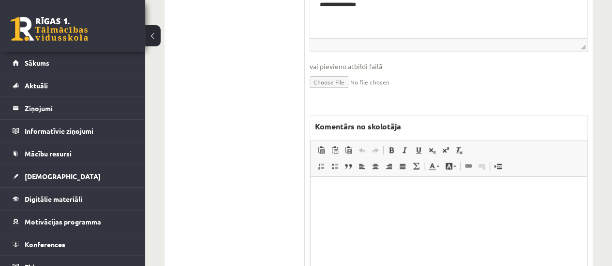
click at [392, 206] on html at bounding box center [448, 190] width 276 height 29
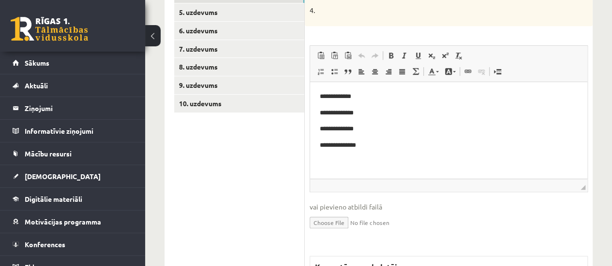
scroll to position [226, 0]
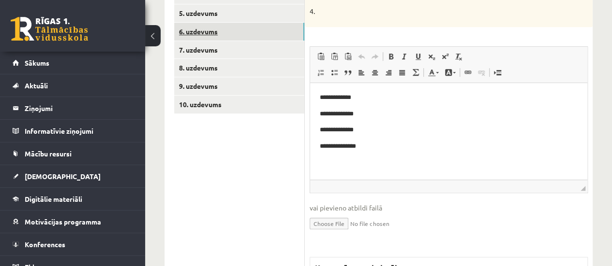
click at [236, 30] on link "6. uzdevums" at bounding box center [239, 32] width 130 height 18
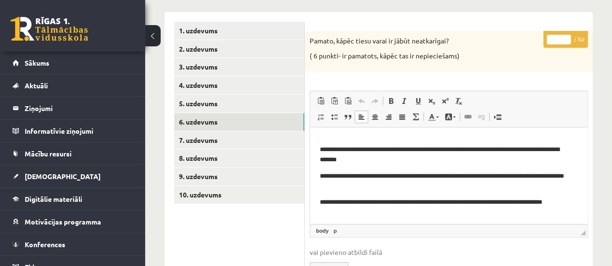
scroll to position [81, 0]
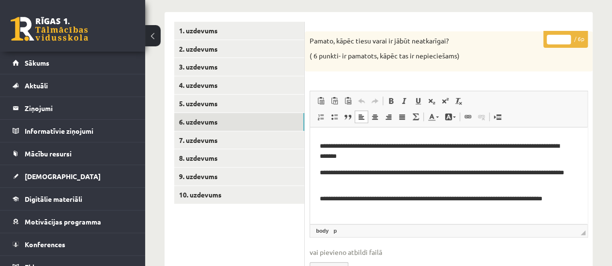
type input "*"
click at [565, 35] on input "*" at bounding box center [558, 40] width 24 height 10
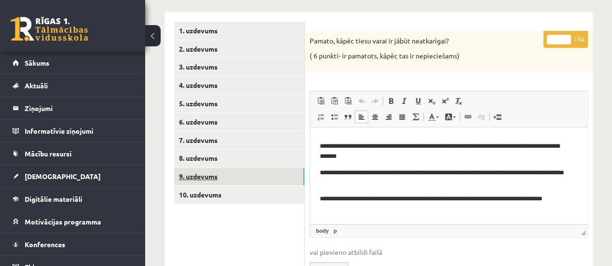
click at [219, 177] on link "9. uzdevums" at bounding box center [239, 177] width 130 height 18
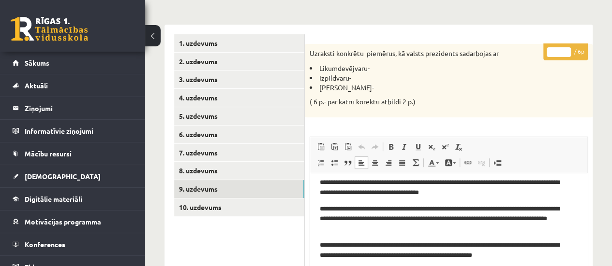
scroll to position [111, 0]
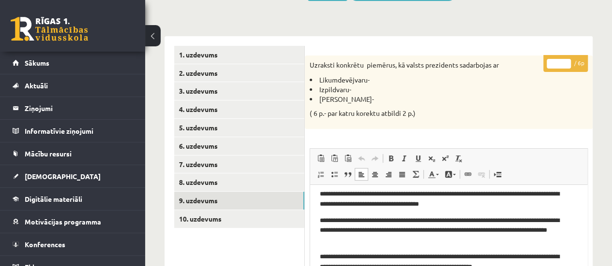
type input "*"
click at [565, 61] on input "*" at bounding box center [558, 64] width 24 height 10
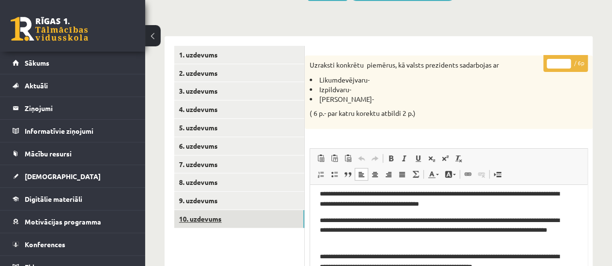
click at [219, 215] on link "10. uzdevums" at bounding box center [239, 219] width 130 height 18
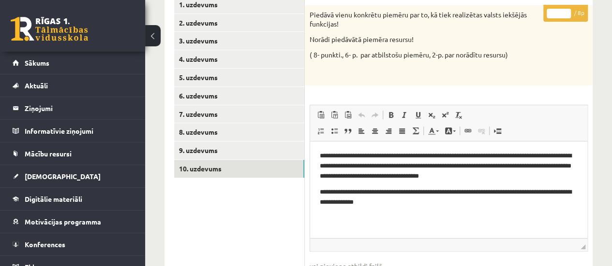
scroll to position [164, 0]
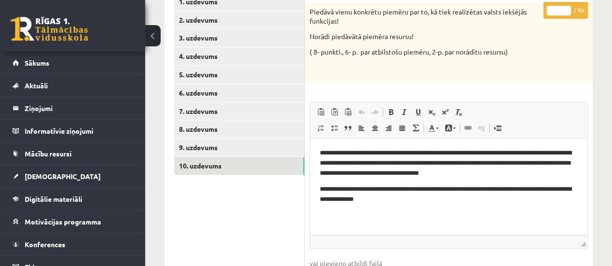
type input "*"
click at [563, 6] on input "*" at bounding box center [558, 11] width 24 height 10
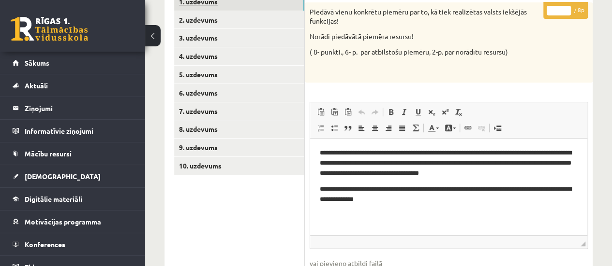
click at [291, 6] on link "1. uzdevums" at bounding box center [239, 2] width 130 height 18
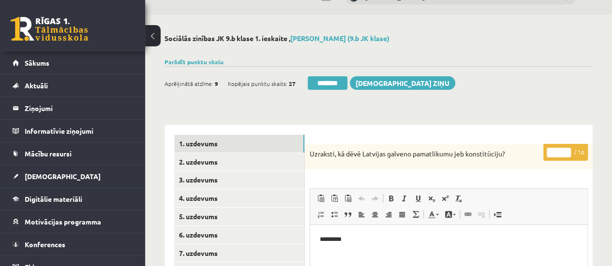
scroll to position [8, 0]
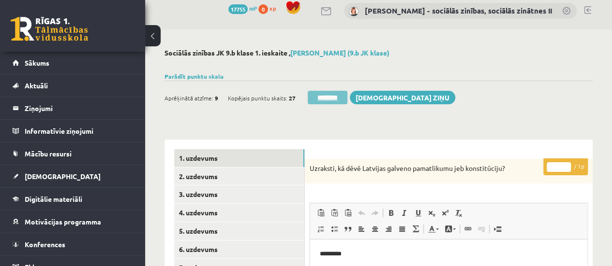
click at [320, 97] on input "********" at bounding box center [327, 98] width 40 height 14
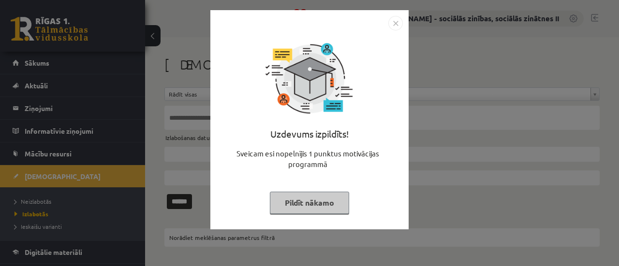
click at [300, 201] on button "Pildīt nākamo" at bounding box center [309, 203] width 79 height 22
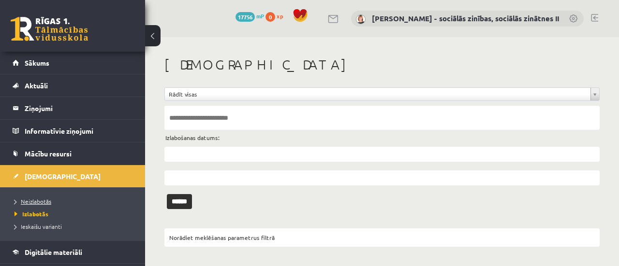
click at [37, 199] on span "Neizlabotās" at bounding box center [33, 202] width 37 height 8
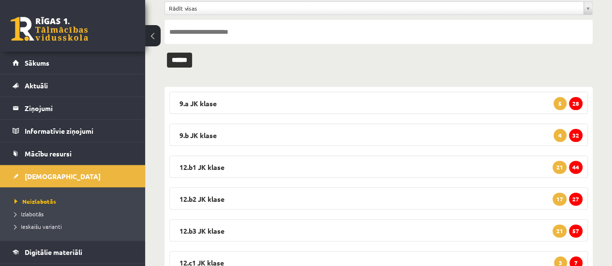
scroll to position [102, 0]
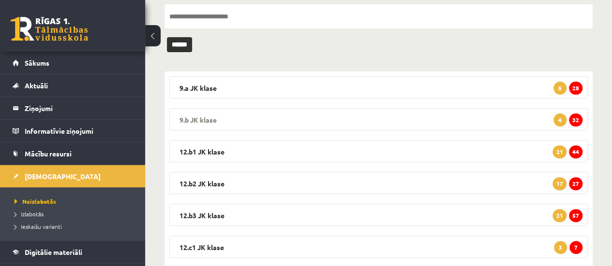
click at [570, 115] on span "32" at bounding box center [576, 120] width 14 height 13
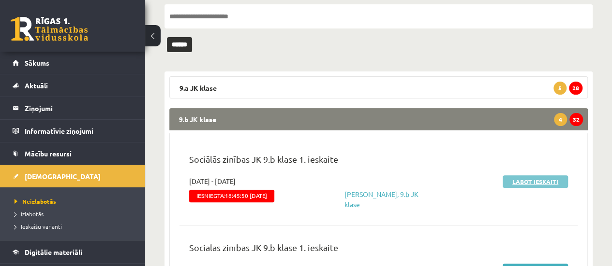
click at [526, 180] on link "Labot ieskaiti" at bounding box center [534, 181] width 65 height 13
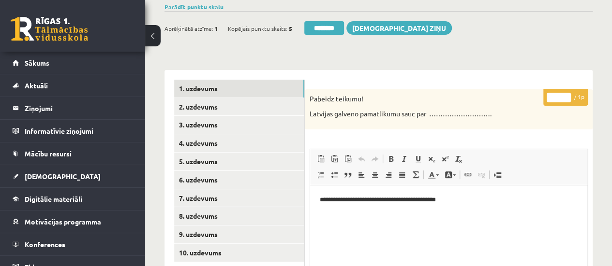
scroll to position [78, 0]
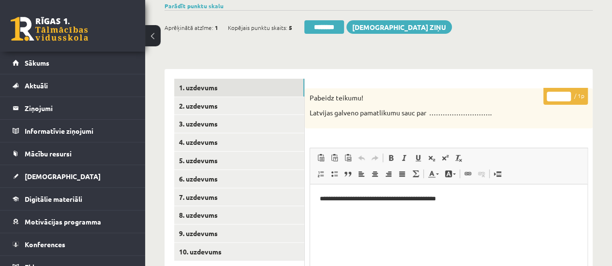
type input "*"
click at [566, 95] on input "*" at bounding box center [558, 97] width 24 height 10
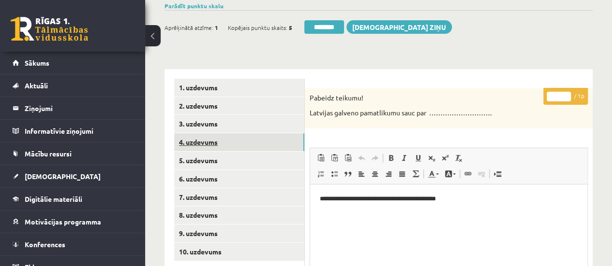
click at [228, 143] on link "4. uzdevums" at bounding box center [239, 142] width 130 height 18
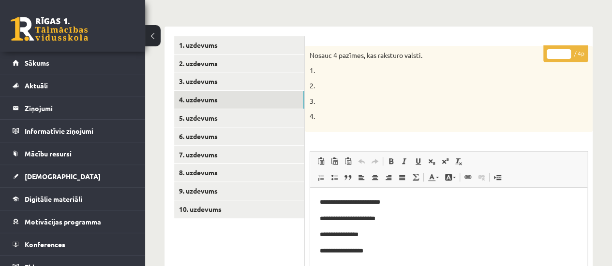
scroll to position [125, 0]
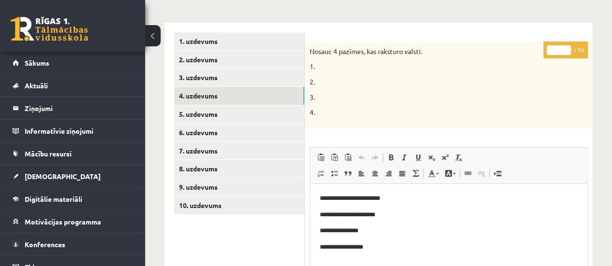
click at [565, 48] on input "*" at bounding box center [558, 50] width 24 height 10
type input "*"
click at [565, 48] on input "*" at bounding box center [558, 50] width 24 height 10
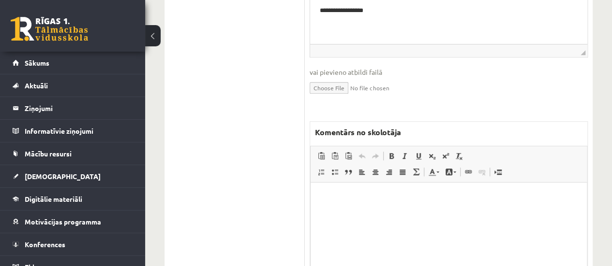
scroll to position [378, 0]
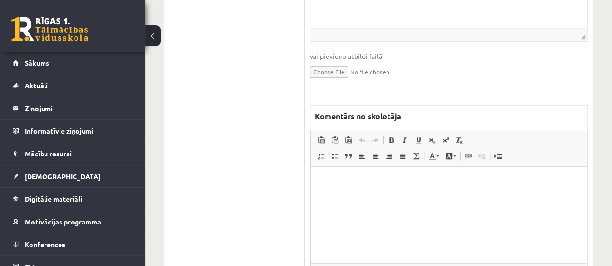
click at [399, 196] on html at bounding box center [448, 180] width 276 height 29
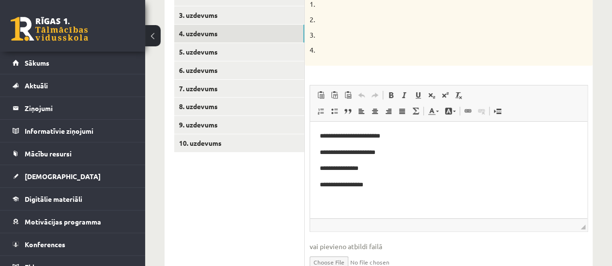
scroll to position [176, 0]
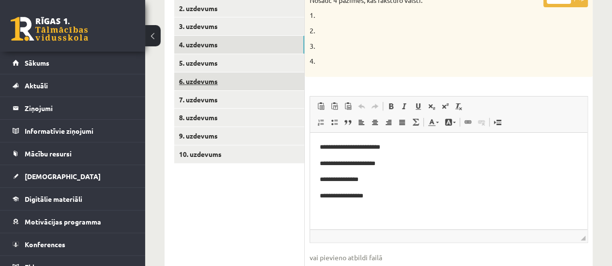
click at [272, 82] on link "6. uzdevums" at bounding box center [239, 82] width 130 height 18
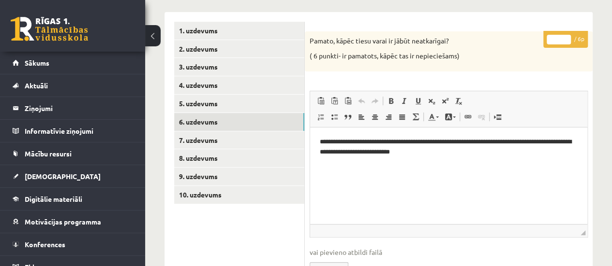
scroll to position [131, 0]
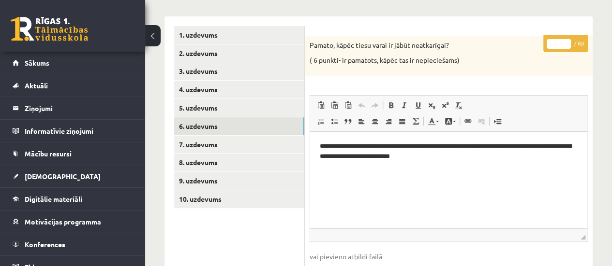
type input "*"
click at [565, 40] on input "*" at bounding box center [558, 44] width 24 height 10
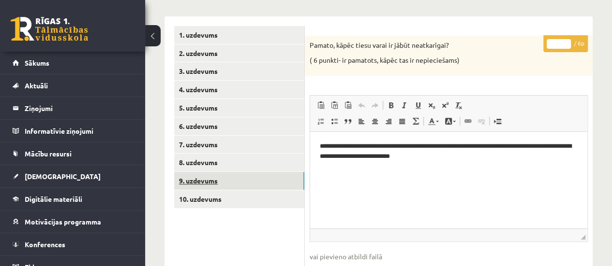
click at [225, 181] on link "9. uzdevums" at bounding box center [239, 181] width 130 height 18
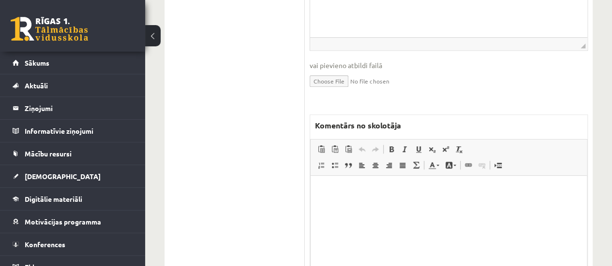
scroll to position [369, 0]
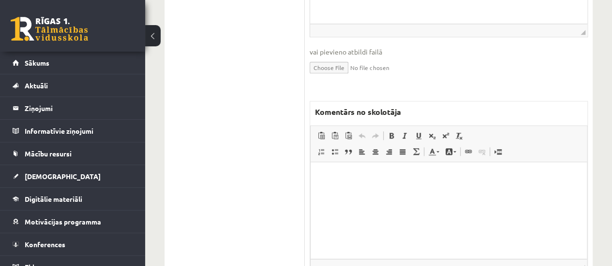
click at [348, 191] on html at bounding box center [448, 176] width 276 height 29
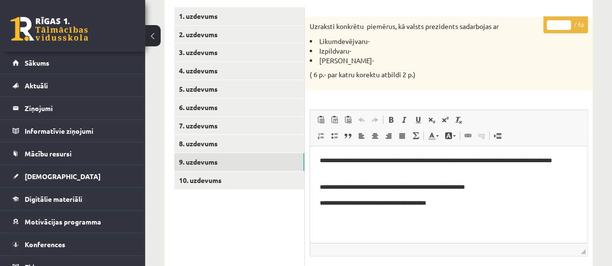
scroll to position [145, 0]
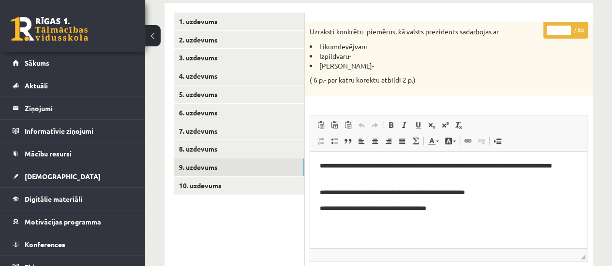
click at [563, 27] on input "*" at bounding box center [558, 31] width 24 height 10
type input "*"
click at [563, 27] on input "*" at bounding box center [558, 31] width 24 height 10
click at [211, 185] on link "10. uzdevums" at bounding box center [239, 186] width 130 height 18
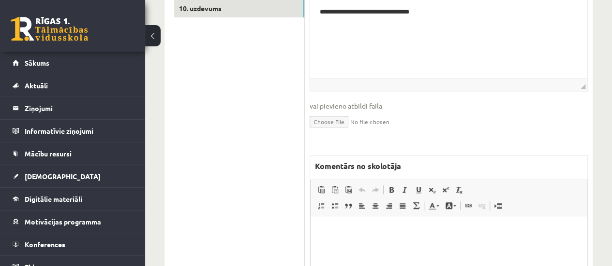
scroll to position [363, 0]
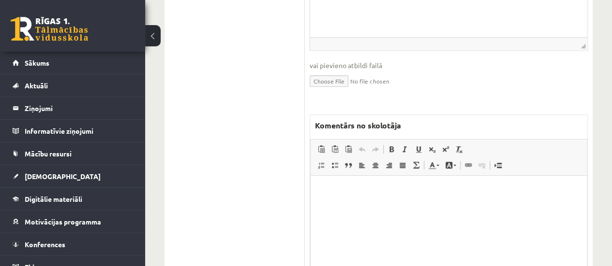
click at [356, 205] on html at bounding box center [448, 189] width 276 height 29
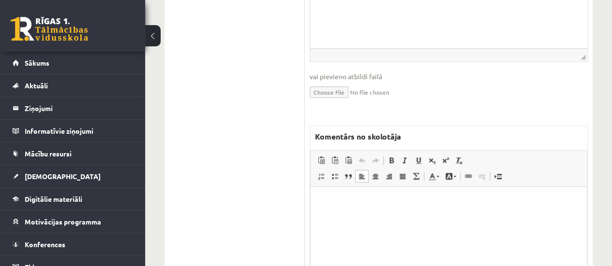
scroll to position [354, 0]
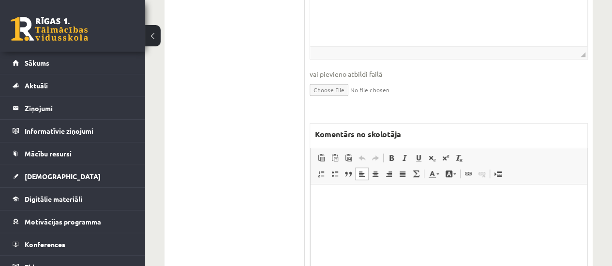
click at [435, 214] on html at bounding box center [448, 198] width 276 height 29
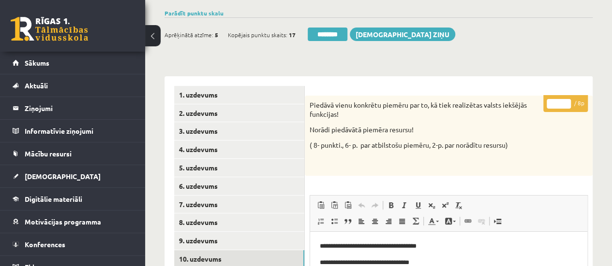
scroll to position [66, 0]
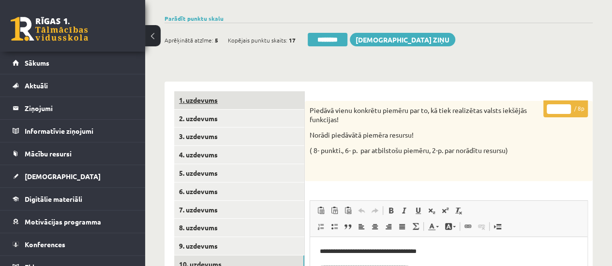
click at [237, 100] on link "1. uzdevums" at bounding box center [239, 100] width 130 height 18
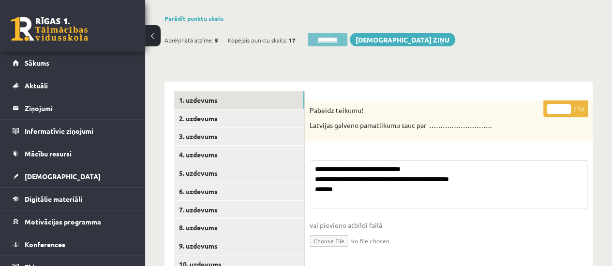
click at [331, 42] on input "********" at bounding box center [327, 40] width 40 height 14
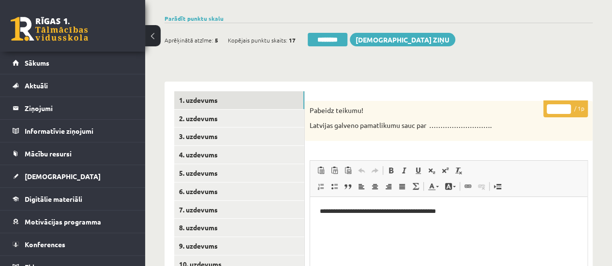
scroll to position [0, 0]
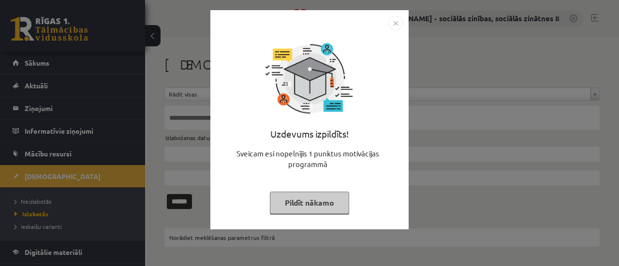
click at [314, 209] on button "Pildīt nākamo" at bounding box center [309, 203] width 79 height 22
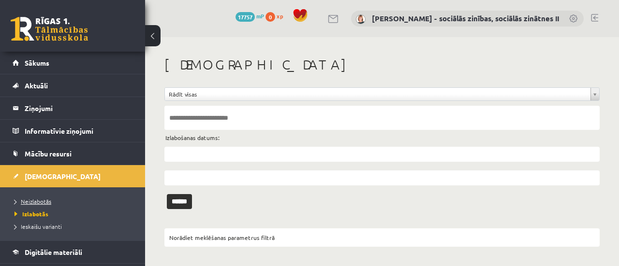
click at [34, 199] on span "Neizlabotās" at bounding box center [33, 202] width 37 height 8
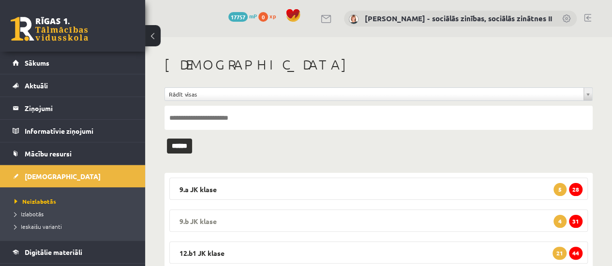
click at [574, 223] on span "31" at bounding box center [576, 221] width 14 height 13
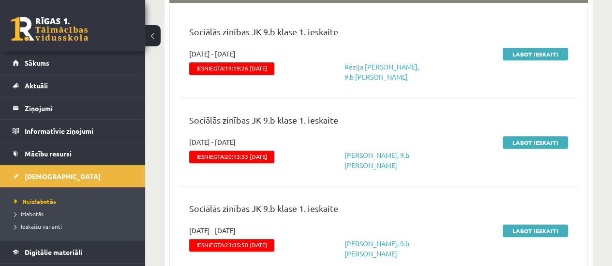
scroll to position [238, 0]
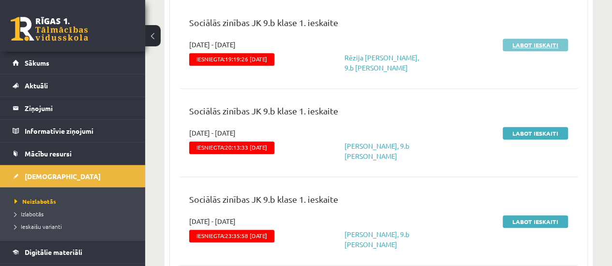
click at [531, 45] on link "Labot ieskaiti" at bounding box center [534, 45] width 65 height 13
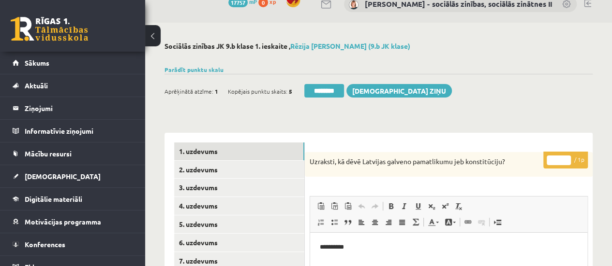
scroll to position [35, 0]
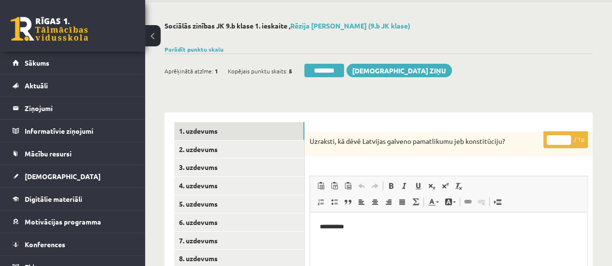
type input "*"
click at [566, 137] on input "*" at bounding box center [558, 140] width 24 height 10
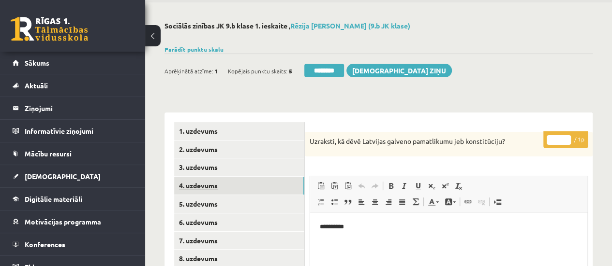
click at [275, 187] on link "4. uzdevums" at bounding box center [239, 186] width 130 height 18
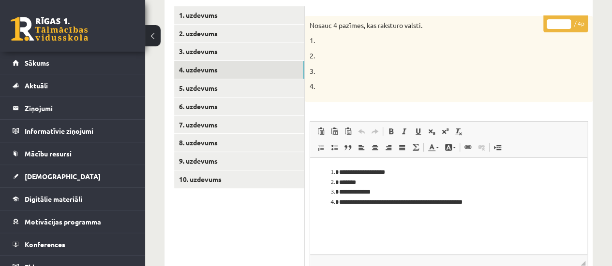
scroll to position [152, 0]
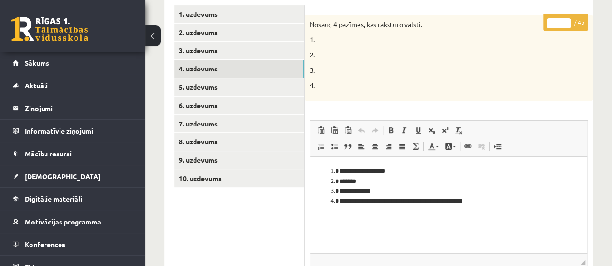
type input "*"
click at [565, 19] on input "*" at bounding box center [558, 23] width 24 height 10
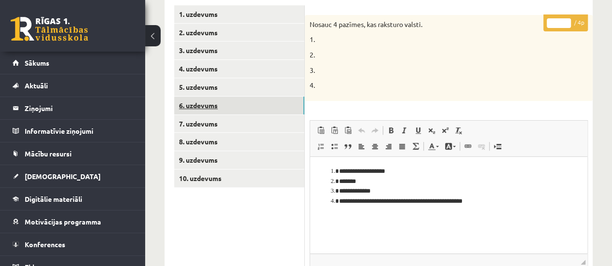
click at [274, 105] on link "6. uzdevums" at bounding box center [239, 106] width 130 height 18
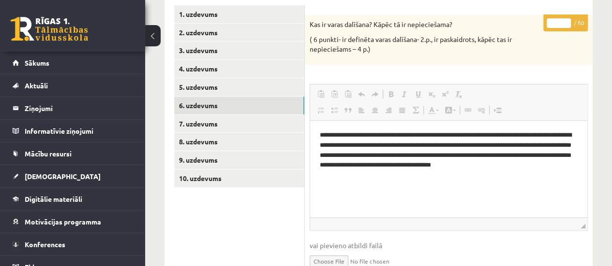
scroll to position [0, 0]
type input "*"
click at [565, 20] on input "*" at bounding box center [558, 23] width 24 height 10
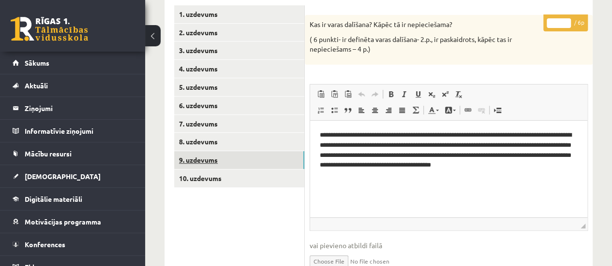
click at [269, 163] on link "9. uzdevums" at bounding box center [239, 160] width 130 height 18
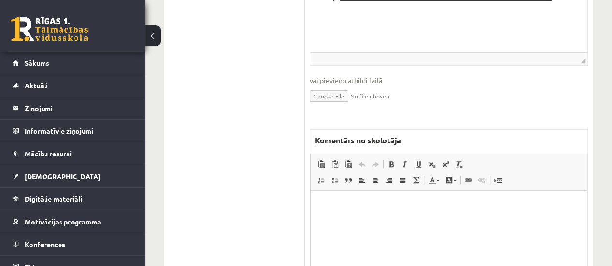
scroll to position [366, 0]
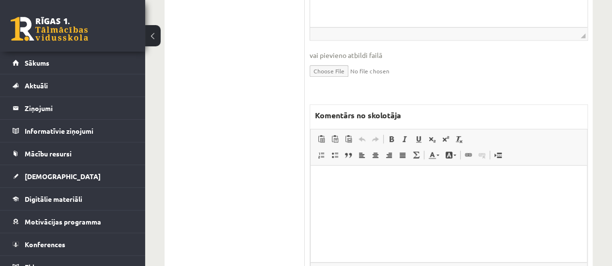
click at [359, 195] on html at bounding box center [448, 179] width 276 height 29
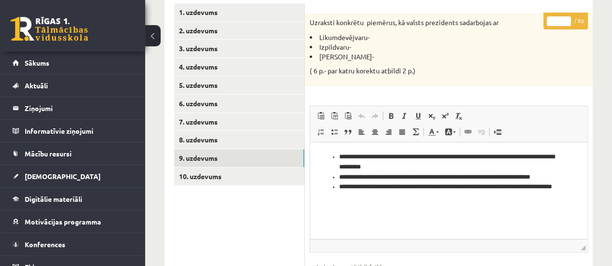
scroll to position [87, 0]
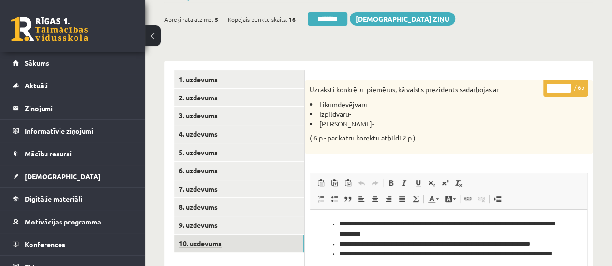
click at [247, 240] on link "10. uzdevums" at bounding box center [239, 244] width 130 height 18
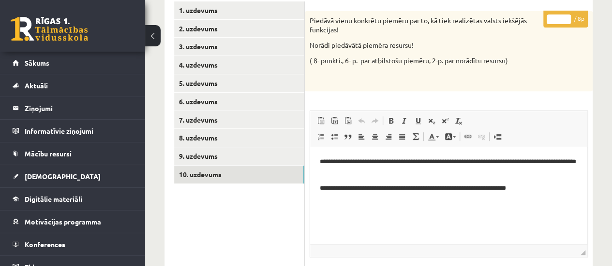
scroll to position [106, 0]
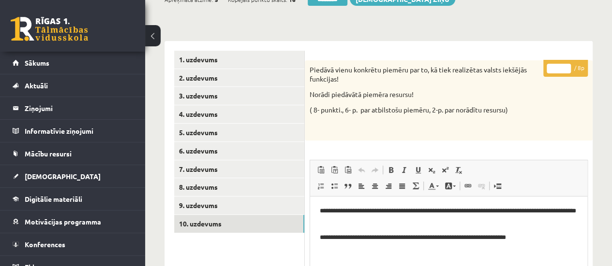
type input "*"
click at [565, 64] on input "*" at bounding box center [558, 69] width 24 height 10
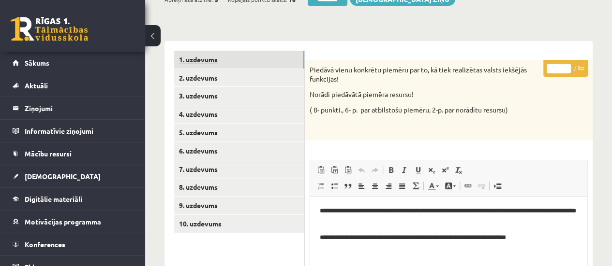
click at [262, 59] on link "1. uzdevums" at bounding box center [239, 60] width 130 height 18
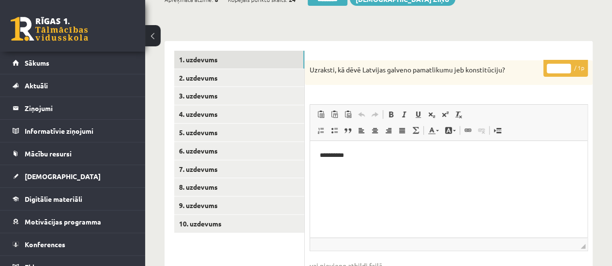
scroll to position [0, 0]
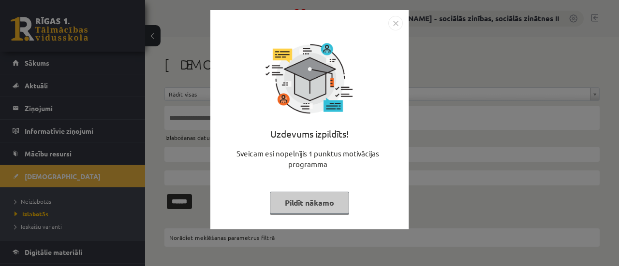
click at [47, 175] on div "Uzdevums izpildīts! Sveicam esi nopelnījis 1 punktus motivācijas programmā Pild…" at bounding box center [309, 133] width 619 height 266
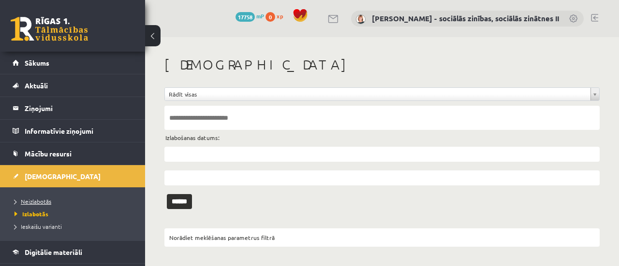
click at [36, 200] on span "Neizlabotās" at bounding box center [33, 202] width 37 height 8
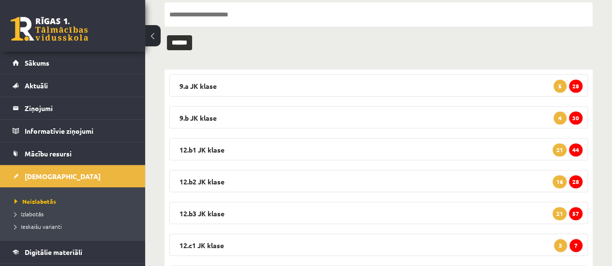
scroll to position [110, 0]
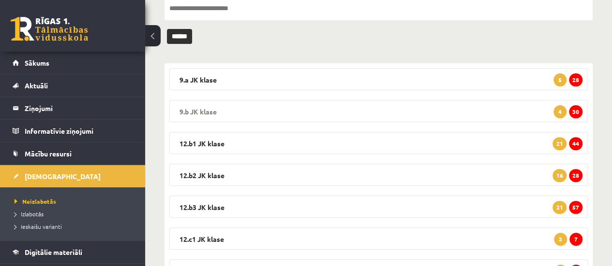
click at [576, 110] on span "30" at bounding box center [576, 111] width 14 height 13
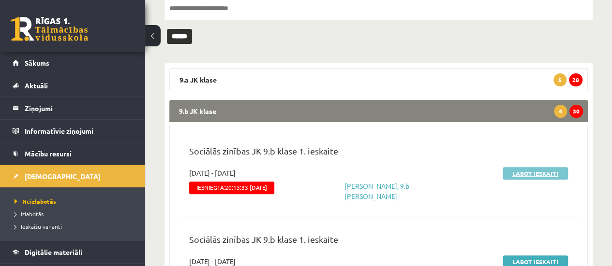
click at [541, 175] on link "Labot ieskaiti" at bounding box center [534, 173] width 65 height 13
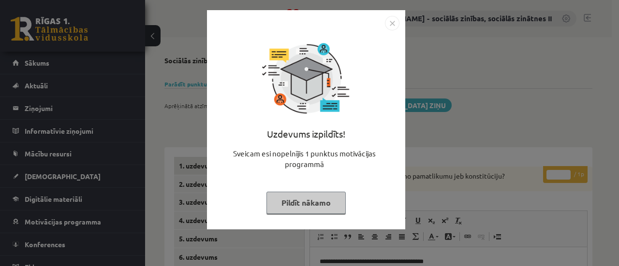
click at [317, 207] on button "Pildīt nākamo" at bounding box center [305, 203] width 79 height 22
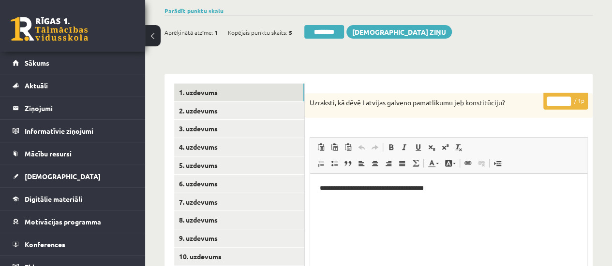
scroll to position [78, 0]
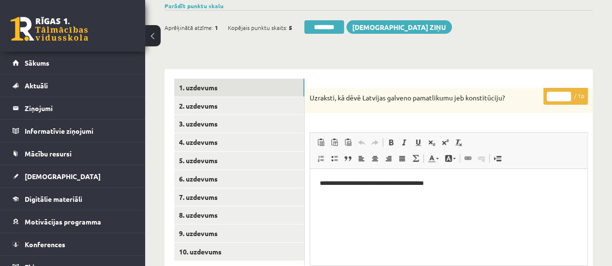
type input "*"
click at [566, 94] on input "*" at bounding box center [558, 97] width 24 height 10
click at [283, 139] on link "4. uzdevums" at bounding box center [239, 142] width 130 height 18
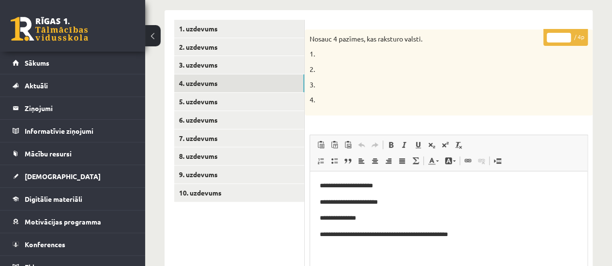
scroll to position [139, 0]
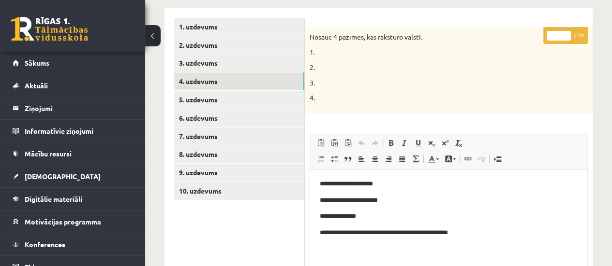
type input "*"
click at [566, 32] on input "*" at bounding box center [558, 36] width 24 height 10
click at [291, 116] on link "6. uzdevums" at bounding box center [239, 118] width 130 height 18
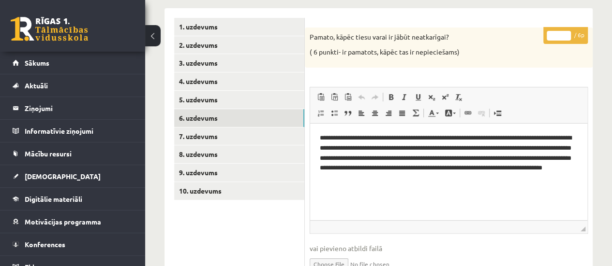
scroll to position [138, 0]
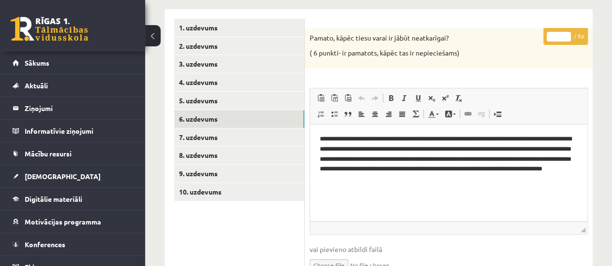
type input "*"
click at [565, 33] on input "*" at bounding box center [558, 37] width 24 height 10
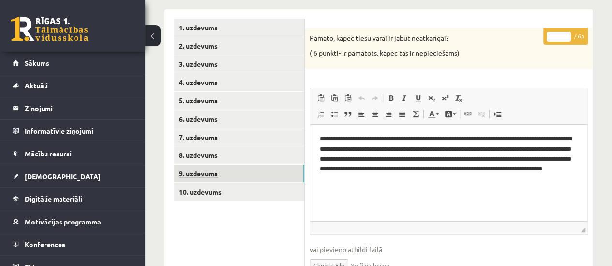
click at [271, 171] on link "9. uzdevums" at bounding box center [239, 174] width 130 height 18
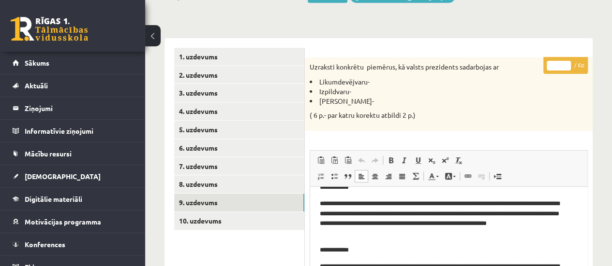
scroll to position [80, 0]
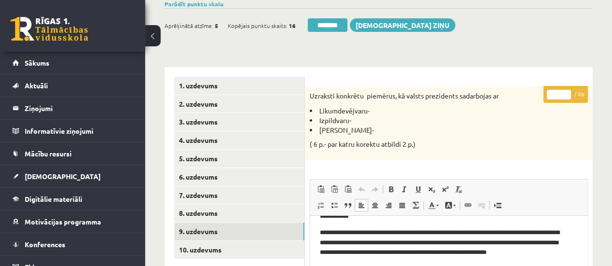
type input "*"
click at [566, 90] on input "*" at bounding box center [558, 95] width 24 height 10
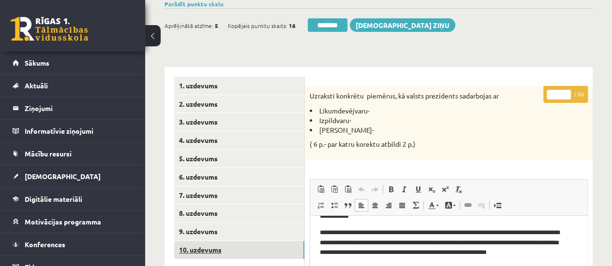
click at [281, 245] on link "10. uzdevums" at bounding box center [239, 250] width 130 height 18
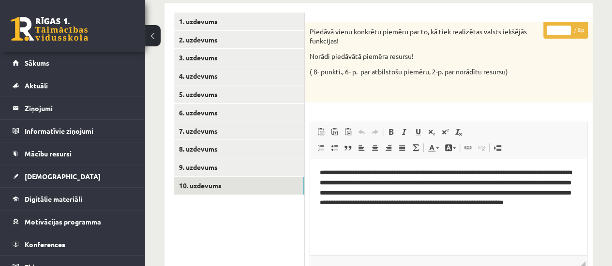
scroll to position [144, 0]
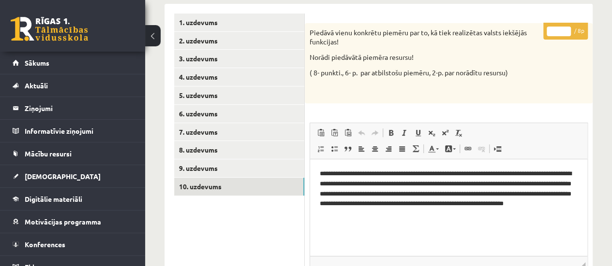
type input "*"
click at [565, 29] on input "*" at bounding box center [558, 32] width 24 height 10
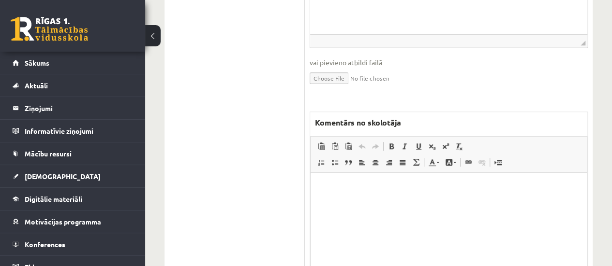
scroll to position [370, 0]
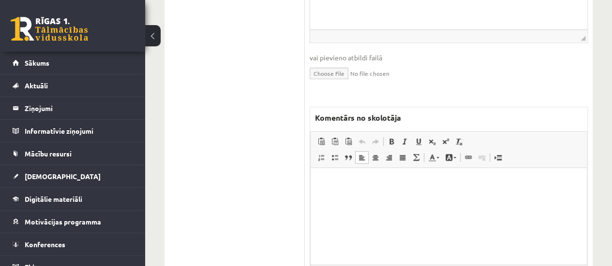
click at [385, 190] on html at bounding box center [448, 182] width 276 height 29
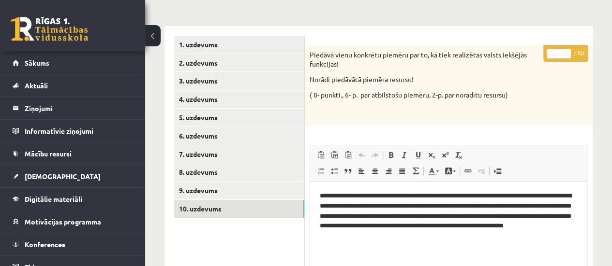
scroll to position [107, 0]
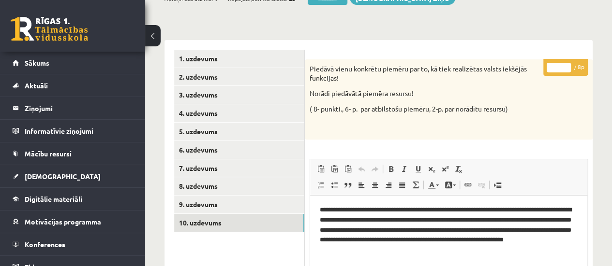
type input "*"
click at [564, 65] on input "*" at bounding box center [558, 68] width 24 height 10
click at [283, 60] on link "1. uzdevums" at bounding box center [239, 59] width 130 height 18
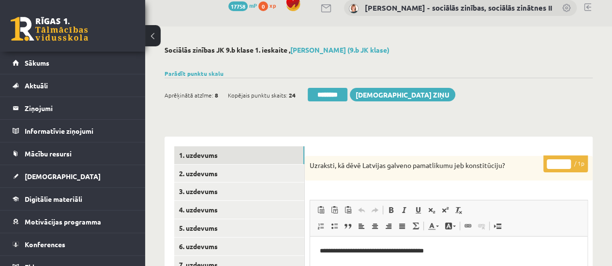
scroll to position [4, 0]
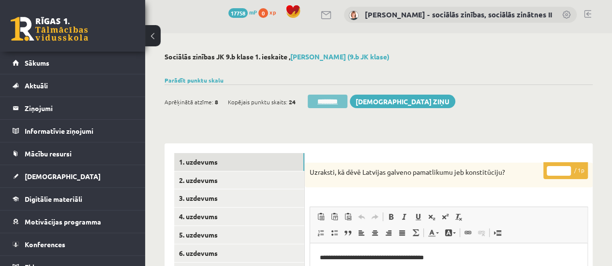
click at [338, 100] on input "********" at bounding box center [327, 102] width 40 height 14
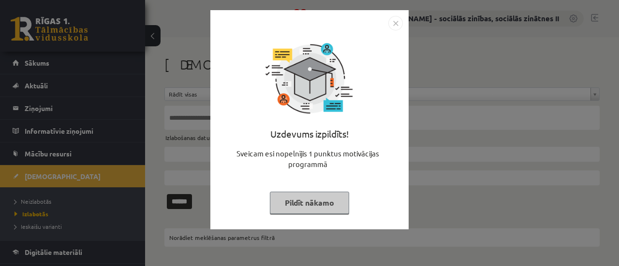
click at [318, 199] on button "Pildīt nākamo" at bounding box center [309, 203] width 79 height 22
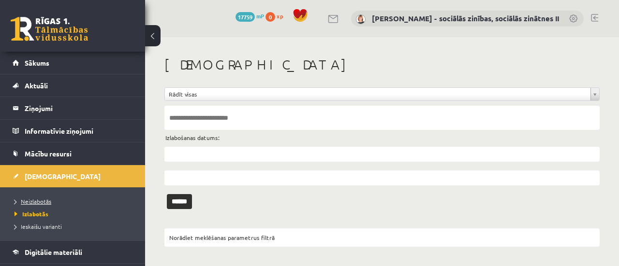
click at [44, 201] on span "Neizlabotās" at bounding box center [33, 202] width 37 height 8
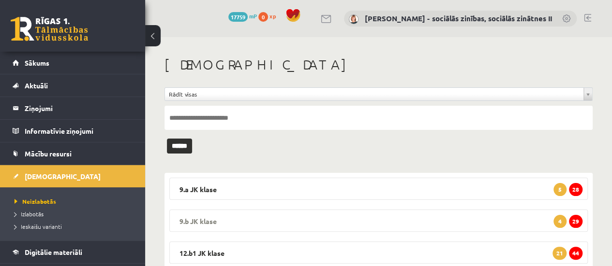
click at [572, 219] on span "29" at bounding box center [576, 221] width 14 height 13
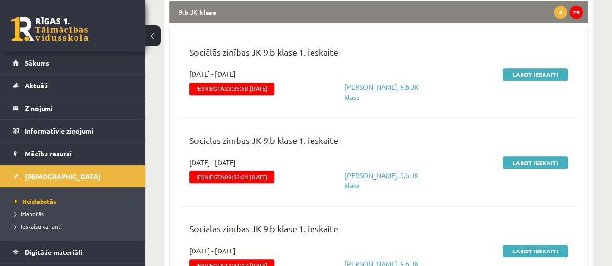
scroll to position [214, 0]
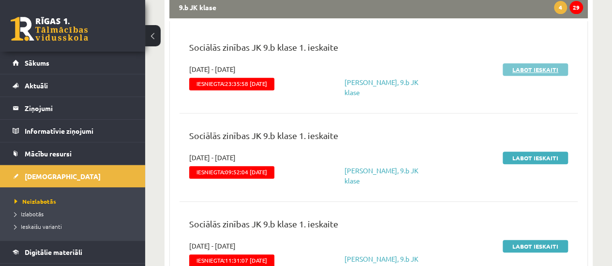
click at [522, 72] on link "Labot ieskaiti" at bounding box center [534, 69] width 65 height 13
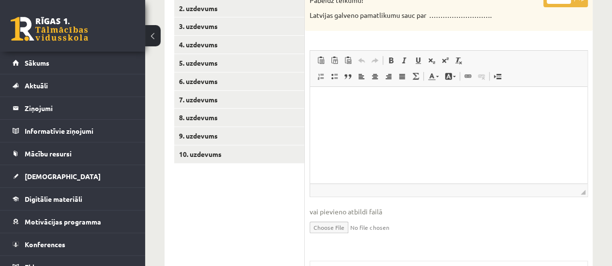
scroll to position [182, 0]
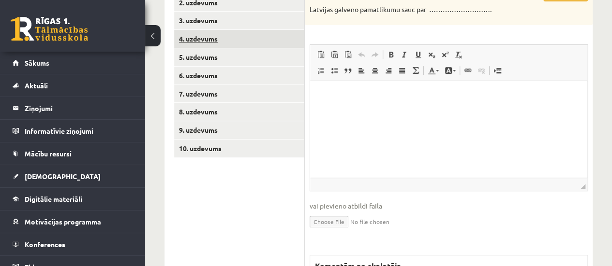
click at [284, 36] on link "4. uzdevums" at bounding box center [239, 39] width 130 height 18
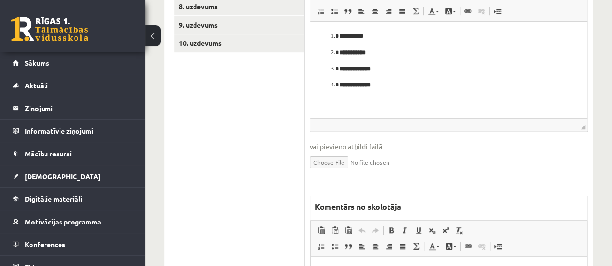
scroll to position [298, 0]
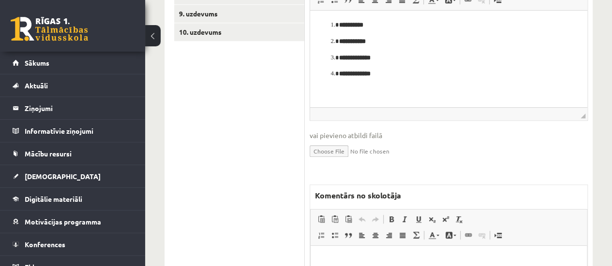
click at [368, 259] on p "Bagātinātā teksta redaktors, wiswyg-editor-47433777120340-1760292765-283" at bounding box center [448, 260] width 257 height 10
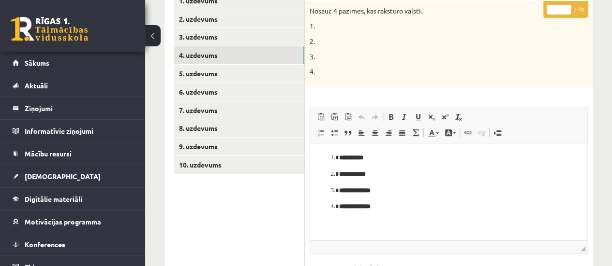
scroll to position [156, 0]
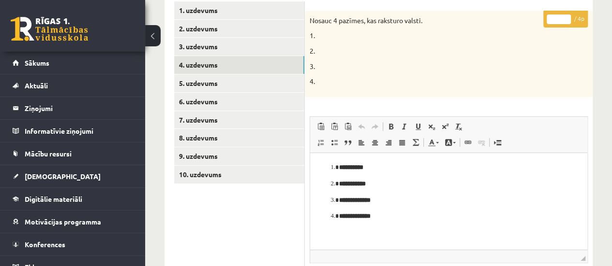
click at [566, 21] on input "*" at bounding box center [558, 20] width 24 height 10
click at [565, 17] on input "*" at bounding box center [558, 20] width 24 height 10
type input "*"
click at [565, 17] on input "*" at bounding box center [558, 20] width 24 height 10
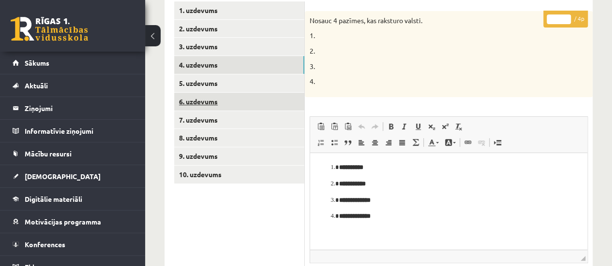
click at [259, 100] on link "6. uzdevums" at bounding box center [239, 102] width 130 height 18
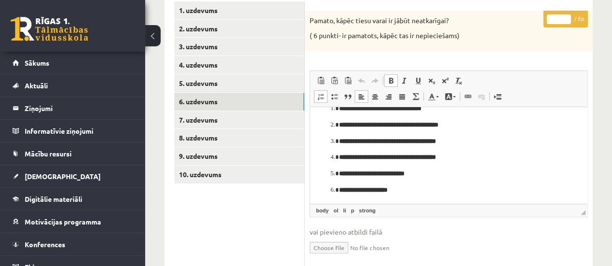
scroll to position [15, 0]
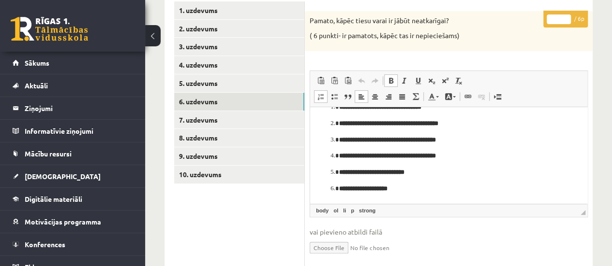
drag, startPoint x: 581, startPoint y: 126, endPoint x: 899, endPoint y: 263, distance: 346.5
type input "*"
click at [565, 16] on input "*" at bounding box center [558, 20] width 24 height 10
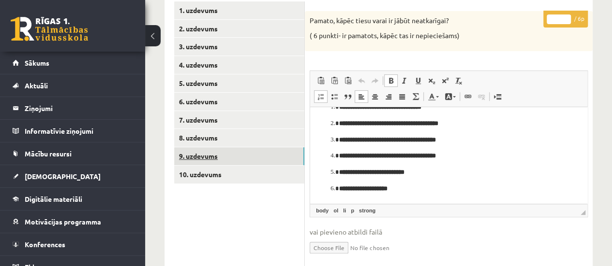
click at [235, 151] on link "9. uzdevums" at bounding box center [239, 156] width 130 height 18
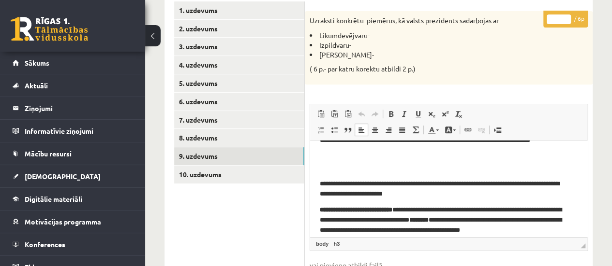
scroll to position [175, 0]
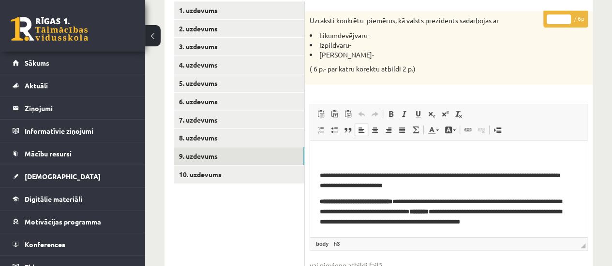
drag, startPoint x: 586, startPoint y: 157, endPoint x: 905, endPoint y: 361, distance: 378.5
type input "*"
click at [565, 15] on input "*" at bounding box center [558, 20] width 24 height 10
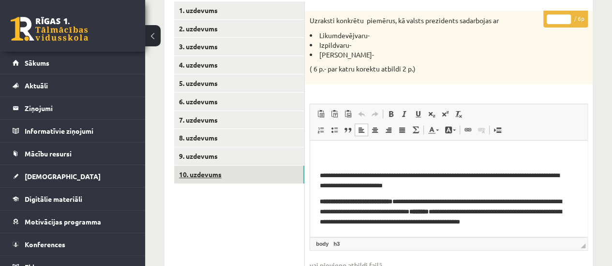
click at [252, 179] on link "10. uzdevums" at bounding box center [239, 175] width 130 height 18
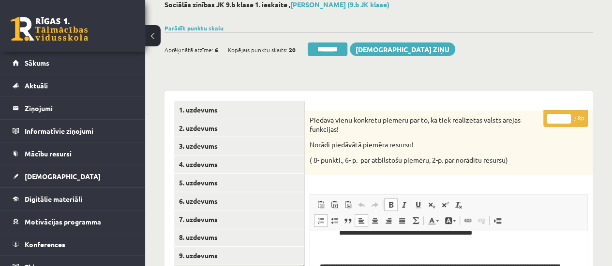
scroll to position [27, 0]
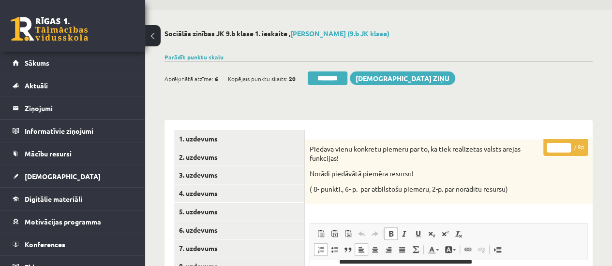
type input "*"
click at [565, 144] on input "*" at bounding box center [558, 148] width 24 height 10
click at [235, 140] on link "1. uzdevums" at bounding box center [239, 139] width 130 height 18
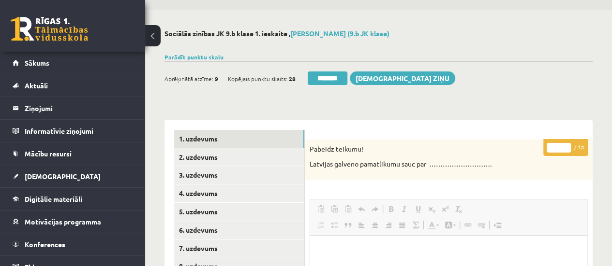
scroll to position [0, 0]
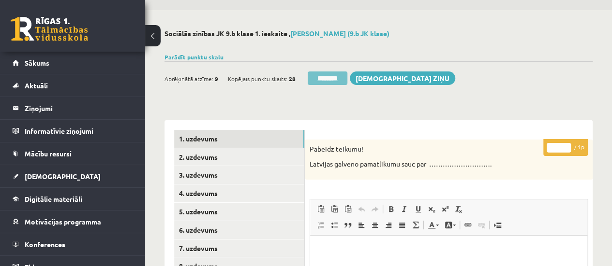
click at [324, 74] on input "********" at bounding box center [327, 79] width 40 height 14
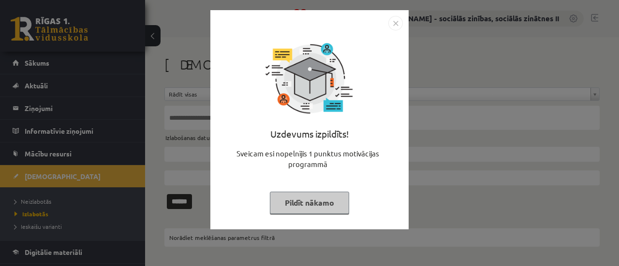
click at [297, 206] on button "Pildīt nākamo" at bounding box center [309, 203] width 79 height 22
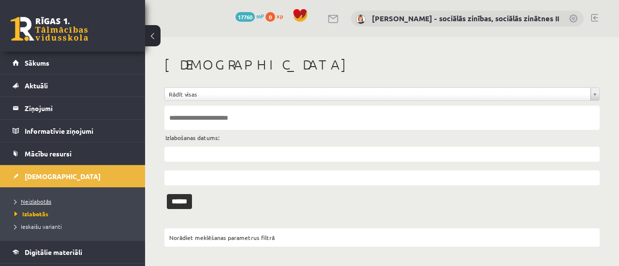
click at [33, 199] on span "Neizlabotās" at bounding box center [33, 202] width 37 height 8
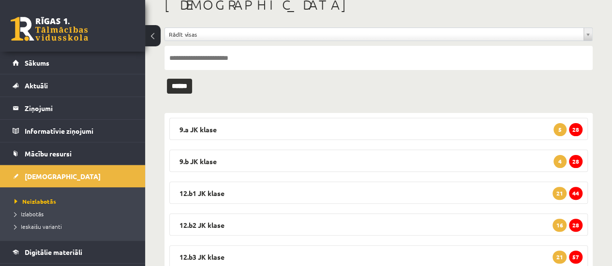
scroll to position [80, 0]
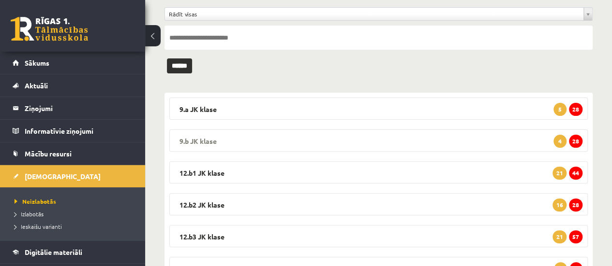
click at [573, 139] on span "28" at bounding box center [576, 141] width 14 height 13
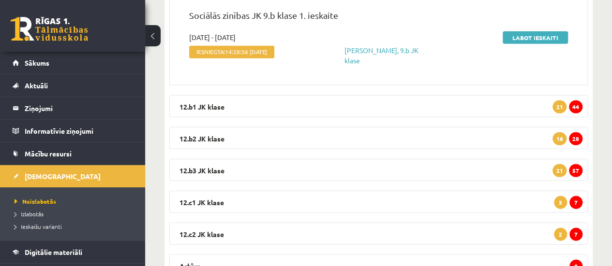
scroll to position [3048, 0]
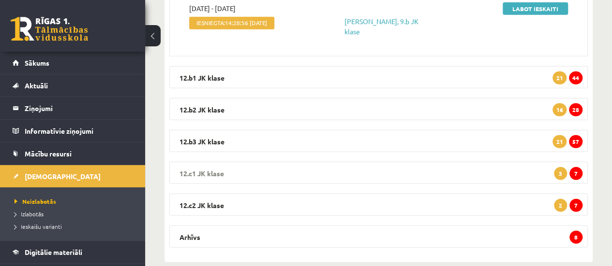
click at [577, 167] on span "7" at bounding box center [575, 173] width 13 height 13
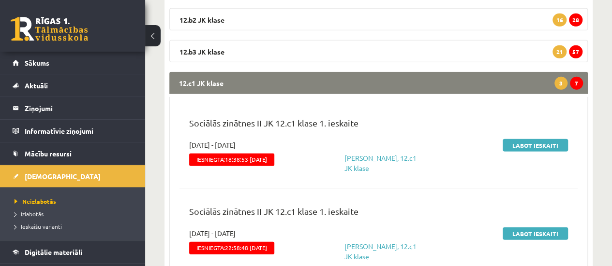
scroll to position [3171, 0]
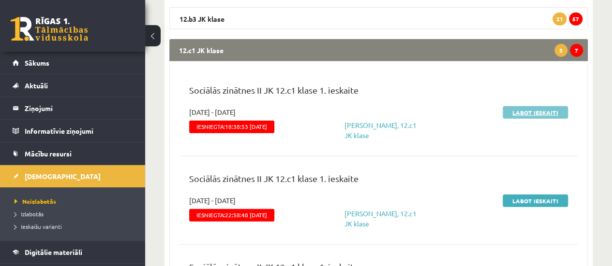
click at [524, 106] on link "Labot ieskaiti" at bounding box center [534, 112] width 65 height 13
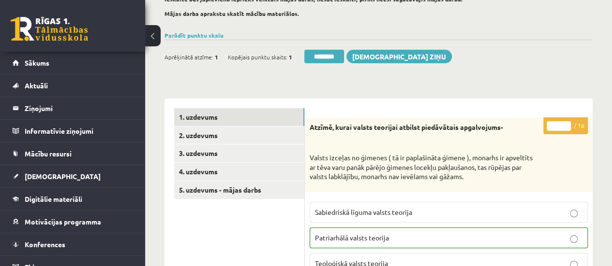
scroll to position [85, 0]
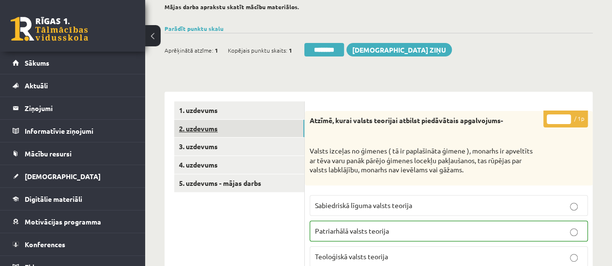
click at [263, 129] on link "2. uzdevums" at bounding box center [239, 129] width 130 height 18
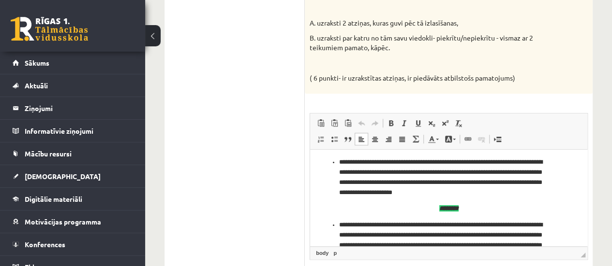
scroll to position [132, 0]
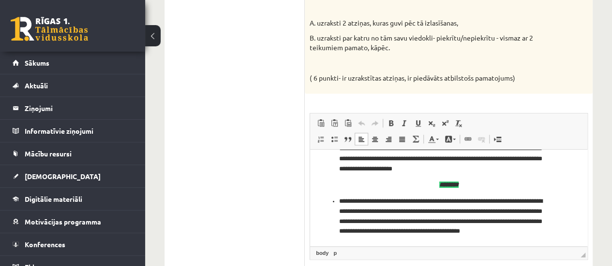
drag, startPoint x: 583, startPoint y: 163, endPoint x: 911, endPoint y: 364, distance: 384.7
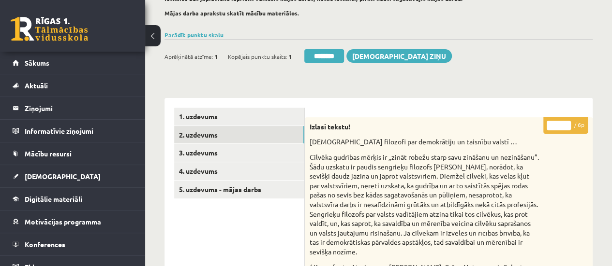
scroll to position [83, 0]
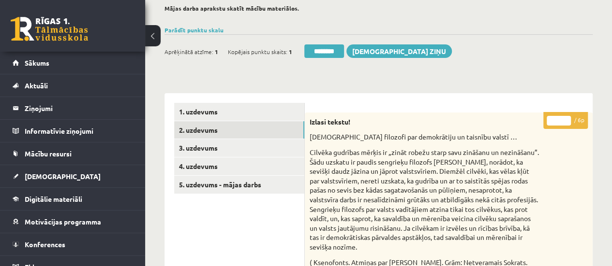
click at [566, 116] on input "*" at bounding box center [558, 121] width 24 height 10
type input "*"
click at [566, 119] on input "*" at bounding box center [558, 121] width 24 height 10
click at [270, 150] on link "3. uzdevums" at bounding box center [239, 148] width 130 height 18
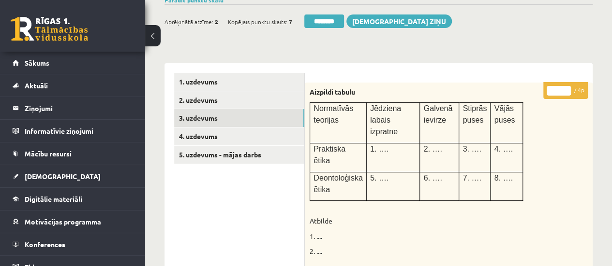
scroll to position [112, 0]
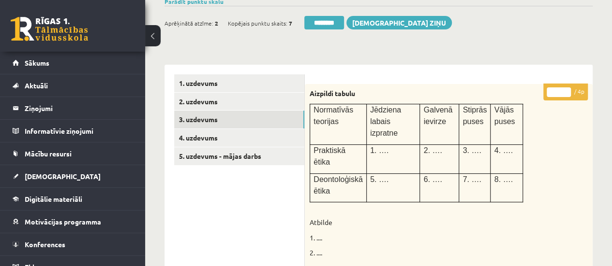
type input "*"
click at [566, 88] on input "*" at bounding box center [558, 93] width 24 height 10
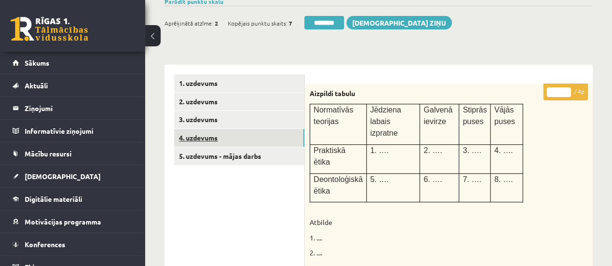
click at [249, 130] on link "4. uzdevums" at bounding box center [239, 138] width 130 height 18
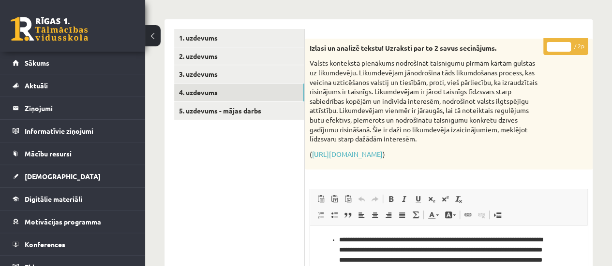
scroll to position [151, 0]
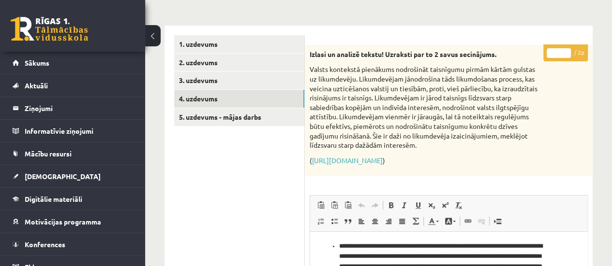
type input "*"
click at [566, 48] on input "*" at bounding box center [558, 53] width 24 height 10
click at [238, 113] on link "5. uzdevums - mājas darbs" at bounding box center [239, 117] width 130 height 18
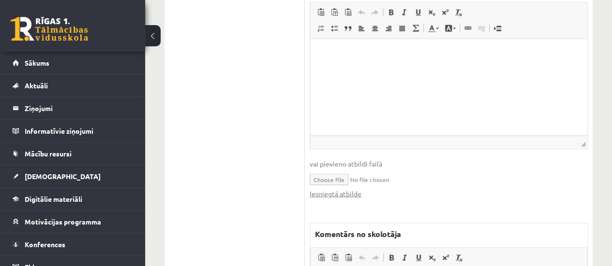
scroll to position [967, 0]
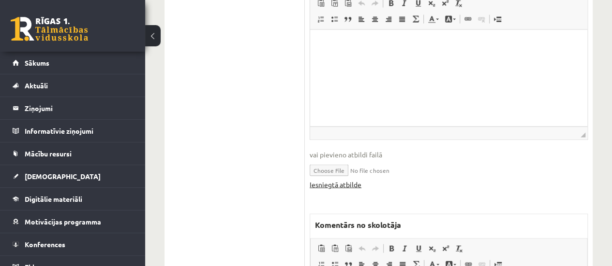
click at [346, 183] on link "Iesniegtā atbilde" at bounding box center [335, 185] width 52 height 10
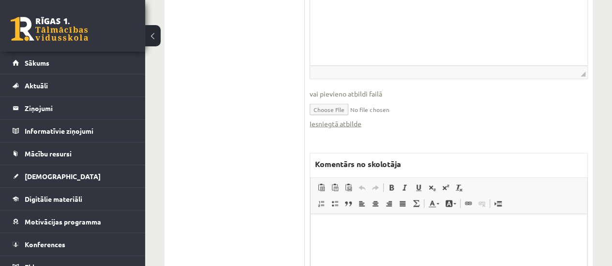
scroll to position [1067, 0]
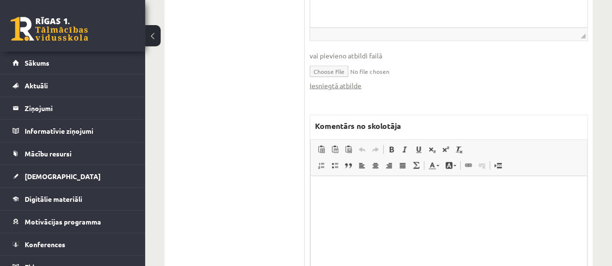
click at [368, 205] on html at bounding box center [448, 190] width 276 height 29
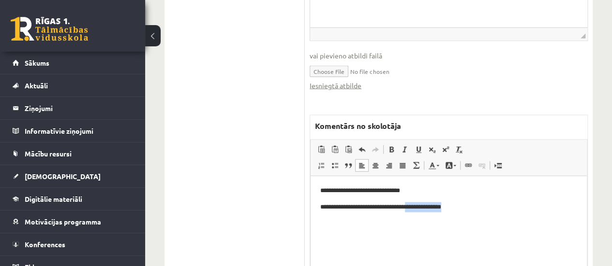
drag, startPoint x: 463, startPoint y: 206, endPoint x: 415, endPoint y: 209, distance: 48.4
click at [415, 209] on p "**********" at bounding box center [448, 207] width 257 height 10
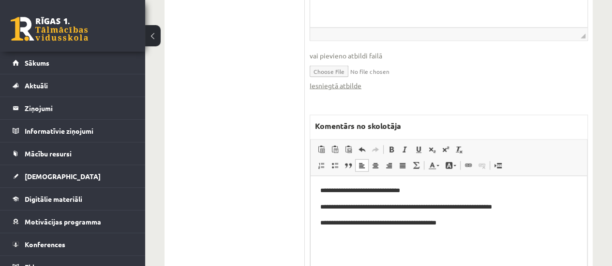
click at [351, 230] on html "**********" at bounding box center [448, 207] width 276 height 62
click at [459, 224] on p "**********" at bounding box center [448, 223] width 257 height 10
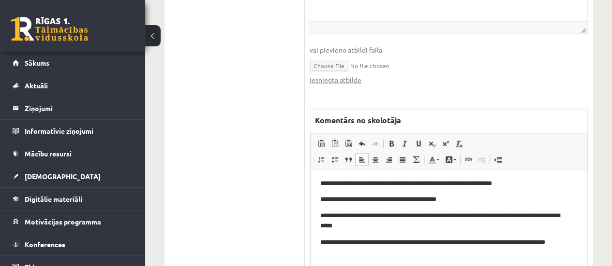
scroll to position [1072, 0]
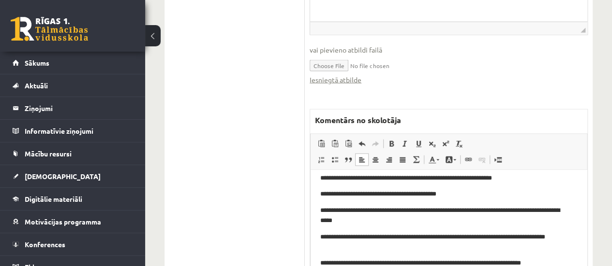
click at [453, 263] on p "**********" at bounding box center [445, 263] width 250 height 10
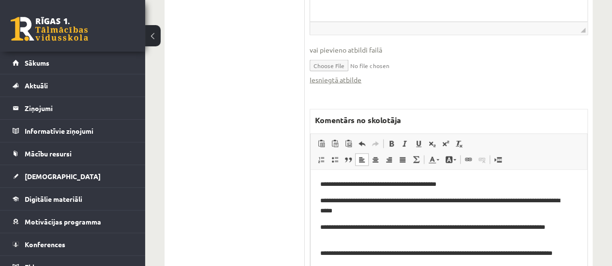
scroll to position [44, 0]
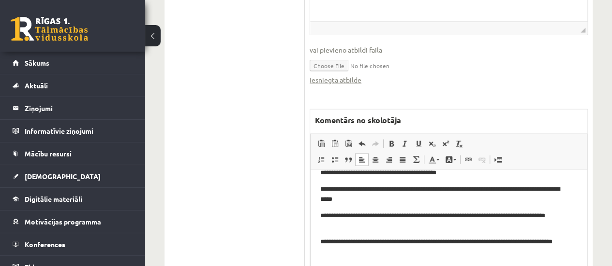
click at [352, 255] on p "**********" at bounding box center [445, 247] width 250 height 20
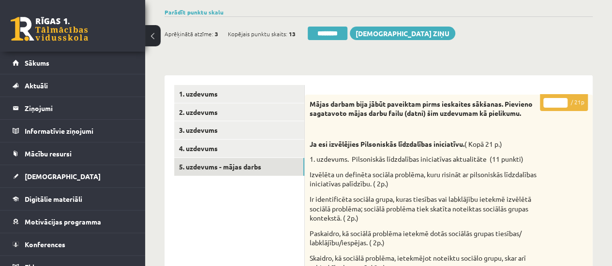
scroll to position [103, 0]
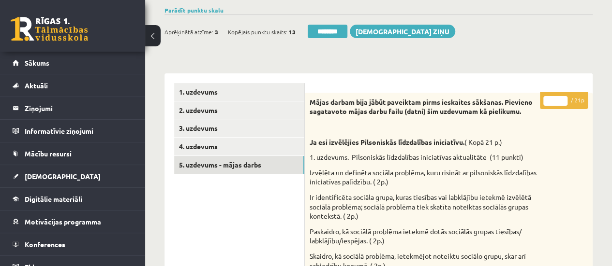
click at [562, 98] on input "*" at bounding box center [555, 101] width 24 height 10
type input "*"
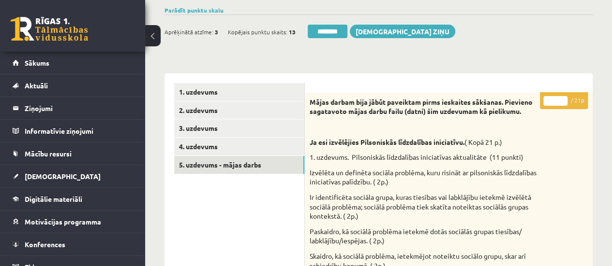
click at [562, 98] on input "*" at bounding box center [555, 101] width 24 height 10
click at [273, 91] on link "1. uzdevums" at bounding box center [239, 92] width 130 height 18
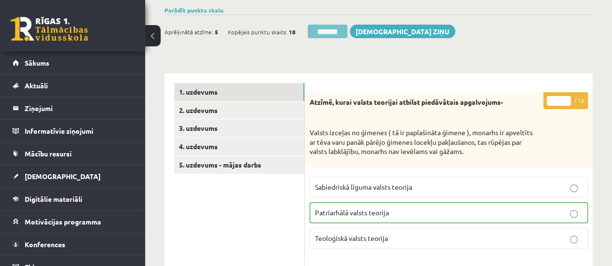
click at [324, 28] on input "********" at bounding box center [327, 32] width 40 height 14
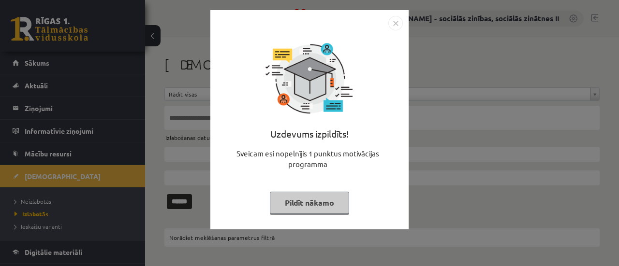
click at [337, 205] on button "Pildīt nākamo" at bounding box center [309, 203] width 79 height 22
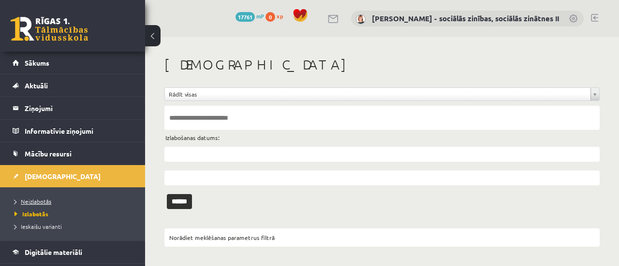
click at [39, 201] on span "Neizlabotās" at bounding box center [33, 202] width 37 height 8
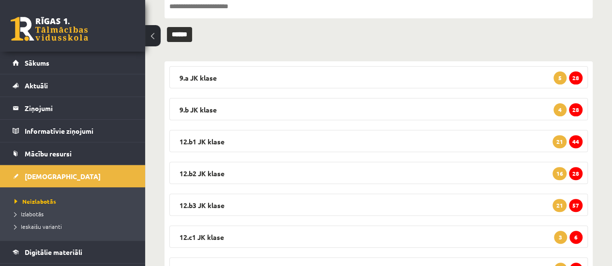
scroll to position [112, 0]
click at [575, 172] on span "28" at bounding box center [576, 173] width 14 height 13
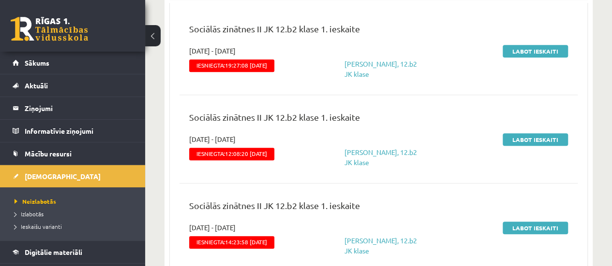
scroll to position [352, 0]
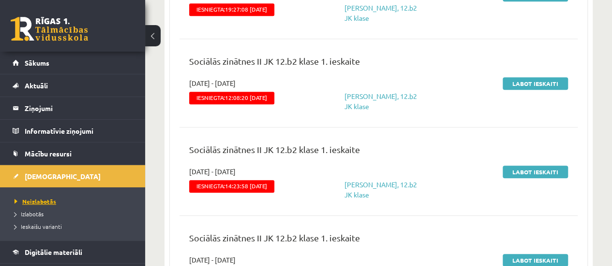
click at [48, 200] on span "Neizlabotās" at bounding box center [36, 202] width 42 height 8
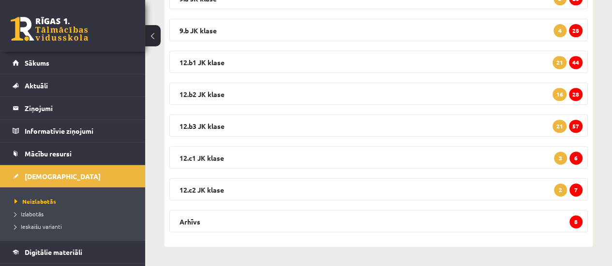
scroll to position [190, 0]
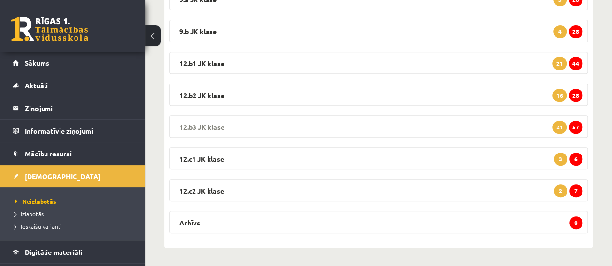
click at [576, 125] on span "57" at bounding box center [576, 127] width 14 height 13
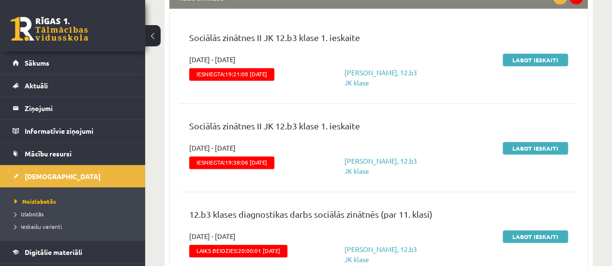
scroll to position [348, 0]
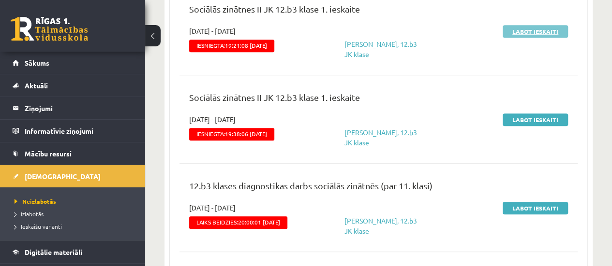
click at [530, 28] on link "Labot ieskaiti" at bounding box center [534, 31] width 65 height 13
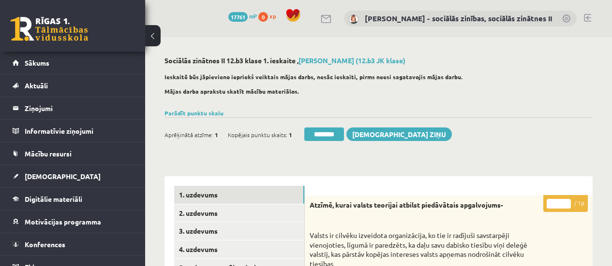
click at [530, 28] on div "0 Dāvanas 17761 mP 0 xp [PERSON_NAME] - sociālās zinības, sociālās zinātnes II" at bounding box center [378, 18] width 467 height 37
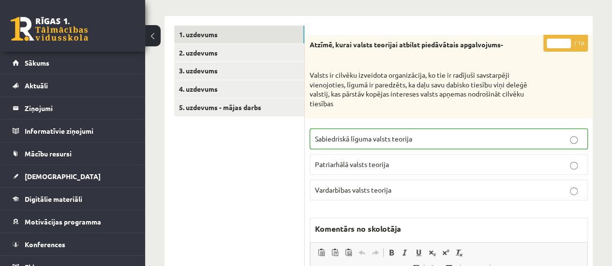
scroll to position [162, 0]
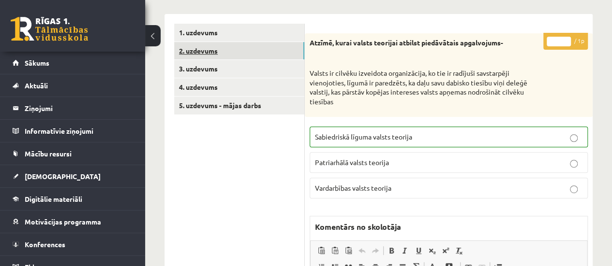
click at [269, 50] on link "2. uzdevums" at bounding box center [239, 51] width 130 height 18
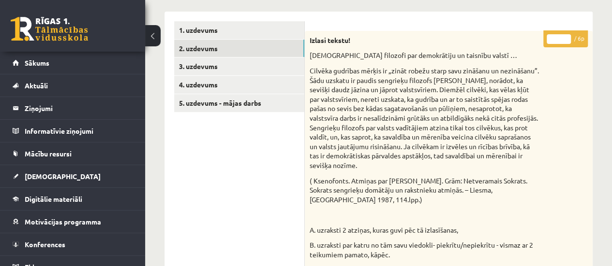
scroll to position [141, 0]
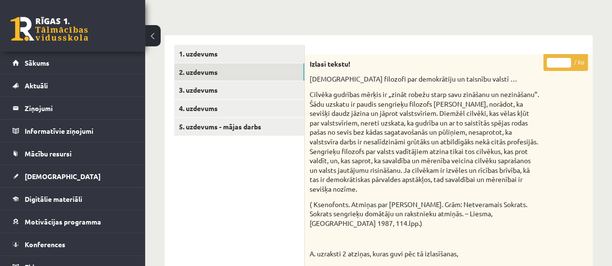
click at [564, 60] on input "*" at bounding box center [558, 63] width 24 height 10
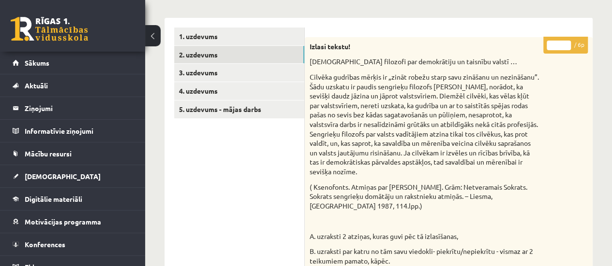
scroll to position [137, 0]
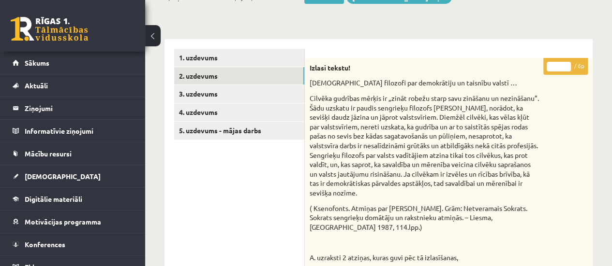
click at [567, 68] on input "*" at bounding box center [558, 67] width 24 height 10
type input "*"
click at [567, 68] on input "*" at bounding box center [558, 67] width 24 height 10
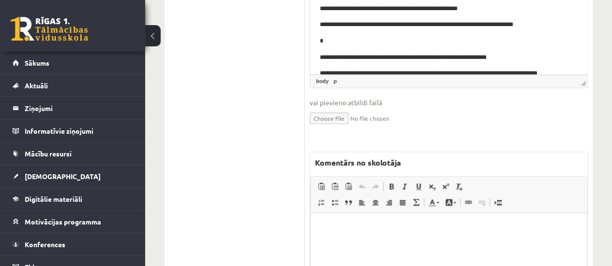
scroll to position [556, 0]
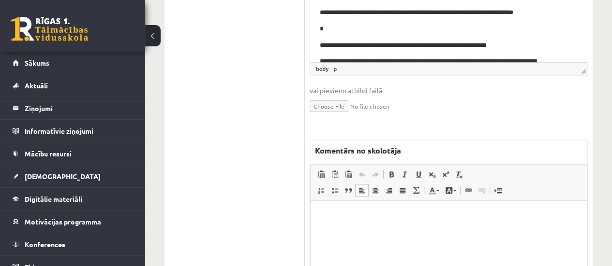
click at [390, 220] on html at bounding box center [448, 215] width 276 height 29
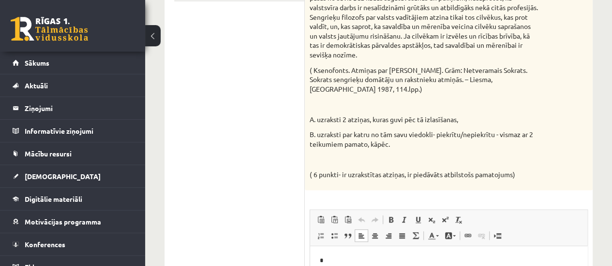
scroll to position [128, 0]
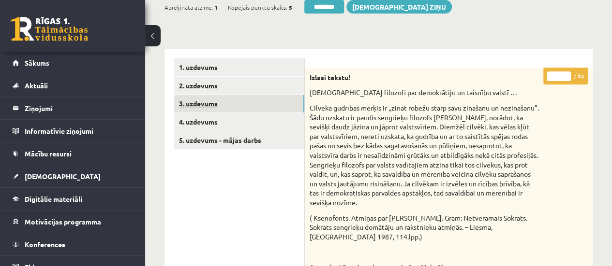
click at [200, 101] on link "3. uzdevums" at bounding box center [239, 104] width 130 height 18
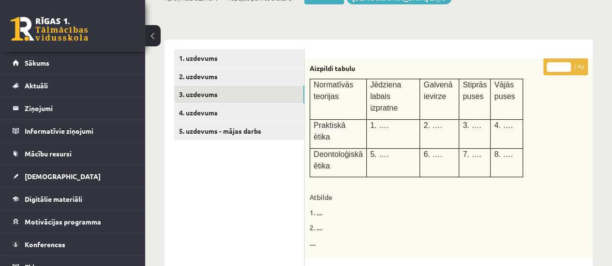
scroll to position [135, 0]
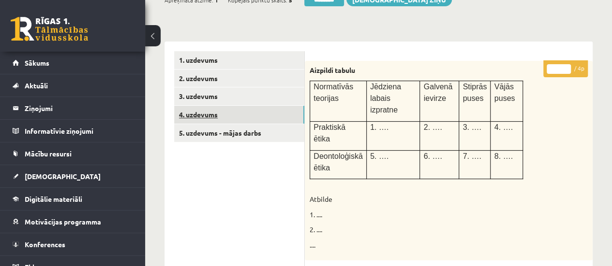
click at [263, 109] on link "4. uzdevums" at bounding box center [239, 115] width 130 height 18
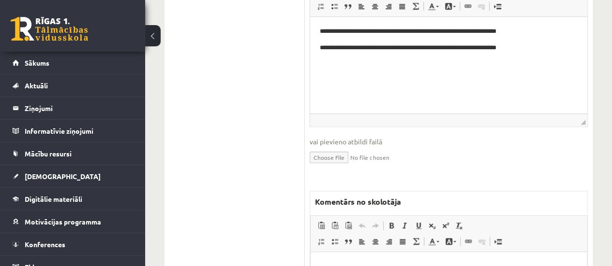
scroll to position [392, 0]
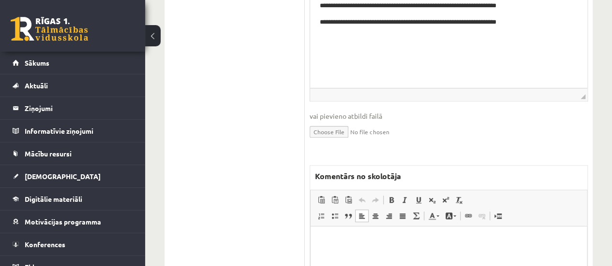
click at [351, 253] on html at bounding box center [448, 241] width 276 height 29
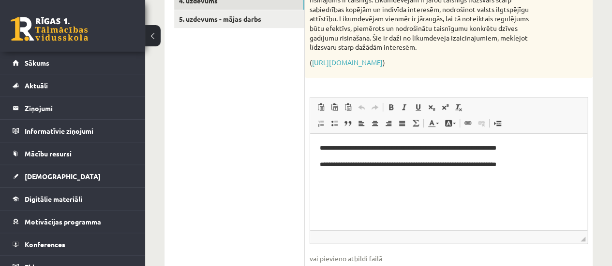
scroll to position [233, 0]
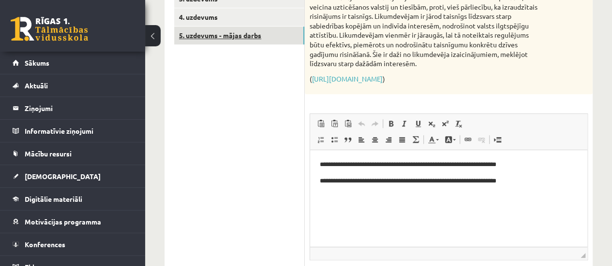
click at [212, 33] on link "5. uzdevums - mājas darbs" at bounding box center [239, 36] width 130 height 18
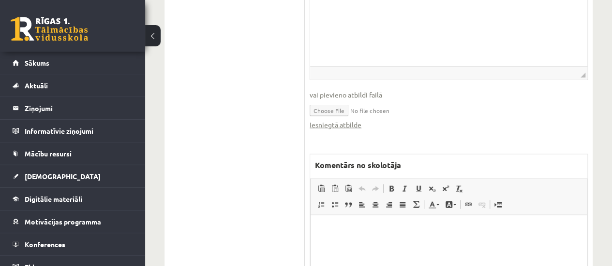
scroll to position [1044, 0]
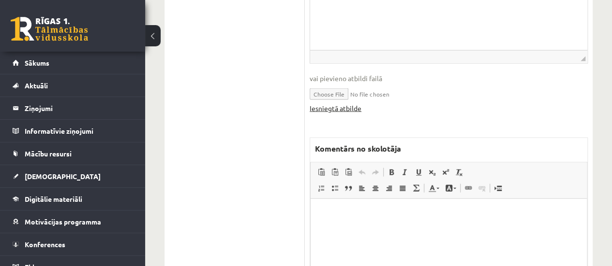
click at [326, 109] on link "Iesniegtā atbilde" at bounding box center [335, 108] width 52 height 10
click at [331, 214] on p "Bagātinātā teksta redaktors, wiswyg-editor-47433853669260-1760294257-837" at bounding box center [448, 213] width 257 height 10
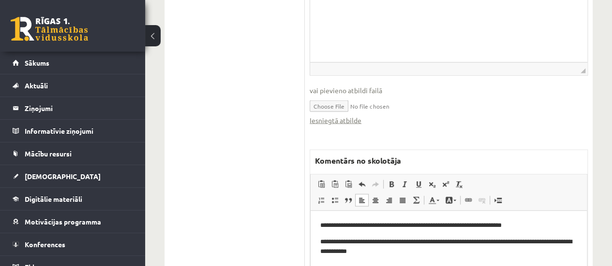
scroll to position [1034, 0]
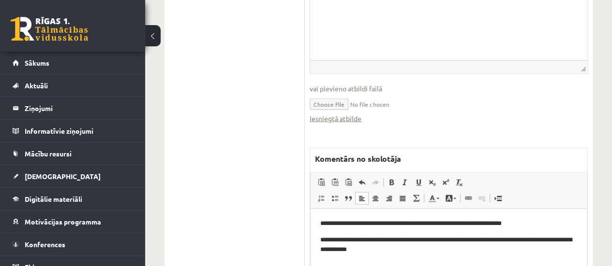
click at [534, 226] on p "**********" at bounding box center [448, 224] width 257 height 10
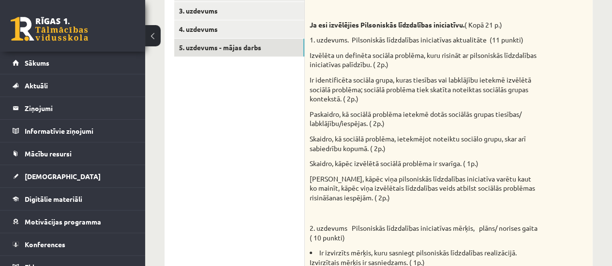
scroll to position [130, 0]
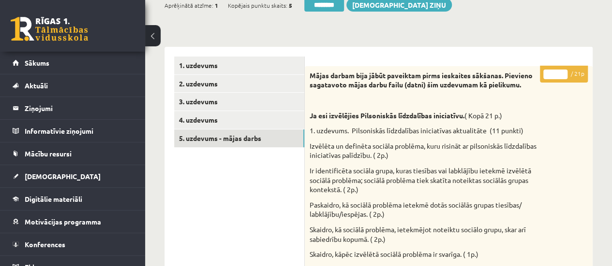
click at [563, 73] on input "*" at bounding box center [555, 75] width 24 height 10
type input "*"
click at [563, 73] on input "*" at bounding box center [555, 75] width 24 height 10
click at [291, 61] on link "1. uzdevums" at bounding box center [239, 66] width 130 height 18
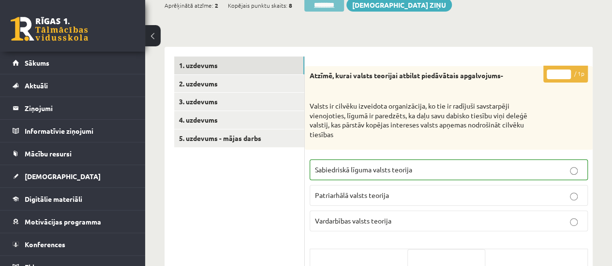
click at [330, 5] on input "********" at bounding box center [324, 5] width 40 height 14
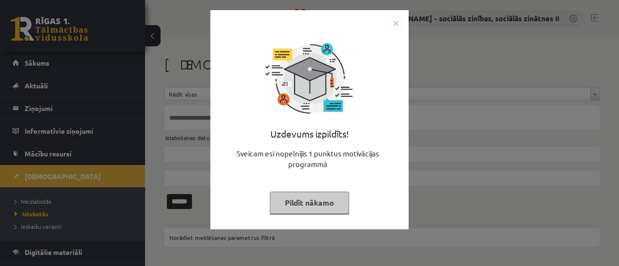
click at [285, 204] on button "Pildīt nākamo" at bounding box center [309, 203] width 79 height 22
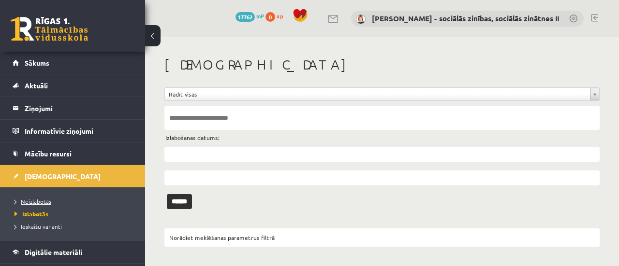
click at [39, 201] on span "Neizlabotās" at bounding box center [33, 202] width 37 height 8
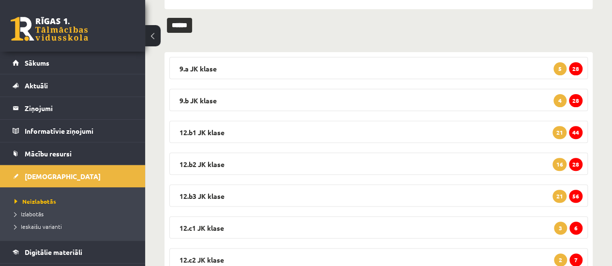
scroll to position [140, 0]
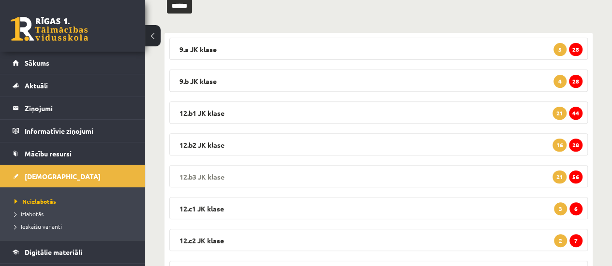
click at [577, 175] on span "56" at bounding box center [576, 177] width 14 height 13
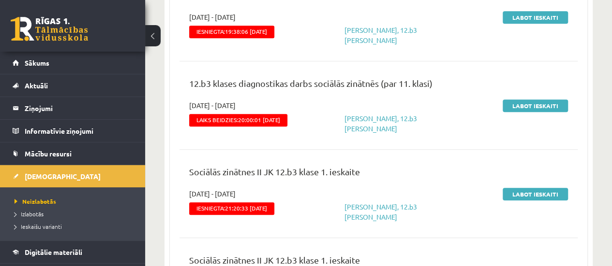
scroll to position [343, 0]
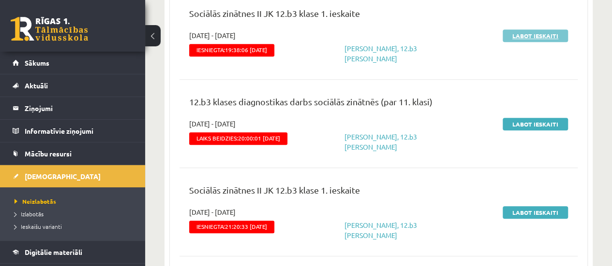
click at [529, 38] on link "Labot ieskaiti" at bounding box center [534, 35] width 65 height 13
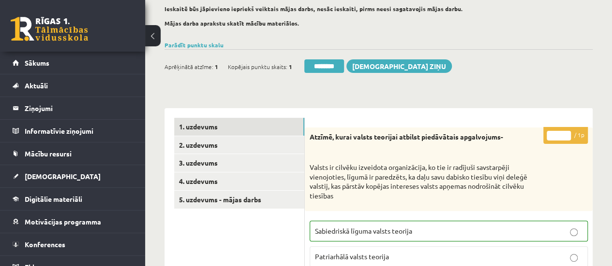
scroll to position [69, 0]
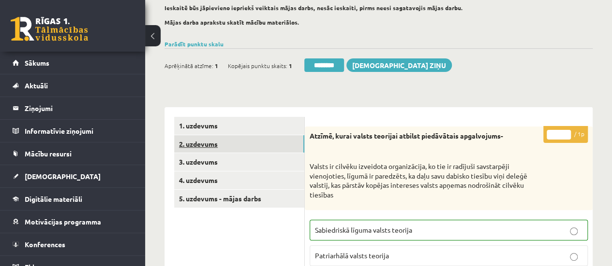
click at [249, 146] on link "2. uzdevums" at bounding box center [239, 144] width 130 height 18
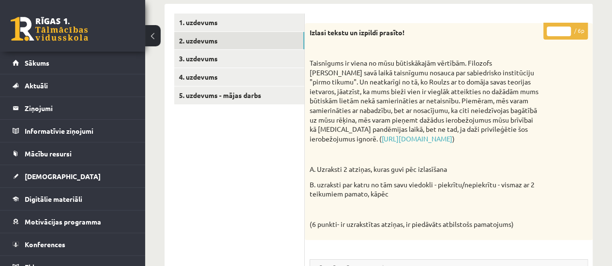
scroll to position [141, 0]
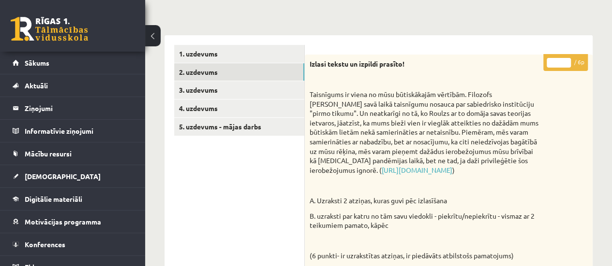
type input "*"
click at [567, 60] on input "*" at bounding box center [558, 63] width 24 height 10
click at [249, 93] on link "3. uzdevums" at bounding box center [239, 90] width 130 height 18
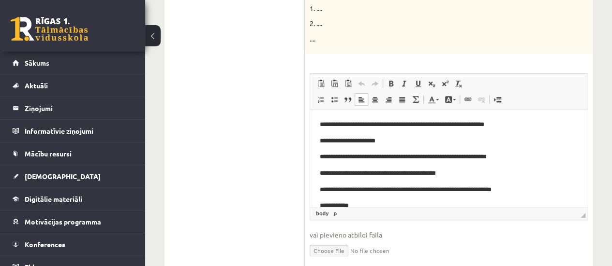
scroll to position [47, 0]
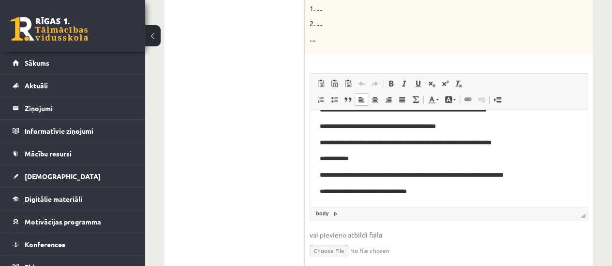
drag, startPoint x: 583, startPoint y: 148, endPoint x: 906, endPoint y: 277, distance: 348.1
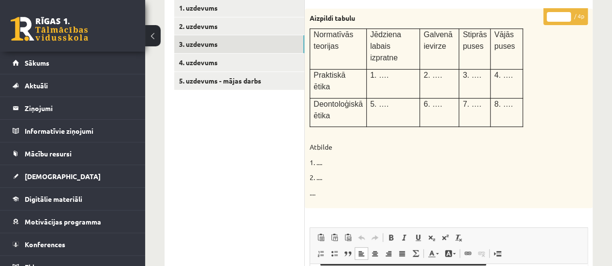
scroll to position [169, 0]
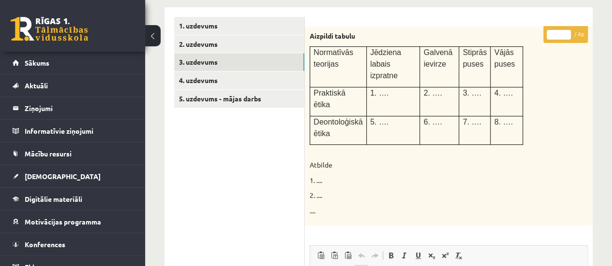
type input "*"
click at [566, 31] on input "*" at bounding box center [558, 35] width 24 height 10
click at [279, 80] on link "4. uzdevums" at bounding box center [239, 81] width 130 height 18
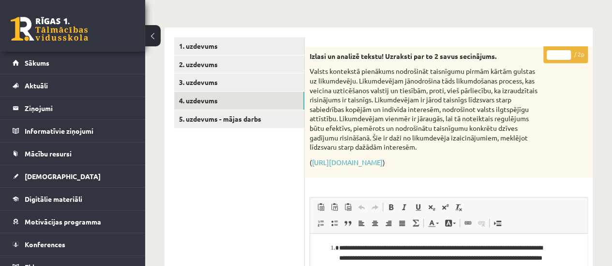
scroll to position [139, 0]
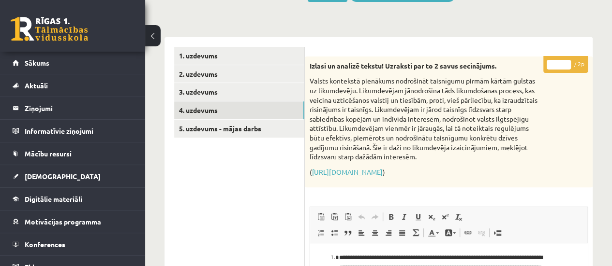
type input "*"
click at [566, 61] on input "*" at bounding box center [558, 65] width 24 height 10
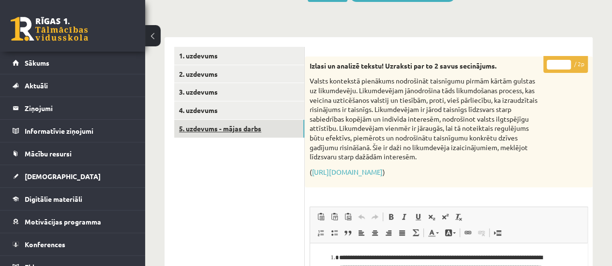
click at [262, 126] on link "5. uzdevums - mājas darbs" at bounding box center [239, 129] width 130 height 18
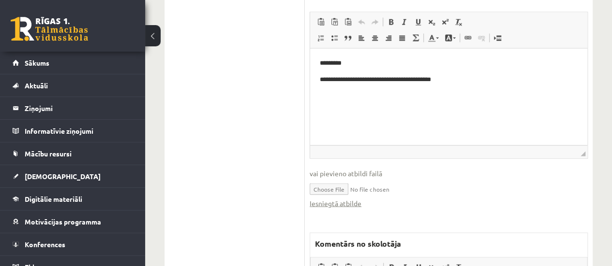
scroll to position [950, 0]
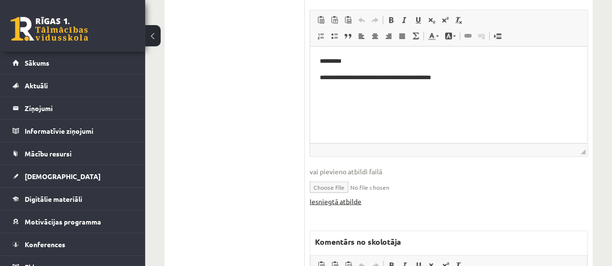
click at [335, 201] on link "Iesniegtā atbilde" at bounding box center [335, 202] width 52 height 10
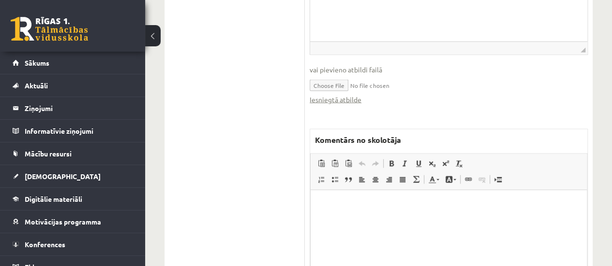
scroll to position [1085, 0]
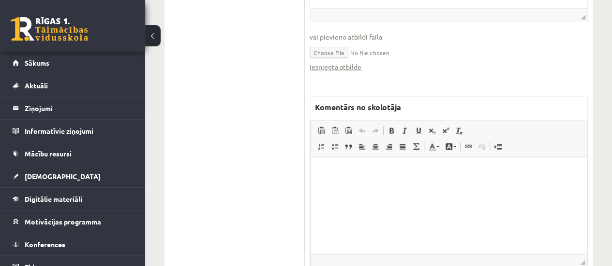
click at [343, 187] on html at bounding box center [448, 171] width 276 height 29
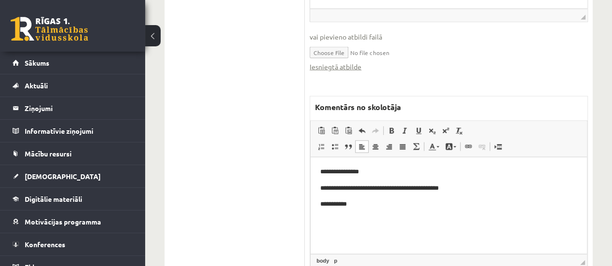
click at [454, 189] on p "**********" at bounding box center [448, 188] width 257 height 10
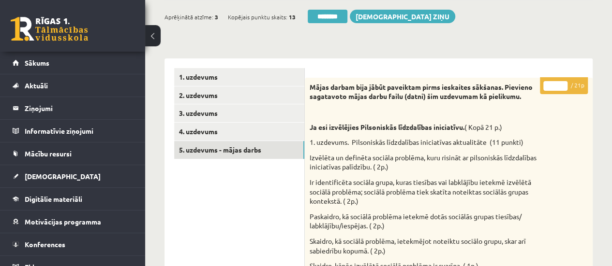
scroll to position [114, 0]
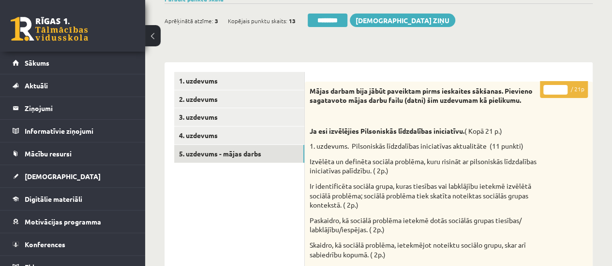
click at [561, 87] on input "*" at bounding box center [555, 90] width 24 height 10
click at [561, 87] on input "**" at bounding box center [555, 90] width 24 height 10
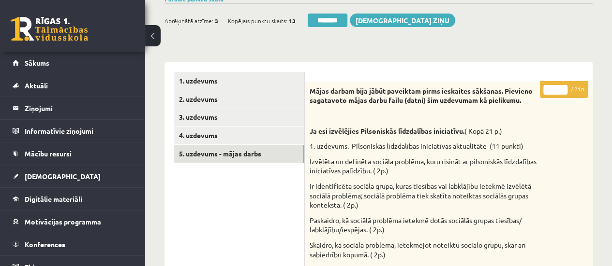
click at [561, 87] on input "**" at bounding box center [555, 90] width 24 height 10
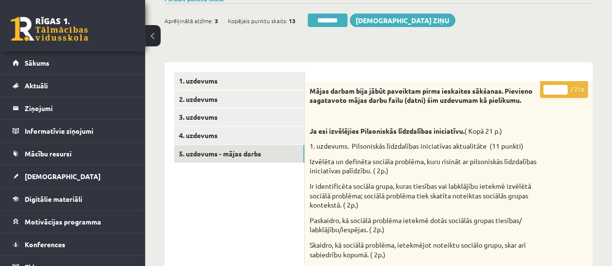
click at [561, 87] on input "**" at bounding box center [555, 90] width 24 height 10
type input "**"
click at [563, 89] on input "**" at bounding box center [555, 90] width 24 height 10
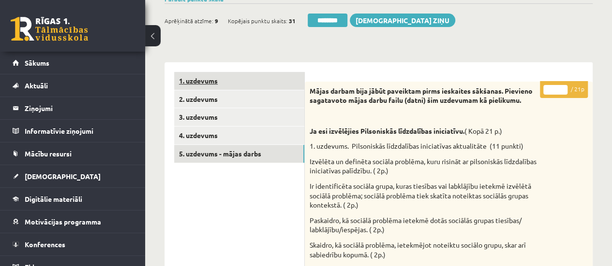
click at [249, 81] on link "1. uzdevums" at bounding box center [239, 81] width 130 height 18
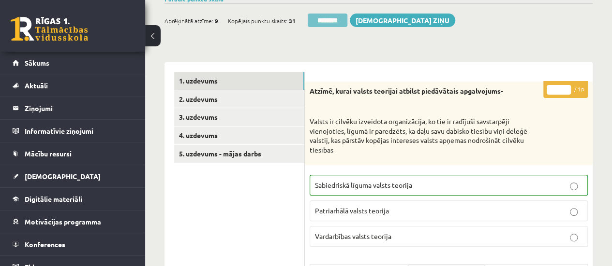
click at [328, 20] on input "********" at bounding box center [327, 21] width 40 height 14
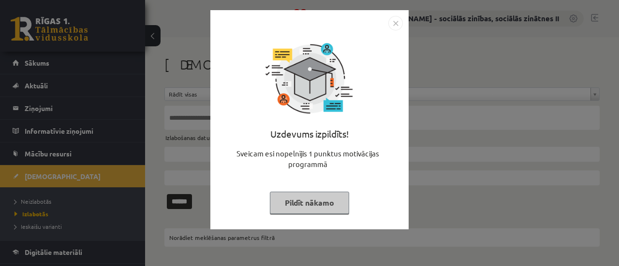
click at [304, 207] on button "Pildīt nākamo" at bounding box center [309, 203] width 79 height 22
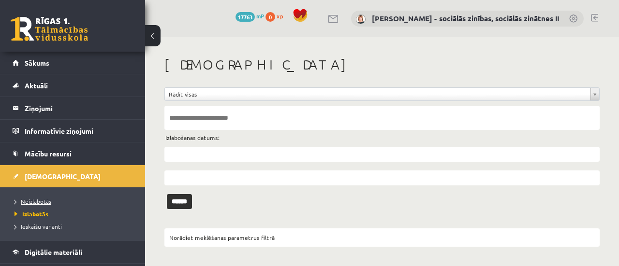
click at [41, 199] on span "Neizlabotās" at bounding box center [33, 202] width 37 height 8
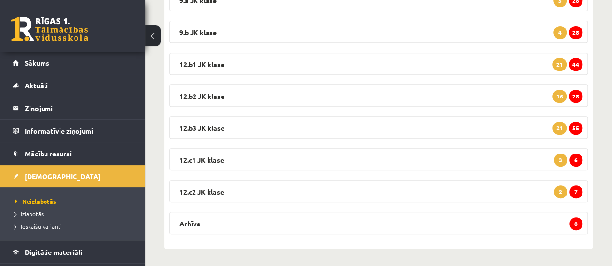
scroll to position [190, 0]
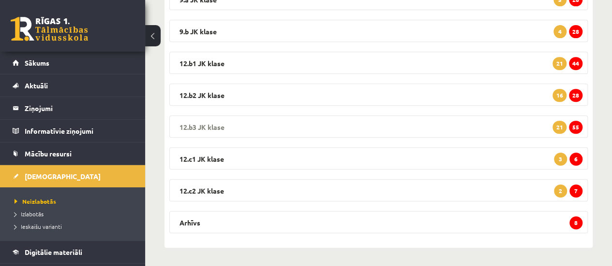
click at [577, 128] on span "55" at bounding box center [576, 127] width 14 height 13
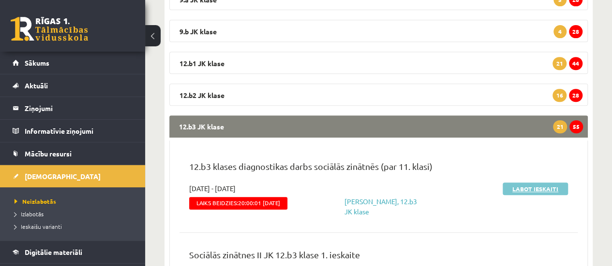
click at [515, 188] on link "Labot ieskaiti" at bounding box center [534, 189] width 65 height 13
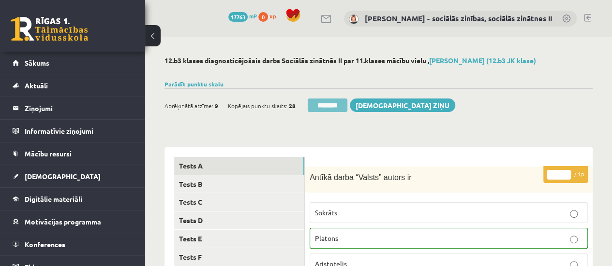
click at [318, 106] on input "********" at bounding box center [327, 106] width 40 height 14
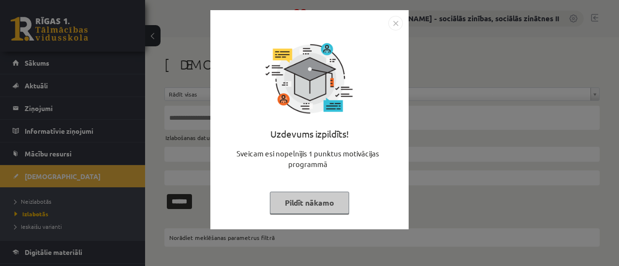
click at [314, 198] on button "Pildīt nākamo" at bounding box center [309, 203] width 79 height 22
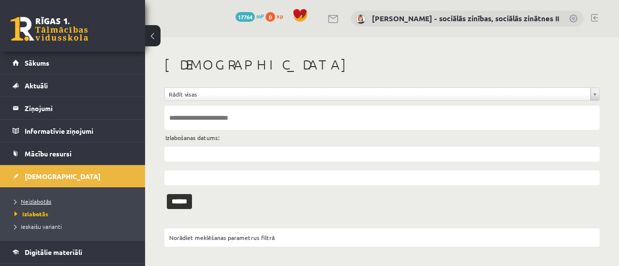
click at [35, 197] on link "Neizlabotās" at bounding box center [75, 201] width 121 height 9
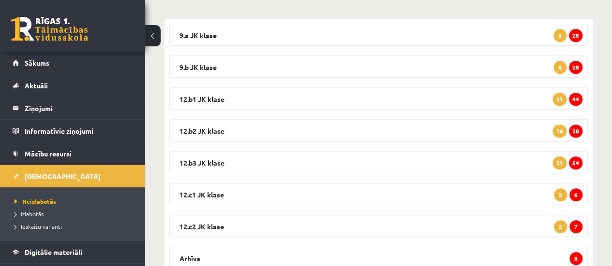
scroll to position [156, 0]
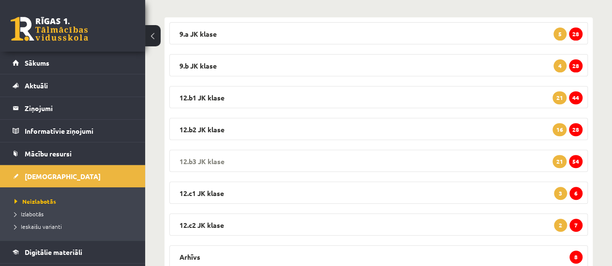
click at [579, 157] on span "54" at bounding box center [576, 161] width 14 height 13
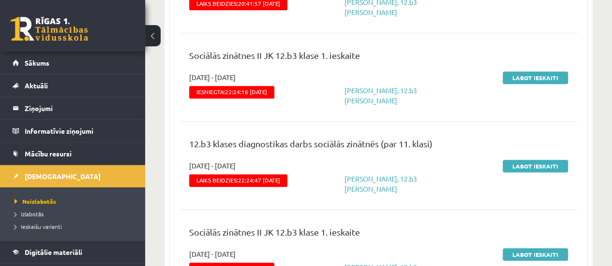
scroll to position [2267, 0]
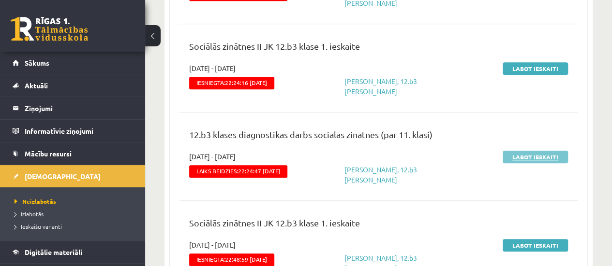
click at [517, 151] on link "Labot ieskaiti" at bounding box center [534, 157] width 65 height 13
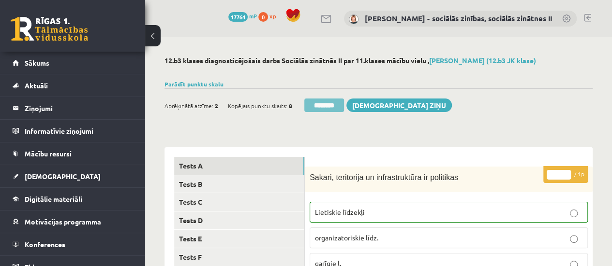
click at [321, 105] on input "********" at bounding box center [324, 106] width 40 height 14
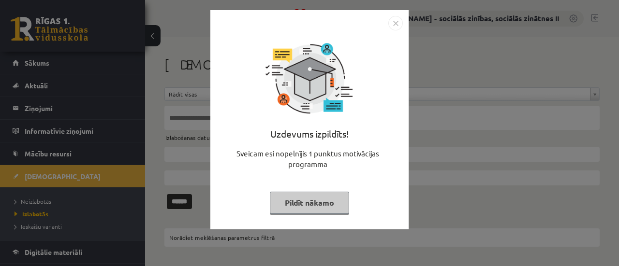
click at [326, 212] on button "Pildīt nākamo" at bounding box center [309, 203] width 79 height 22
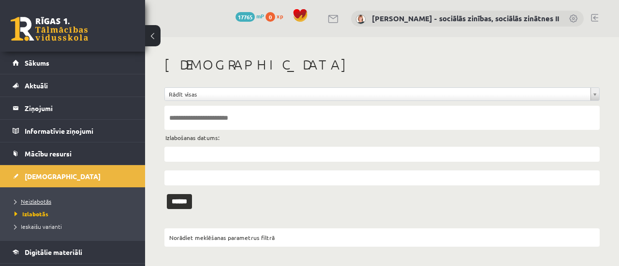
click at [34, 200] on span "Neizlabotās" at bounding box center [33, 202] width 37 height 8
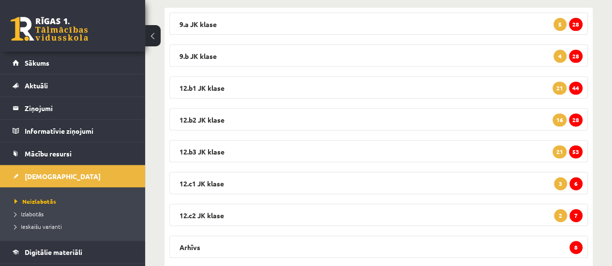
scroll to position [171, 0]
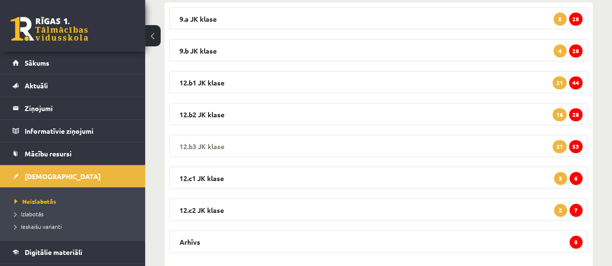
click at [572, 150] on span "53" at bounding box center [576, 146] width 14 height 13
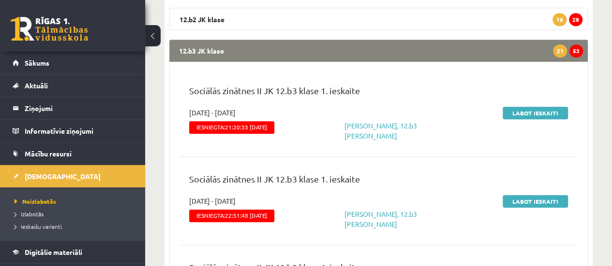
scroll to position [284, 0]
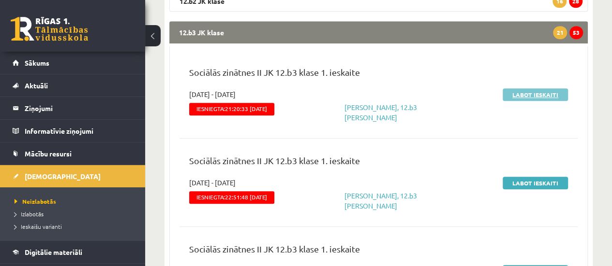
click at [538, 92] on link "Labot ieskaiti" at bounding box center [534, 94] width 65 height 13
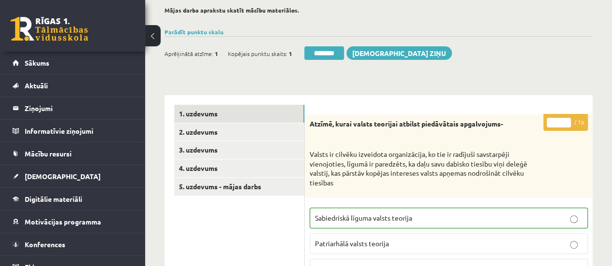
scroll to position [87, 0]
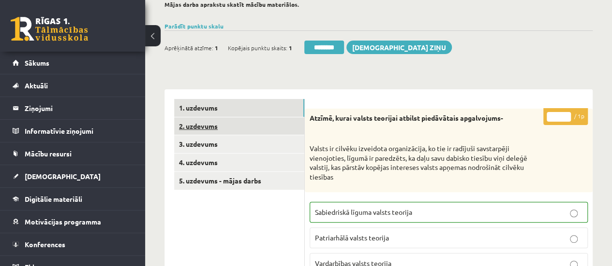
click at [280, 127] on link "2. uzdevums" at bounding box center [239, 126] width 130 height 18
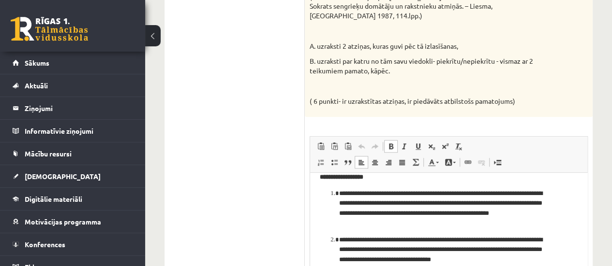
scroll to position [84, 0]
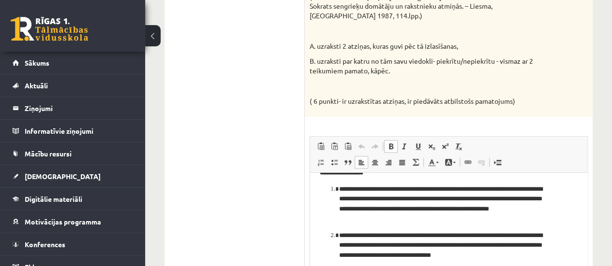
drag, startPoint x: 584, startPoint y: 189, endPoint x: 909, endPoint y: 389, distance: 382.0
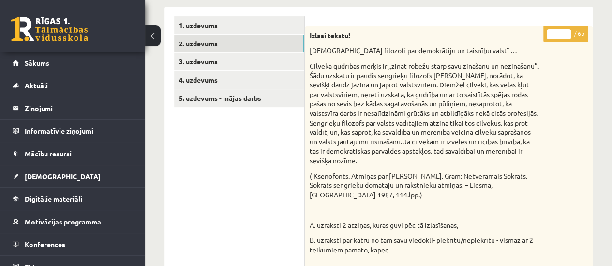
scroll to position [146, 0]
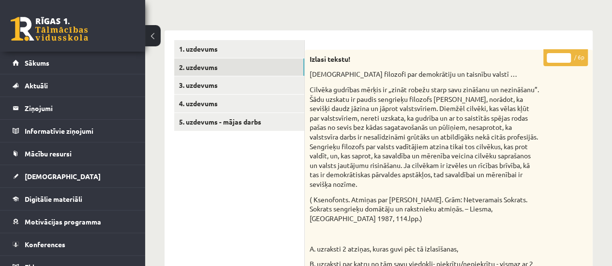
type input "*"
click at [566, 55] on input "*" at bounding box center [558, 58] width 24 height 10
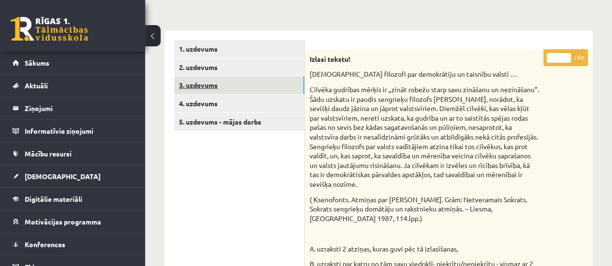
click at [259, 84] on link "3. uzdevums" at bounding box center [239, 85] width 130 height 18
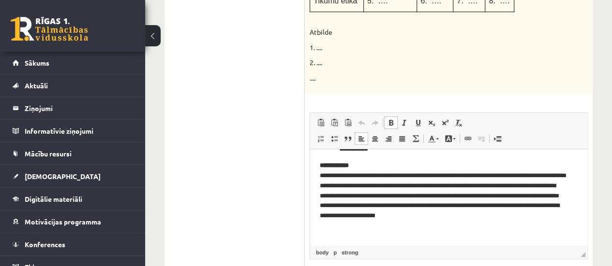
scroll to position [115, 0]
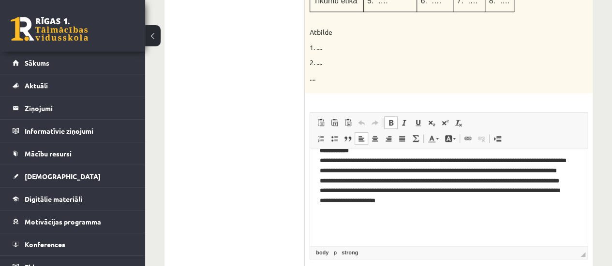
drag, startPoint x: 585, startPoint y: 162, endPoint x: 915, endPoint y: 363, distance: 385.7
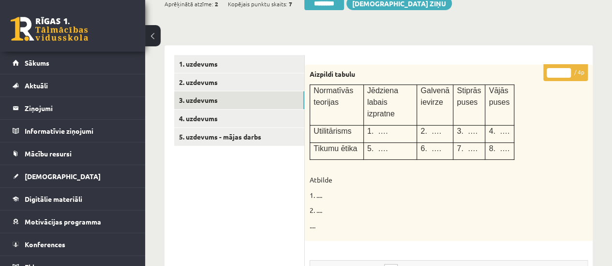
scroll to position [129, 0]
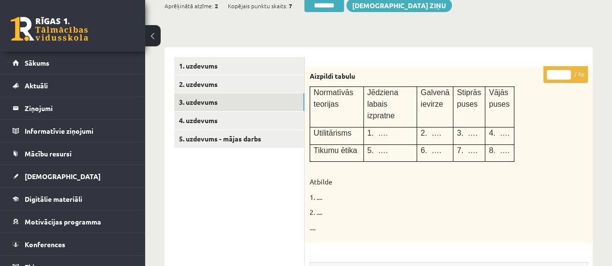
type input "*"
click at [564, 72] on input "*" at bounding box center [558, 75] width 24 height 10
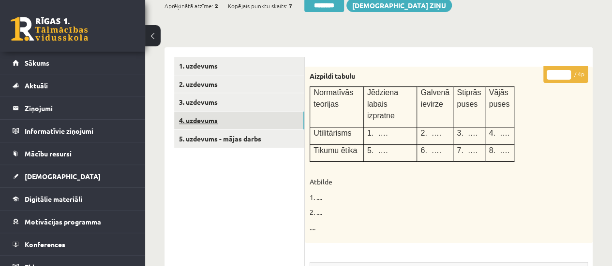
click at [224, 120] on link "4. uzdevums" at bounding box center [239, 121] width 130 height 18
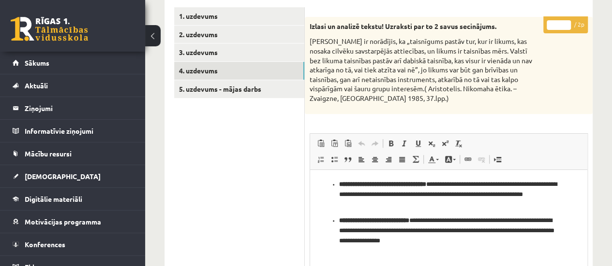
scroll to position [177, 0]
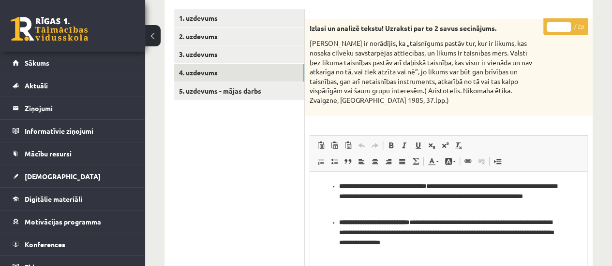
type input "*"
click at [565, 23] on input "*" at bounding box center [558, 27] width 24 height 10
click at [247, 91] on link "5. uzdevums - mājas darbs" at bounding box center [239, 91] width 130 height 18
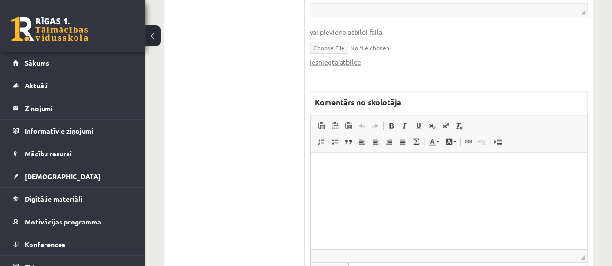
scroll to position [1094, 0]
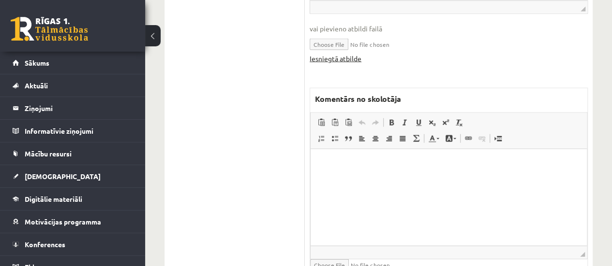
click at [343, 58] on link "Iesniegtā atbilde" at bounding box center [335, 59] width 52 height 10
click at [318, 166] on html at bounding box center [448, 163] width 276 height 29
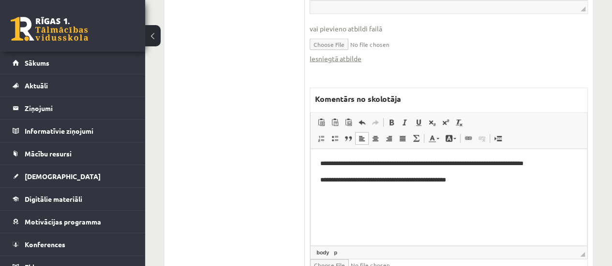
click at [546, 166] on p "**********" at bounding box center [448, 164] width 257 height 10
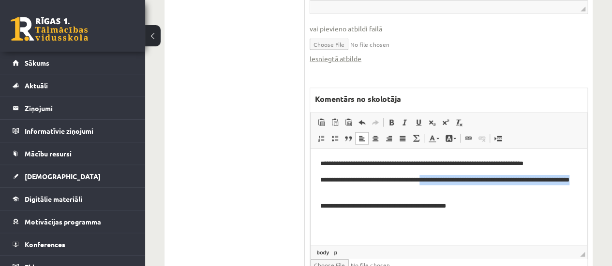
drag, startPoint x: 431, startPoint y: 180, endPoint x: 457, endPoint y: 191, distance: 28.4
click at [457, 191] on p "**********" at bounding box center [448, 185] width 257 height 20
click at [393, 123] on span at bounding box center [391, 123] width 8 height 8
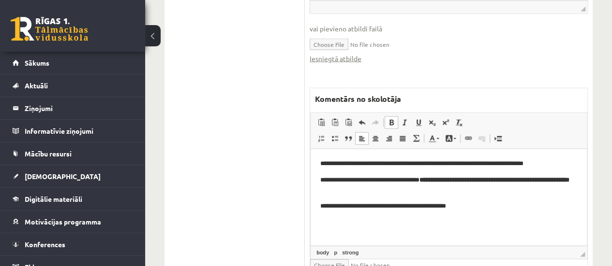
click at [389, 194] on p "**********" at bounding box center [448, 185] width 257 height 20
click at [474, 206] on p "**********" at bounding box center [448, 206] width 257 height 10
click at [546, 166] on p "**********" at bounding box center [448, 164] width 257 height 10
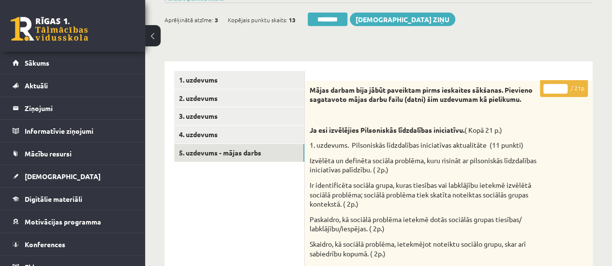
scroll to position [93, 0]
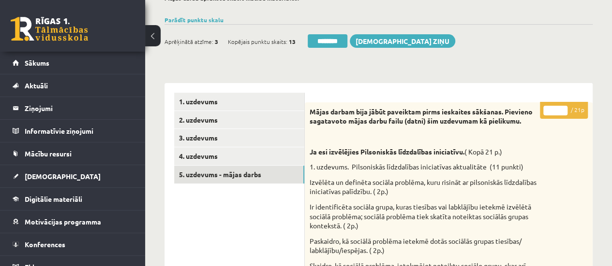
click at [561, 108] on input "*" at bounding box center [555, 111] width 24 height 10
type input "*"
click at [561, 108] on input "*" at bounding box center [555, 111] width 24 height 10
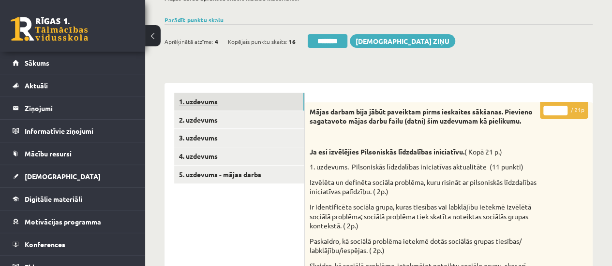
click at [278, 103] on link "1. uzdevums" at bounding box center [239, 102] width 130 height 18
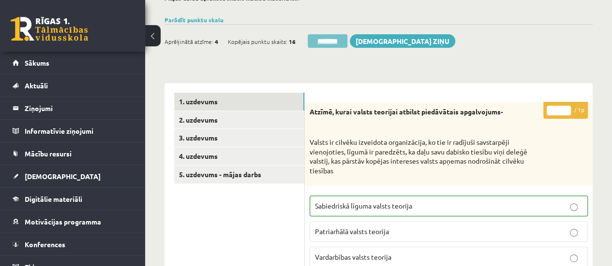
click at [330, 44] on input "********" at bounding box center [327, 41] width 40 height 14
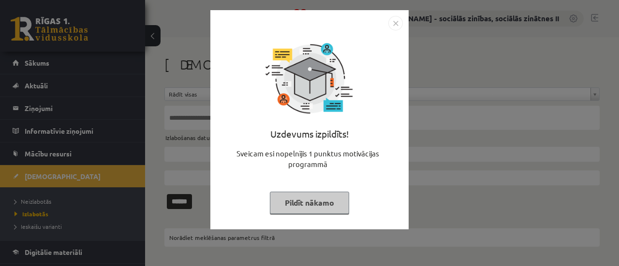
click at [292, 203] on button "Pildīt nākamo" at bounding box center [309, 203] width 79 height 22
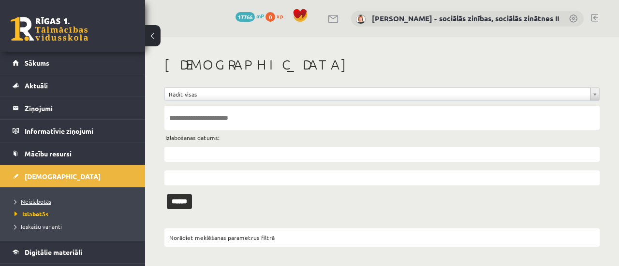
click at [42, 199] on span "Neizlabotās" at bounding box center [33, 202] width 37 height 8
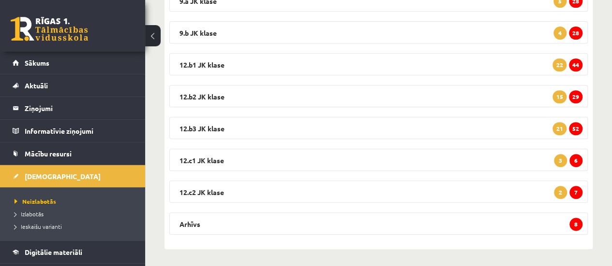
scroll to position [190, 0]
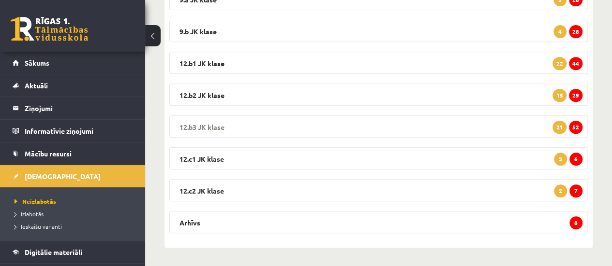
click at [575, 126] on span "52" at bounding box center [576, 127] width 14 height 13
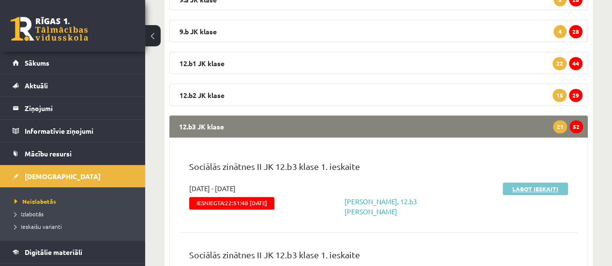
click at [541, 189] on link "Labot ieskaiti" at bounding box center [534, 189] width 65 height 13
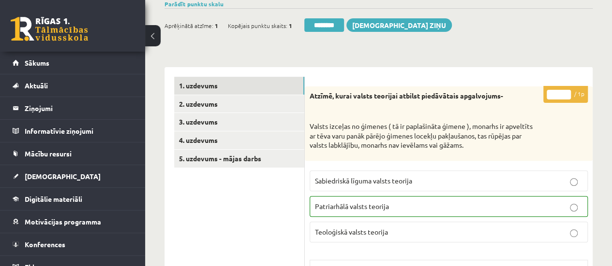
scroll to position [114, 0]
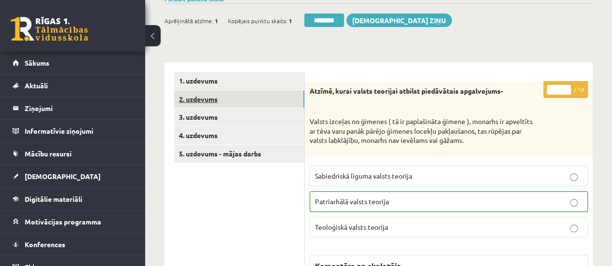
click at [288, 100] on link "2. uzdevums" at bounding box center [239, 99] width 130 height 18
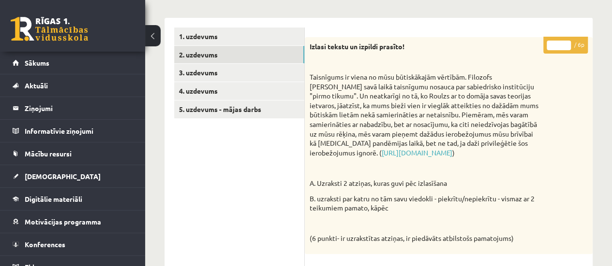
scroll to position [157, 0]
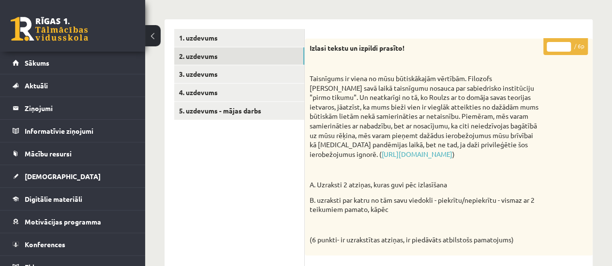
type input "*"
click at [567, 44] on input "*" at bounding box center [558, 47] width 24 height 10
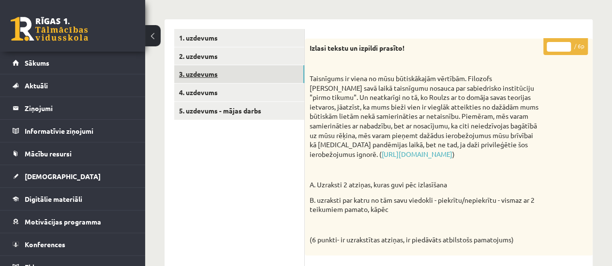
click at [252, 77] on link "3. uzdevums" at bounding box center [239, 74] width 130 height 18
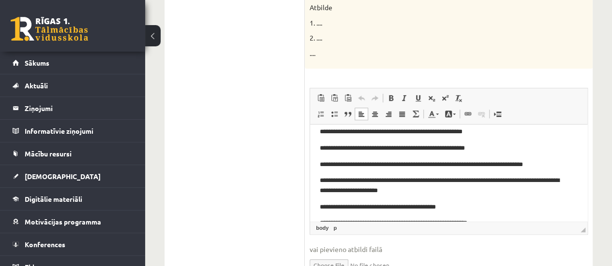
scroll to position [67, 0]
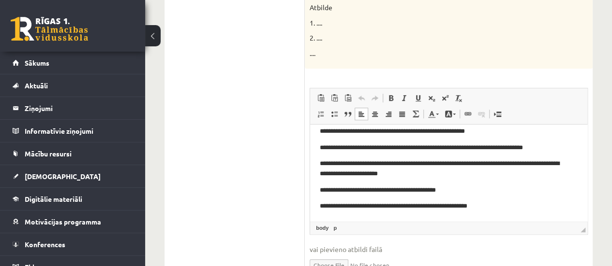
drag, startPoint x: 585, startPoint y: 147, endPoint x: 907, endPoint y: 299, distance: 356.9
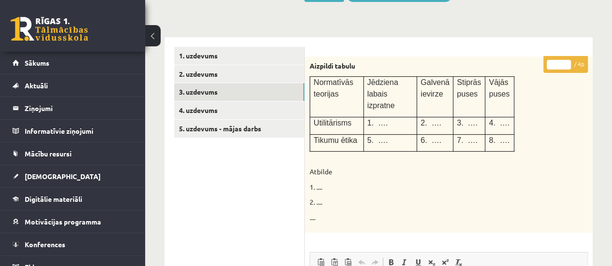
scroll to position [137, 0]
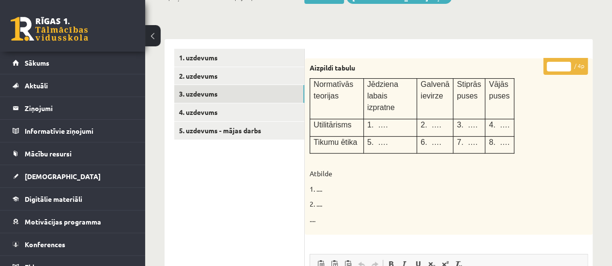
click at [566, 66] on input "*" at bounding box center [558, 67] width 24 height 10
type input "*"
click at [565, 62] on input "*" at bounding box center [558, 67] width 24 height 10
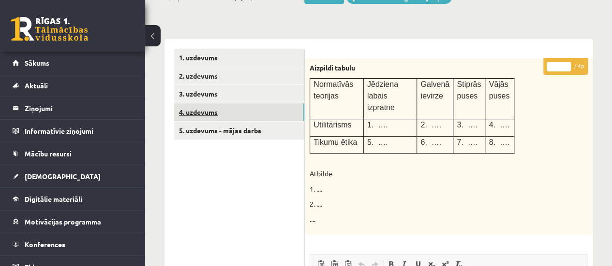
click at [279, 106] on link "4. uzdevums" at bounding box center [239, 112] width 130 height 18
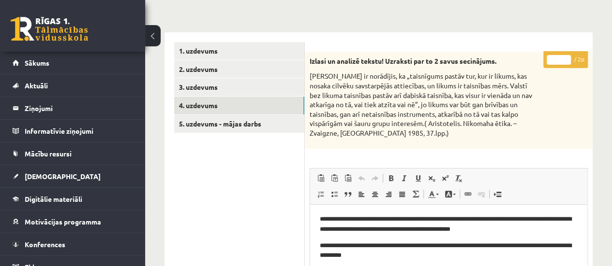
scroll to position [142, 0]
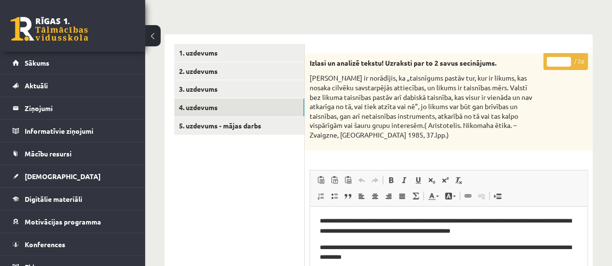
click at [565, 59] on input "*" at bounding box center [558, 62] width 24 height 10
type input "*"
click at [565, 59] on input "*" at bounding box center [558, 62] width 24 height 10
click at [229, 125] on link "5. uzdevums - mājas darbs" at bounding box center [239, 126] width 130 height 18
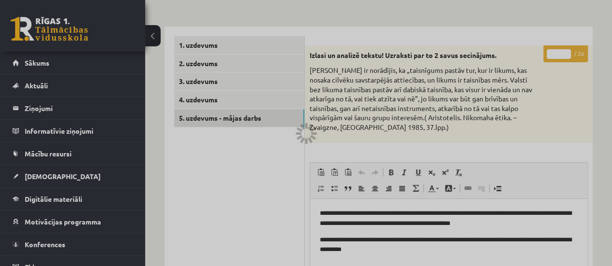
scroll to position [147, 0]
